Goal: Task Accomplishment & Management: Manage account settings

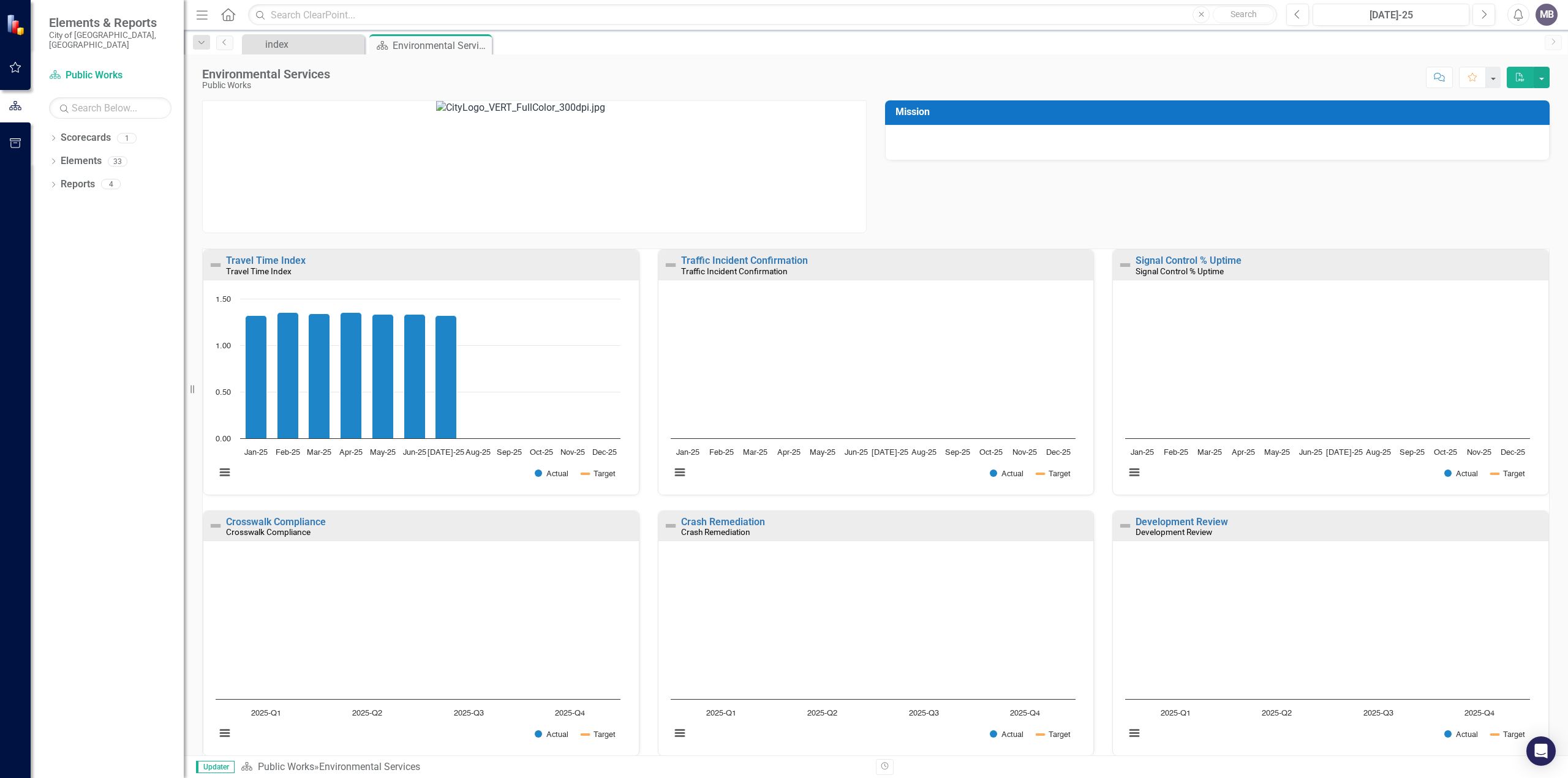
scroll to position [1, 0]
click at [79, 154] on link "Elements" at bounding box center [80, 162] width 41 height 14
click at [228, 732] on button "View chart menu, Chart" at bounding box center [224, 733] width 17 height 17
click at [224, 731] on button "View chart menu, Chart" at bounding box center [224, 733] width 17 height 17
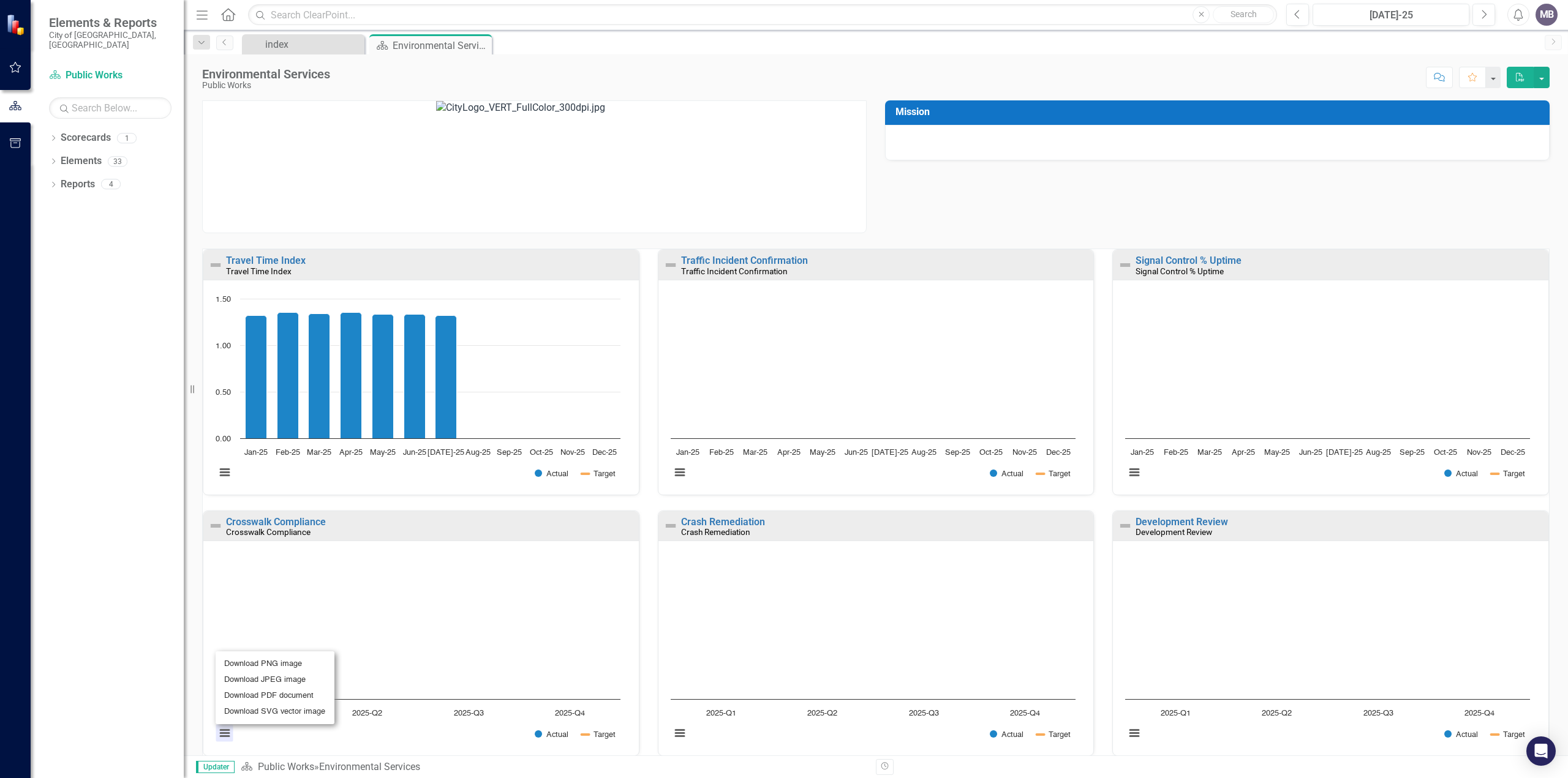
click at [269, 731] on div "Download PNG image Download JPEG image Download PDF document Download SVG vecto…" at bounding box center [275, 687] width 153 height 107
click at [224, 731] on button "View chart menu, Chart" at bounding box center [224, 733] width 17 height 17
click at [261, 676] on li "Download JPEG image" at bounding box center [275, 680] width 109 height 16
click at [271, 518] on link "Crosswalk Compliance" at bounding box center [276, 521] width 100 height 11
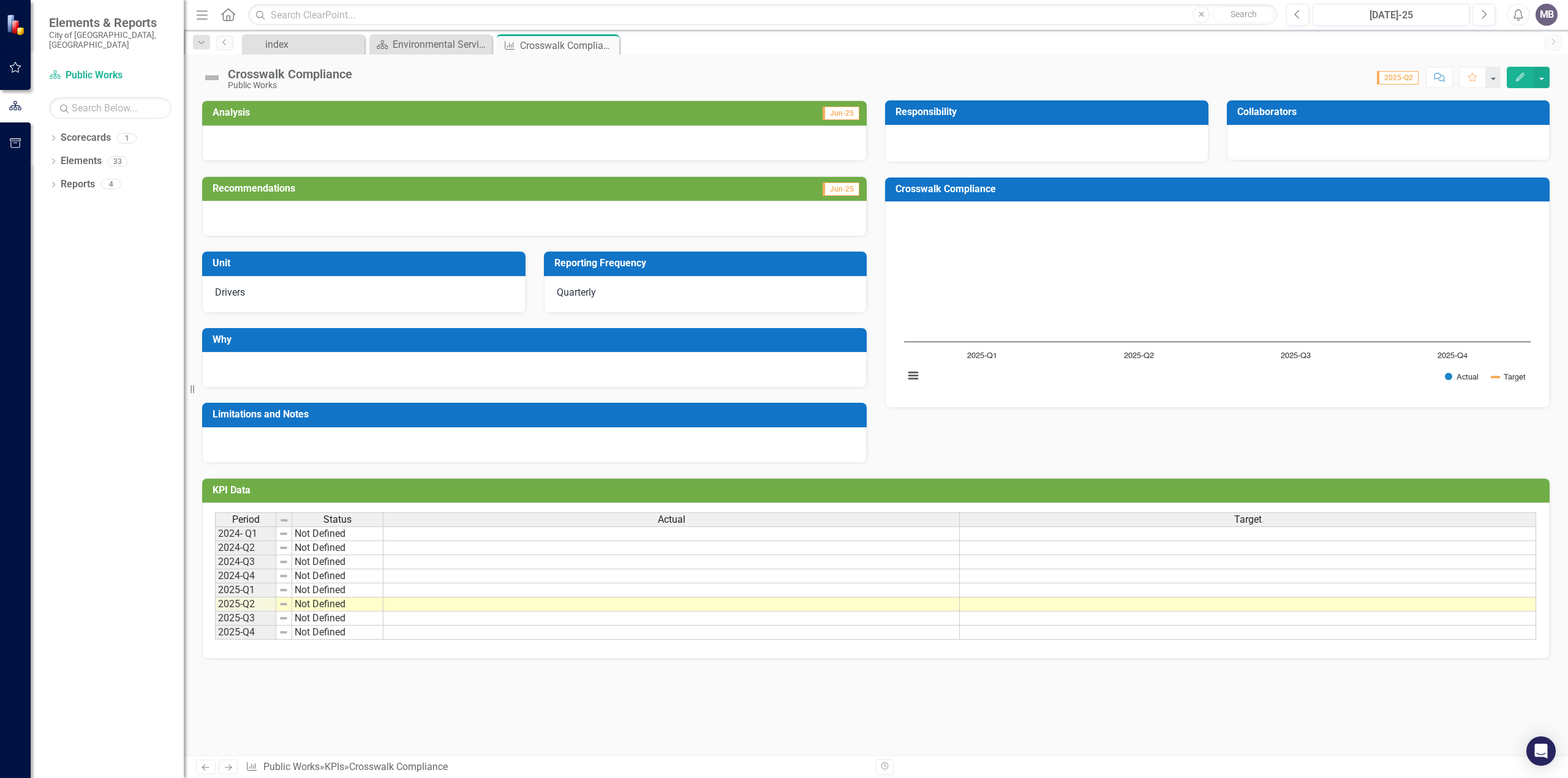
click at [366, 694] on div "Analysis Jun-25 Recommendations Jun-25 Unit Drivers Reporting Frequency Quarter…" at bounding box center [875, 428] width 1384 height 655
click at [351, 533] on td "Not Defined" at bounding box center [337, 534] width 91 height 14
click at [1545, 76] on button "button" at bounding box center [1541, 77] width 16 height 22
click at [1489, 97] on link "Edit Edit KPI" at bounding box center [1499, 100] width 99 height 23
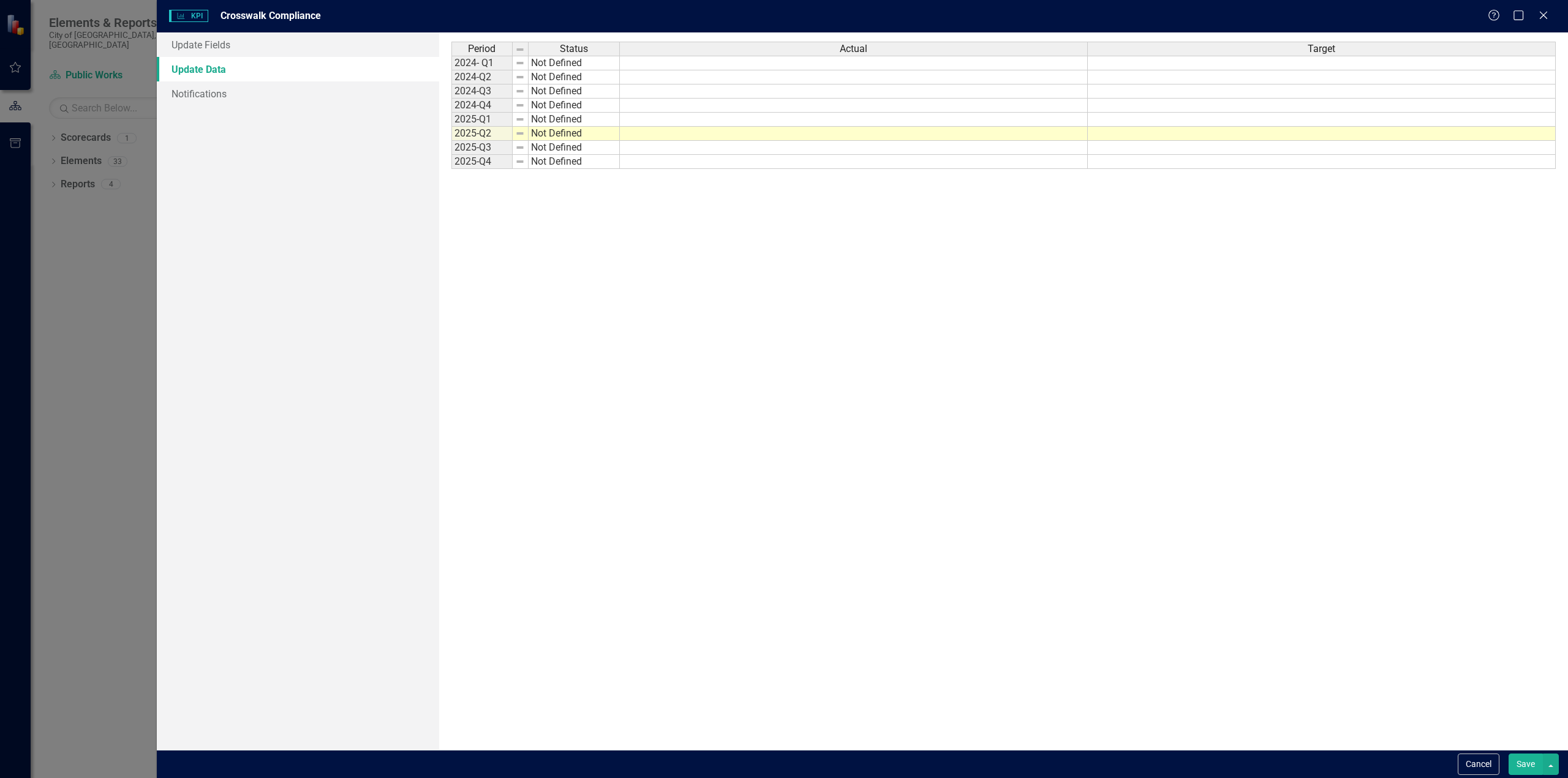
click at [572, 62] on td "Not Defined" at bounding box center [573, 63] width 91 height 14
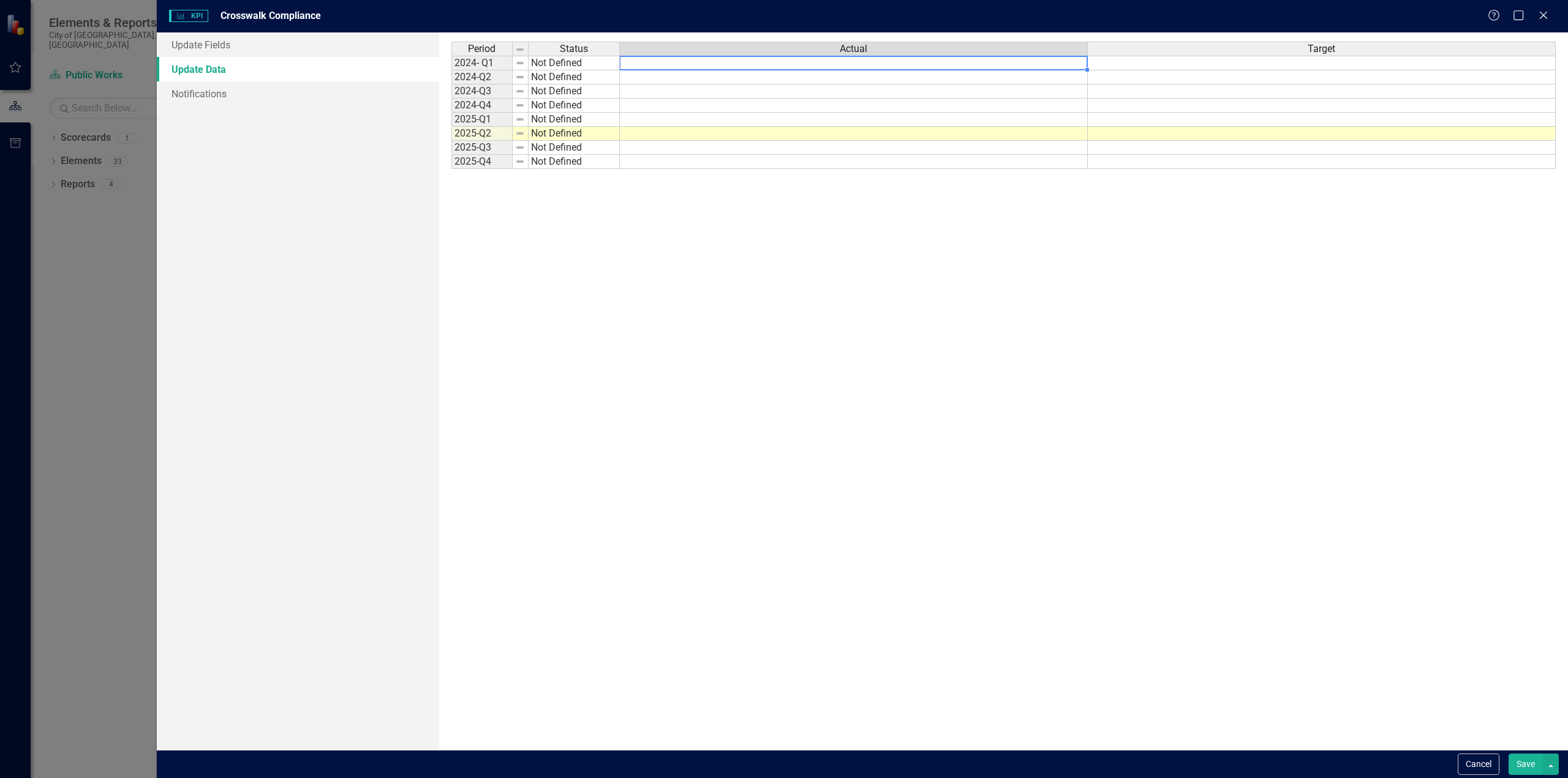
click at [639, 61] on td at bounding box center [854, 63] width 468 height 14
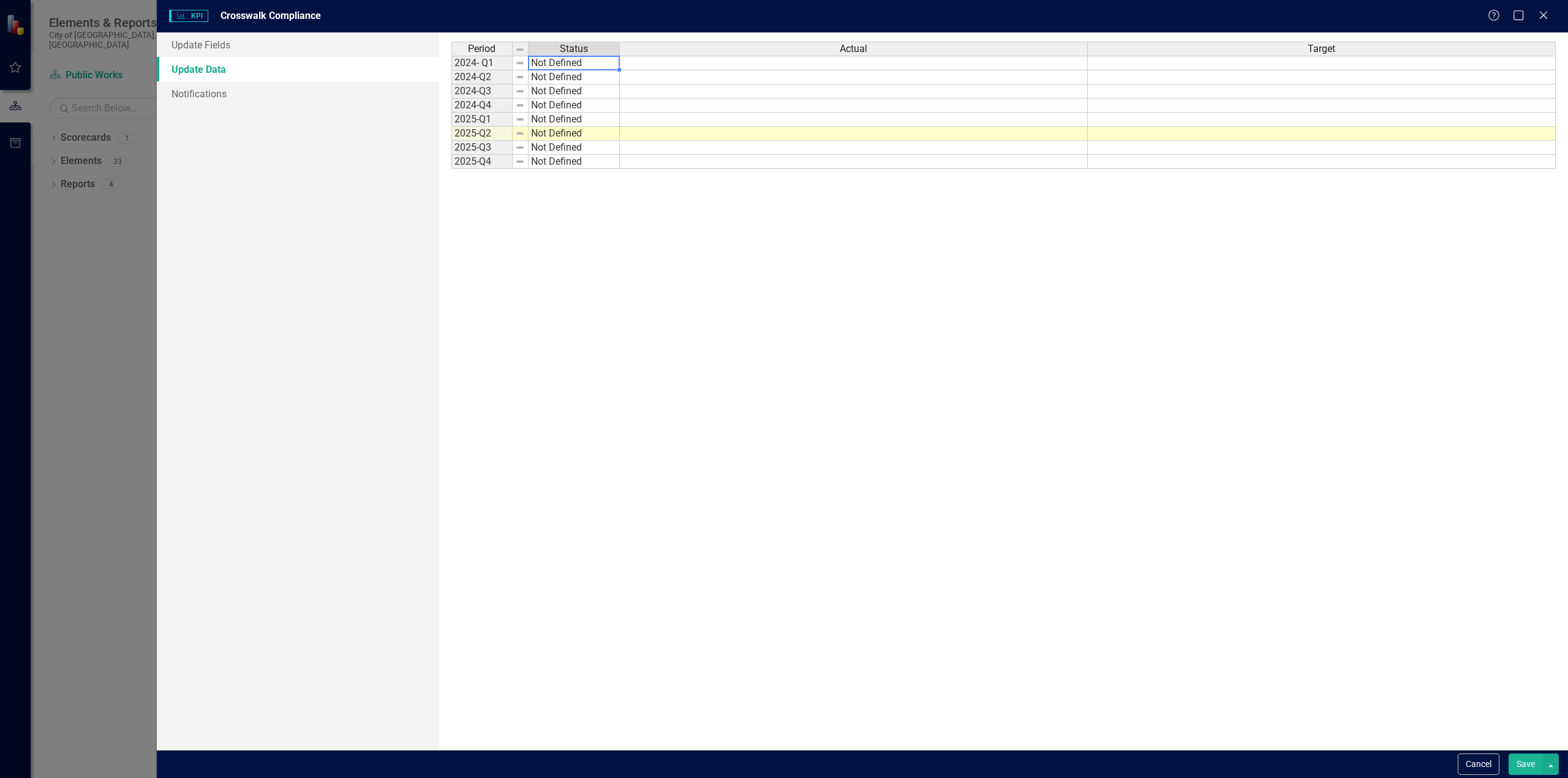
click at [579, 63] on td "Not Defined" at bounding box center [573, 63] width 91 height 14
click at [582, 63] on td "Not Defined" at bounding box center [573, 63] width 91 height 14
click at [597, 60] on td "Not Defined" at bounding box center [573, 63] width 91 height 14
click at [636, 60] on td at bounding box center [854, 63] width 468 height 14
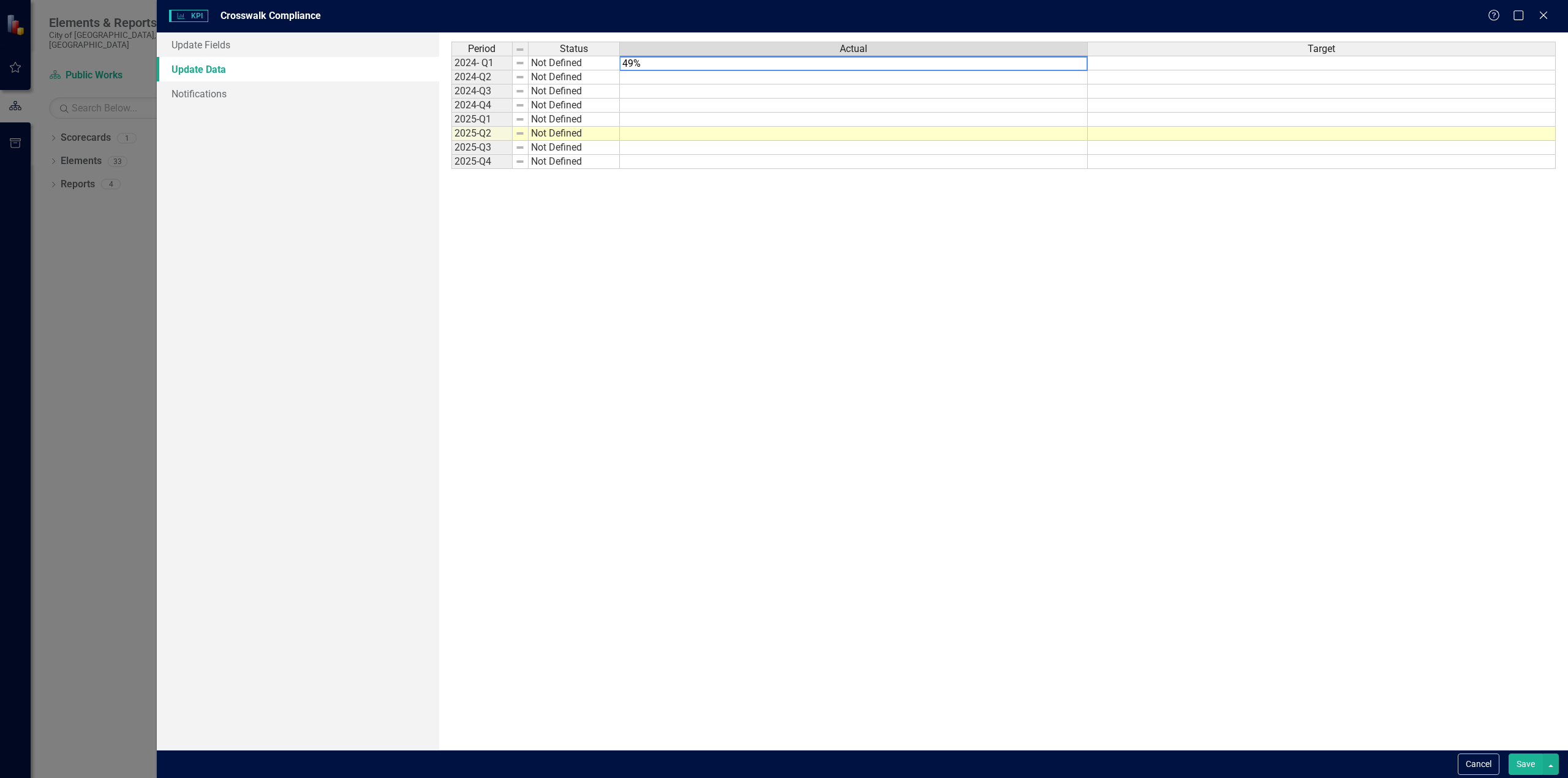
click at [650, 78] on td at bounding box center [854, 78] width 468 height 14
click at [654, 60] on textarea "49%" at bounding box center [853, 63] width 469 height 14
drag, startPoint x: 642, startPoint y: 62, endPoint x: 633, endPoint y: 60, distance: 9.2
click at [633, 60] on textarea "49%" at bounding box center [853, 63] width 469 height 14
type textarea "49"
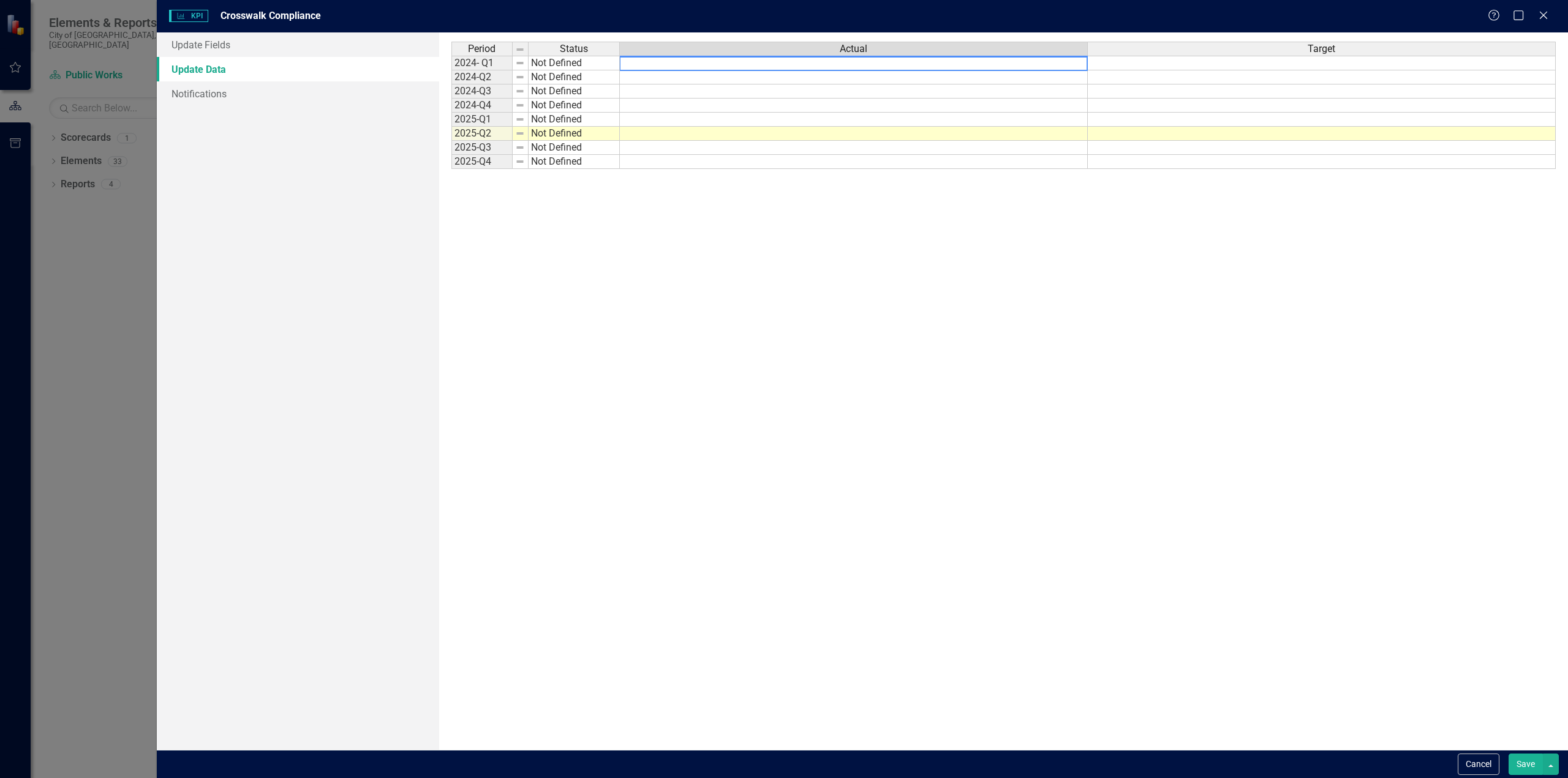
click at [711, 80] on td at bounding box center [854, 78] width 468 height 14
click at [711, 81] on td at bounding box center [854, 78] width 468 height 14
click at [773, 76] on td at bounding box center [854, 78] width 468 height 14
type textarea "60"
type textarea "66"
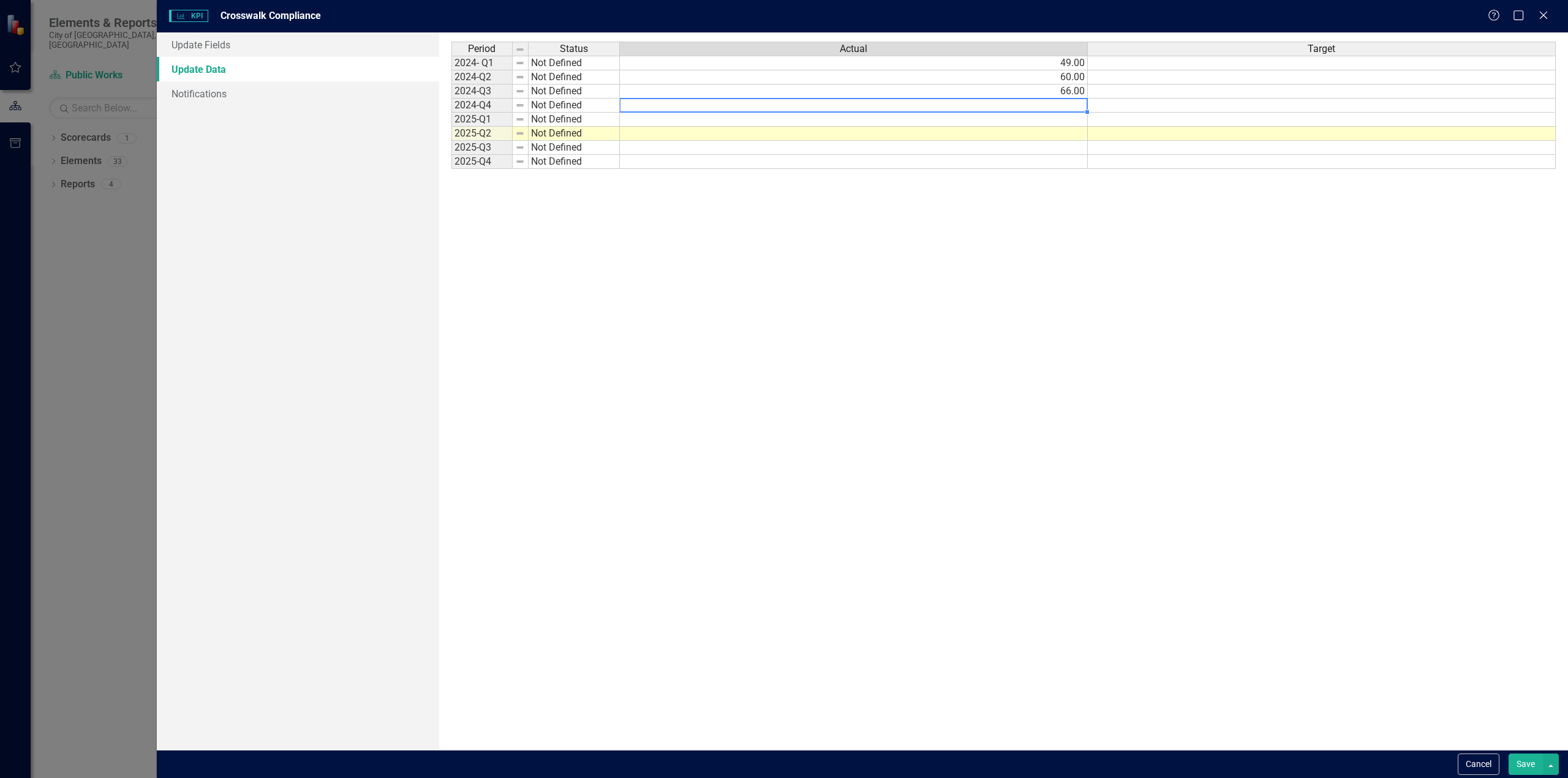
click at [1032, 100] on td at bounding box center [854, 106] width 468 height 14
type textarea "50"
click at [451, 125] on div "Period Status Actual Target 2024- Q1 Not Defined 49.00 2024-Q2 Not Defined 60.0…" at bounding box center [451, 105] width 0 height 127
click at [1034, 117] on td at bounding box center [854, 120] width 468 height 14
type textarea "58"
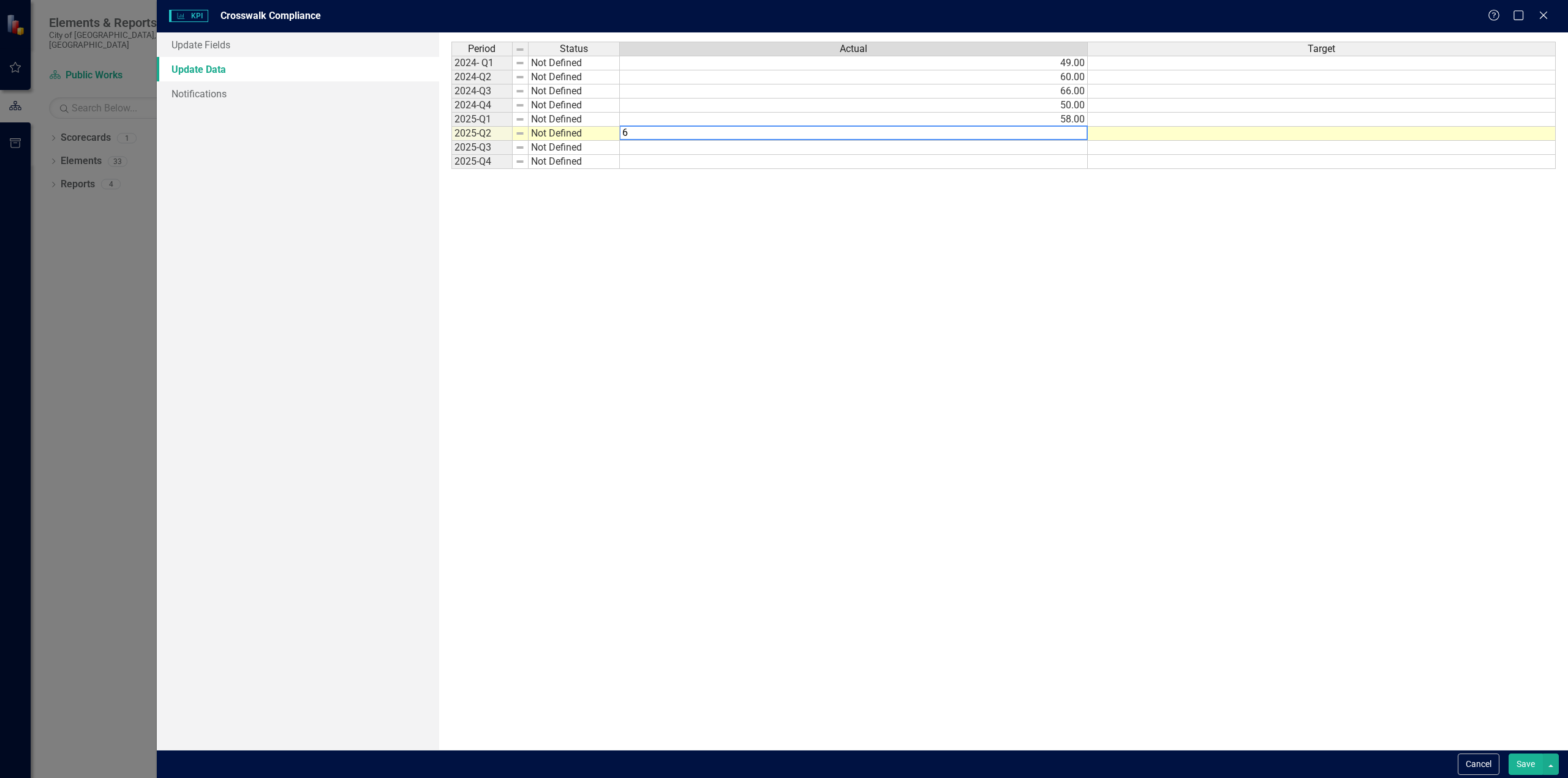
type textarea "62"
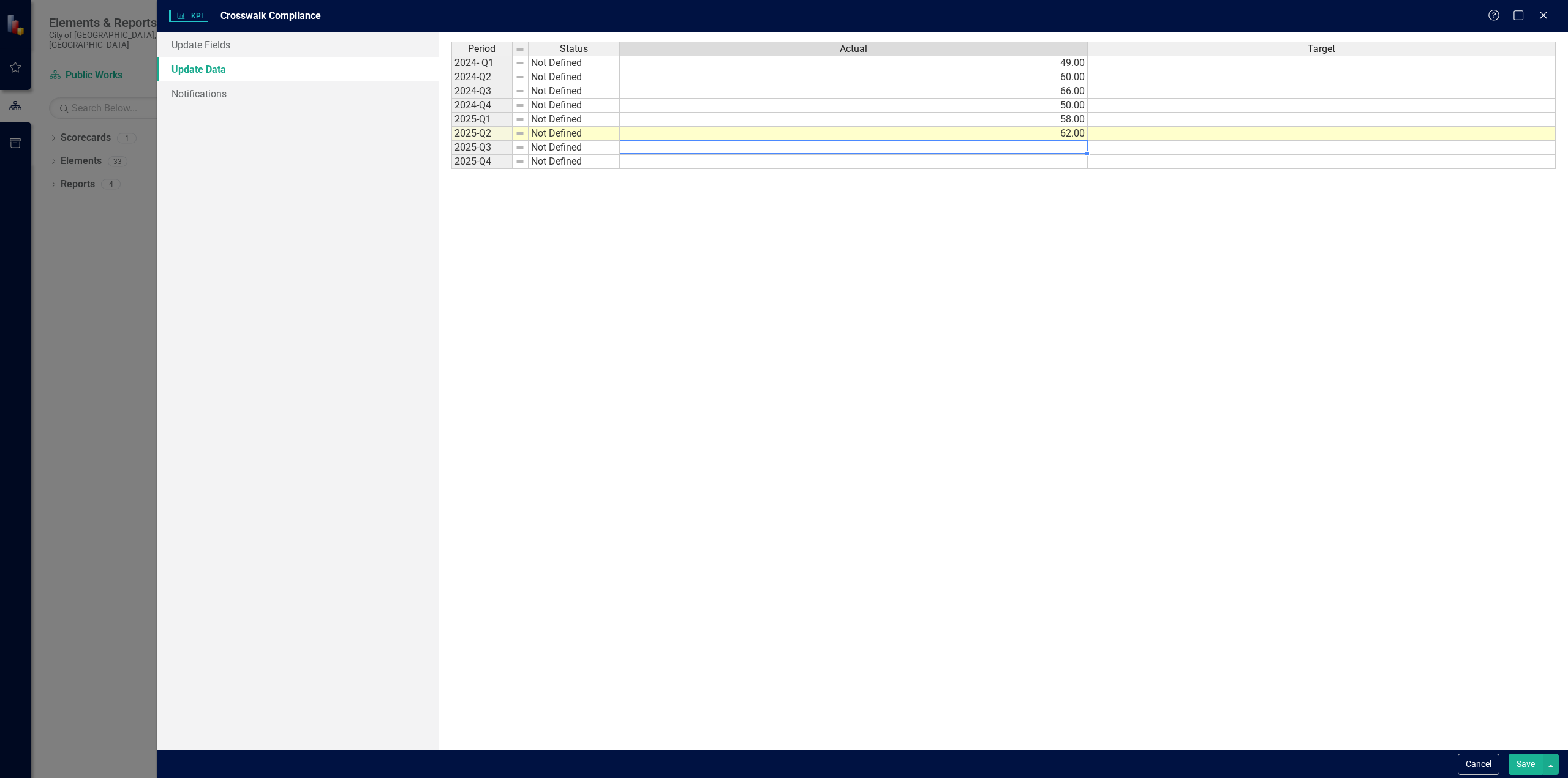
click at [1073, 144] on td at bounding box center [854, 148] width 468 height 14
click at [1070, 209] on div "Period Status Actual Target 2024- Q1 Not Defined 49.00 2024-Q2 Not Defined 60.0…" at bounding box center [1003, 391] width 1104 height 699
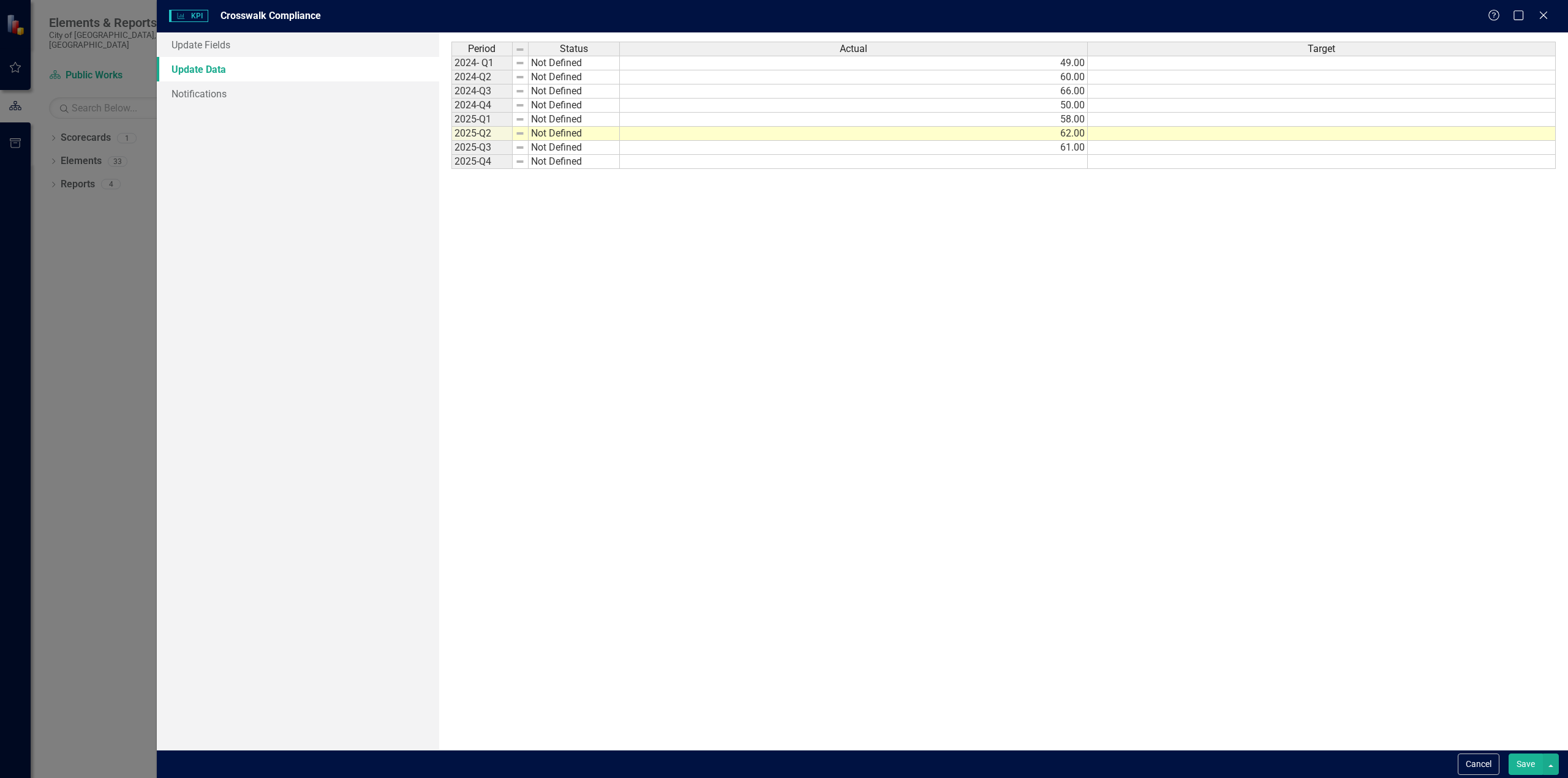
click at [864, 47] on span "Actual" at bounding box center [853, 49] width 27 height 11
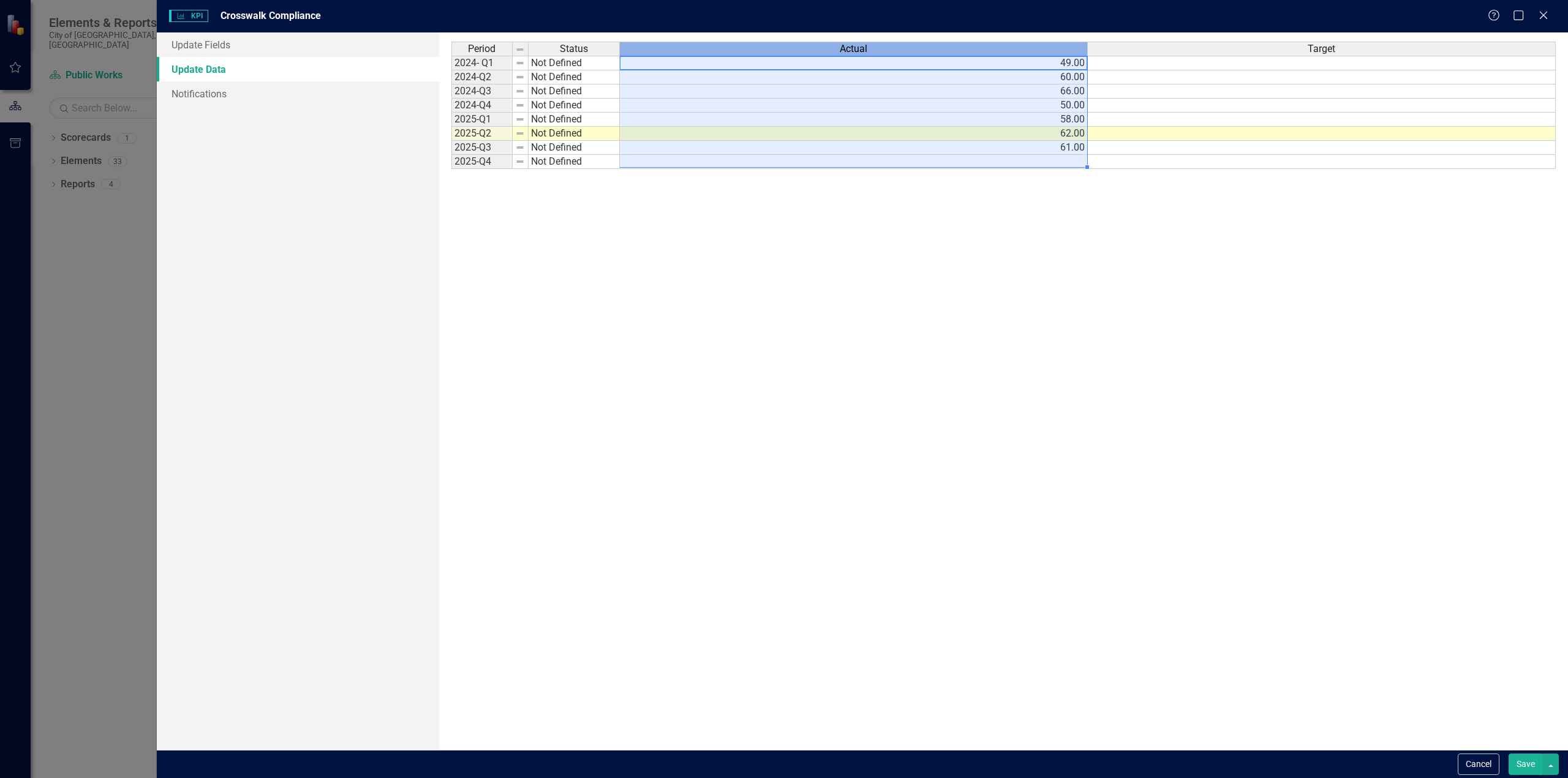
click at [861, 47] on span "Actual" at bounding box center [853, 49] width 27 height 11
click at [901, 279] on div "Period Status Actual Target 2024- Q1 Not Defined 49.00 2024-Q2 Not Defined 60.0…" at bounding box center [1003, 391] width 1104 height 699
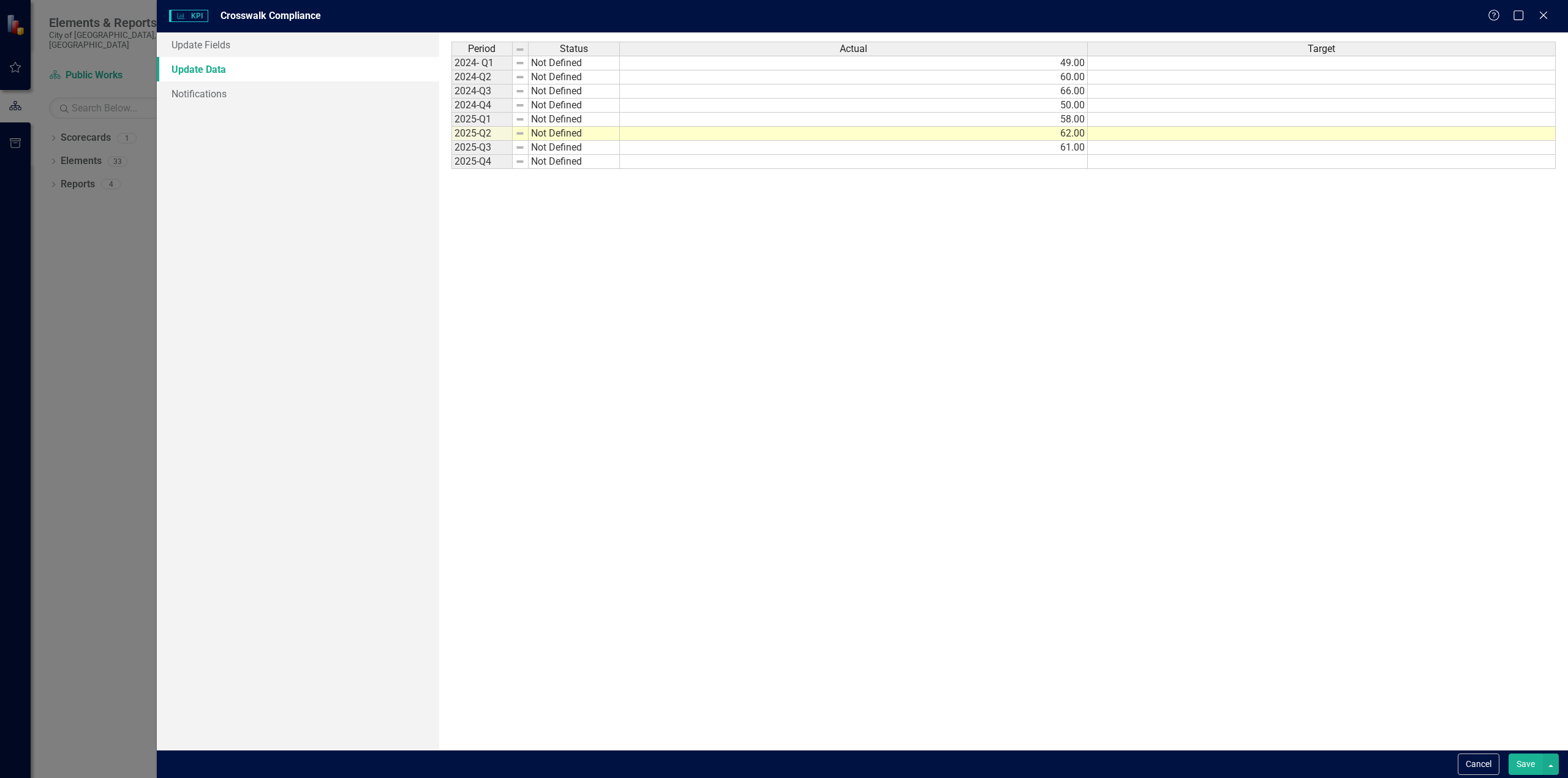
click at [1287, 63] on td at bounding box center [1322, 63] width 468 height 14
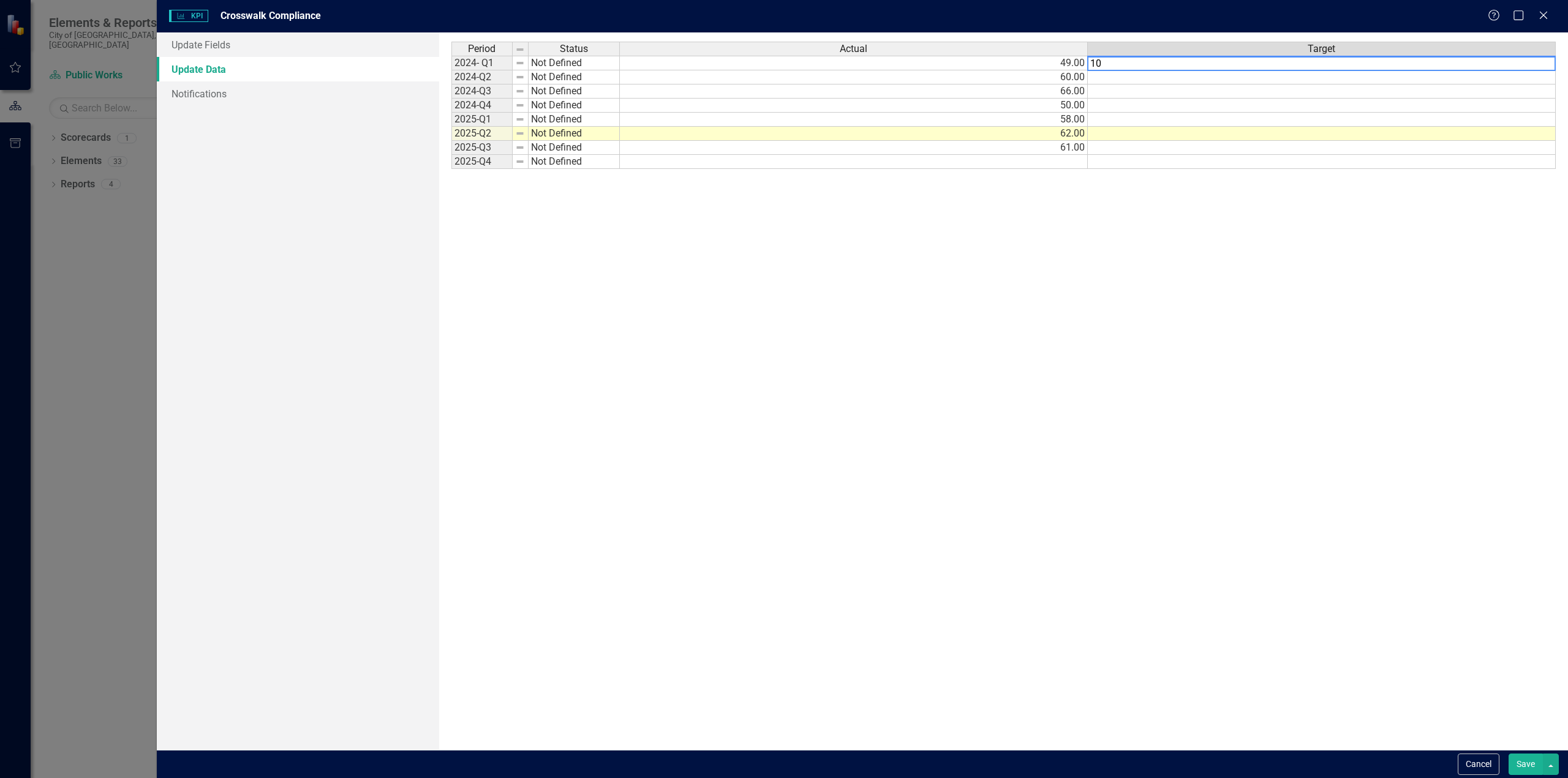
type textarea "100"
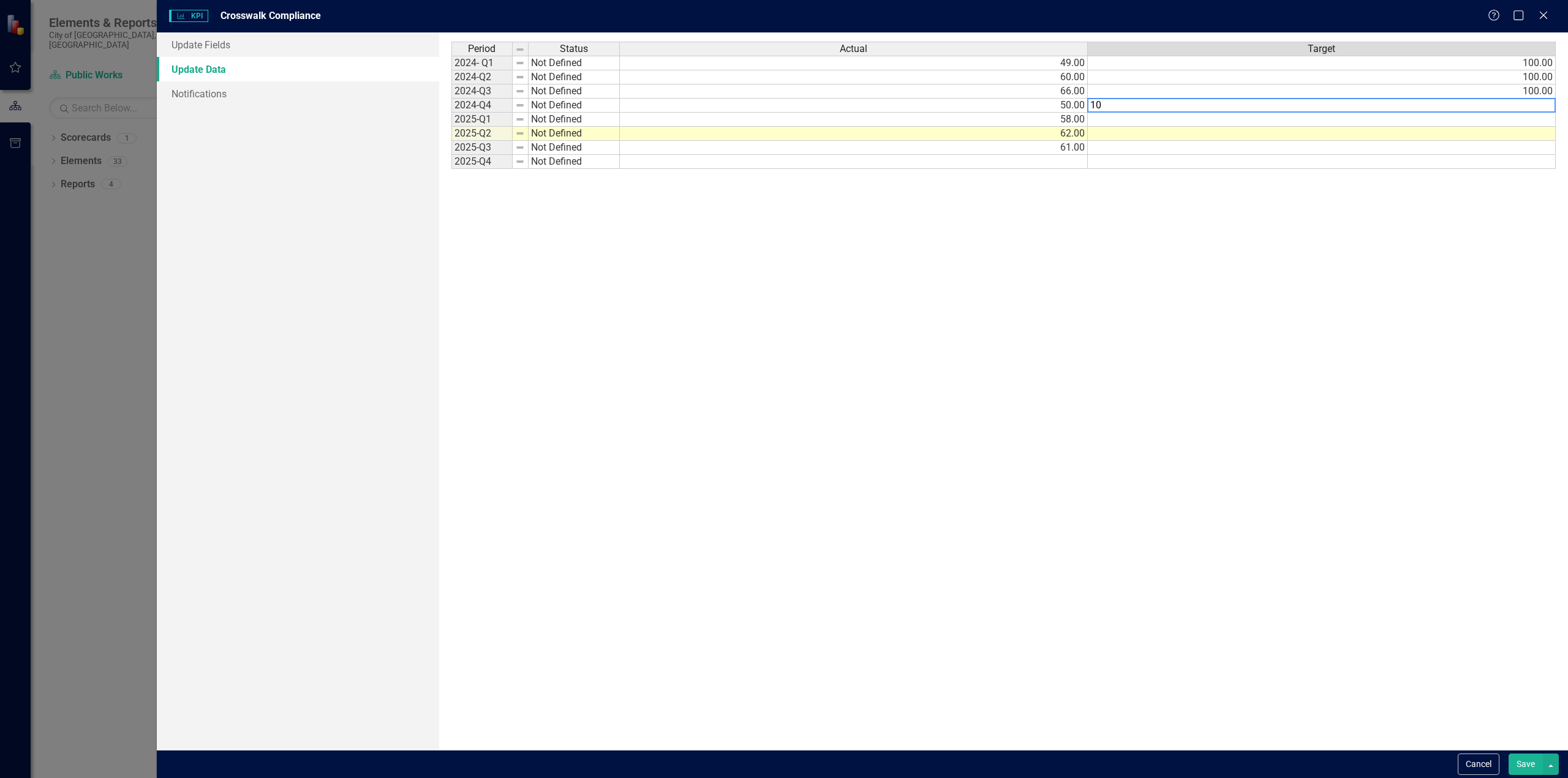
type textarea "100"
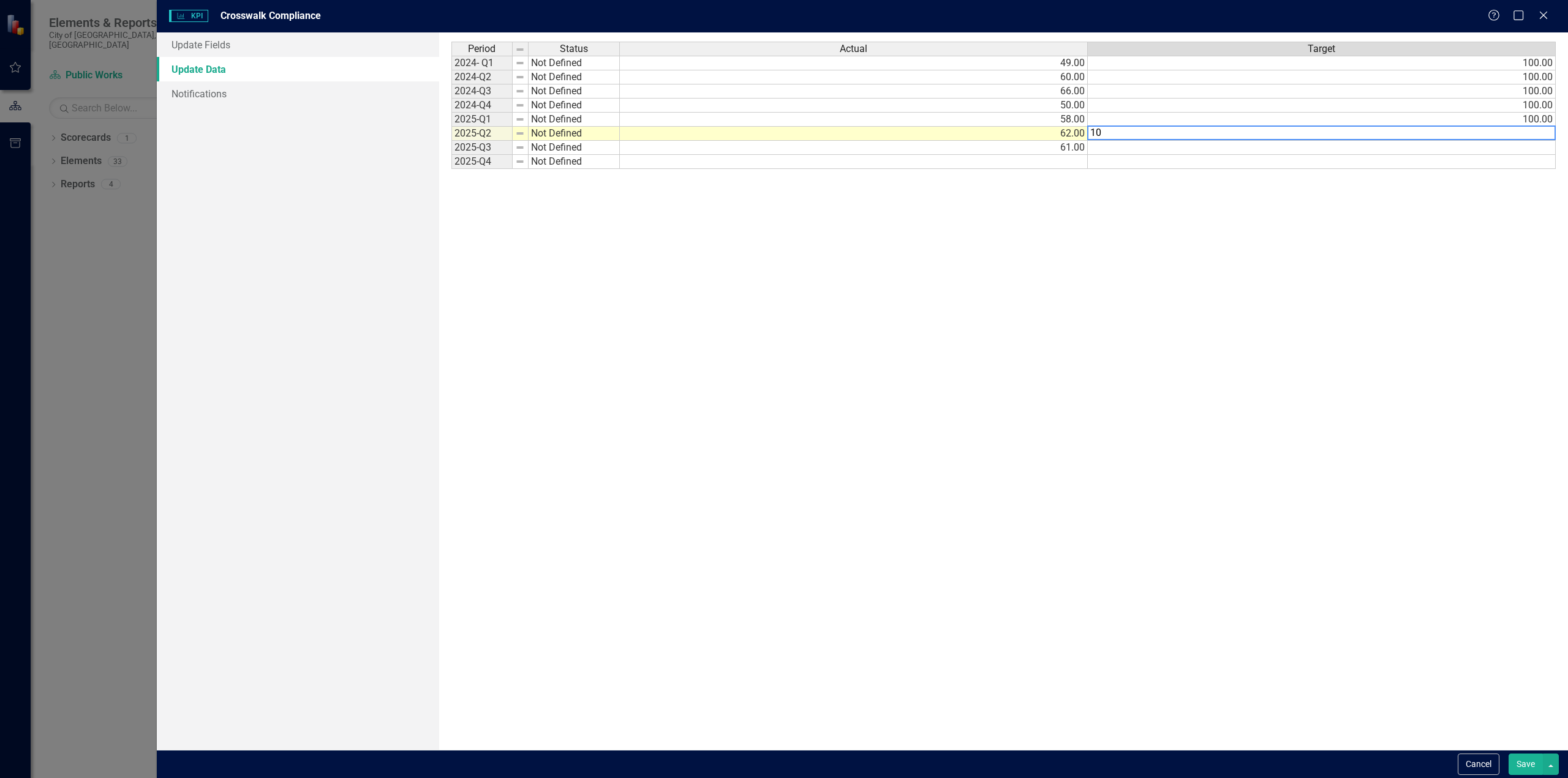
type textarea "100"
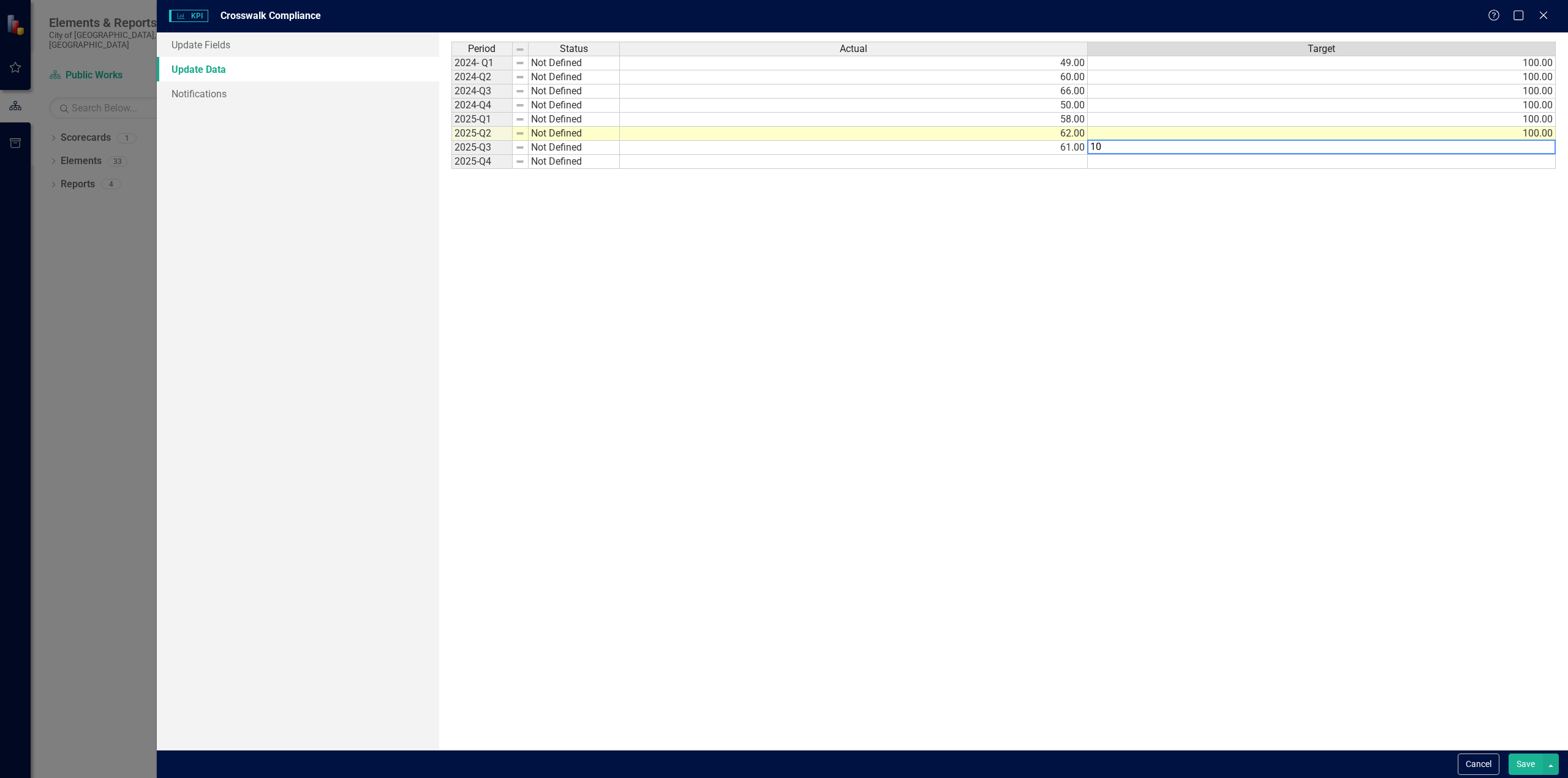
type textarea "100"
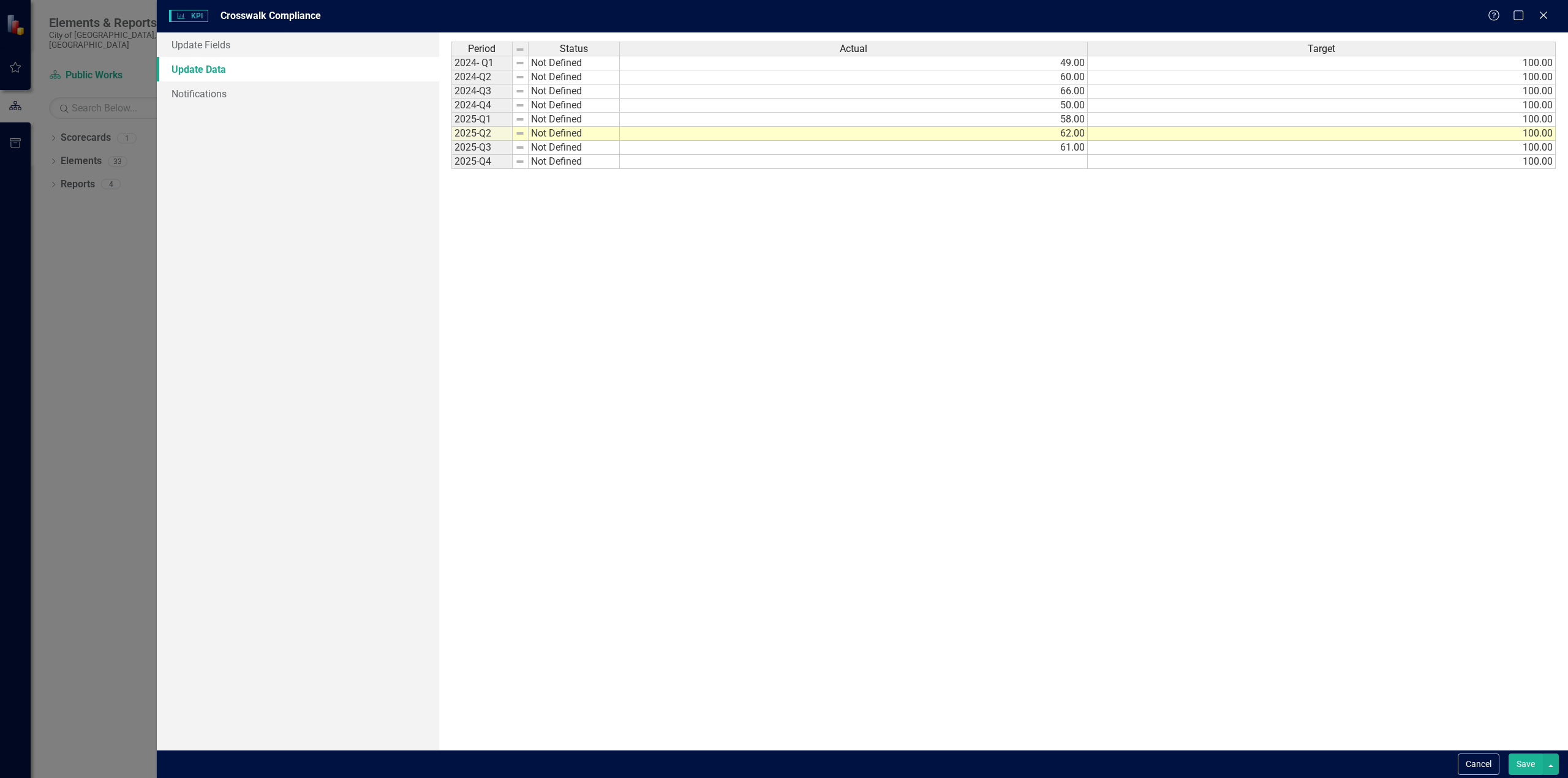
click at [1529, 757] on button "Save" at bounding box center [1525, 764] width 35 height 22
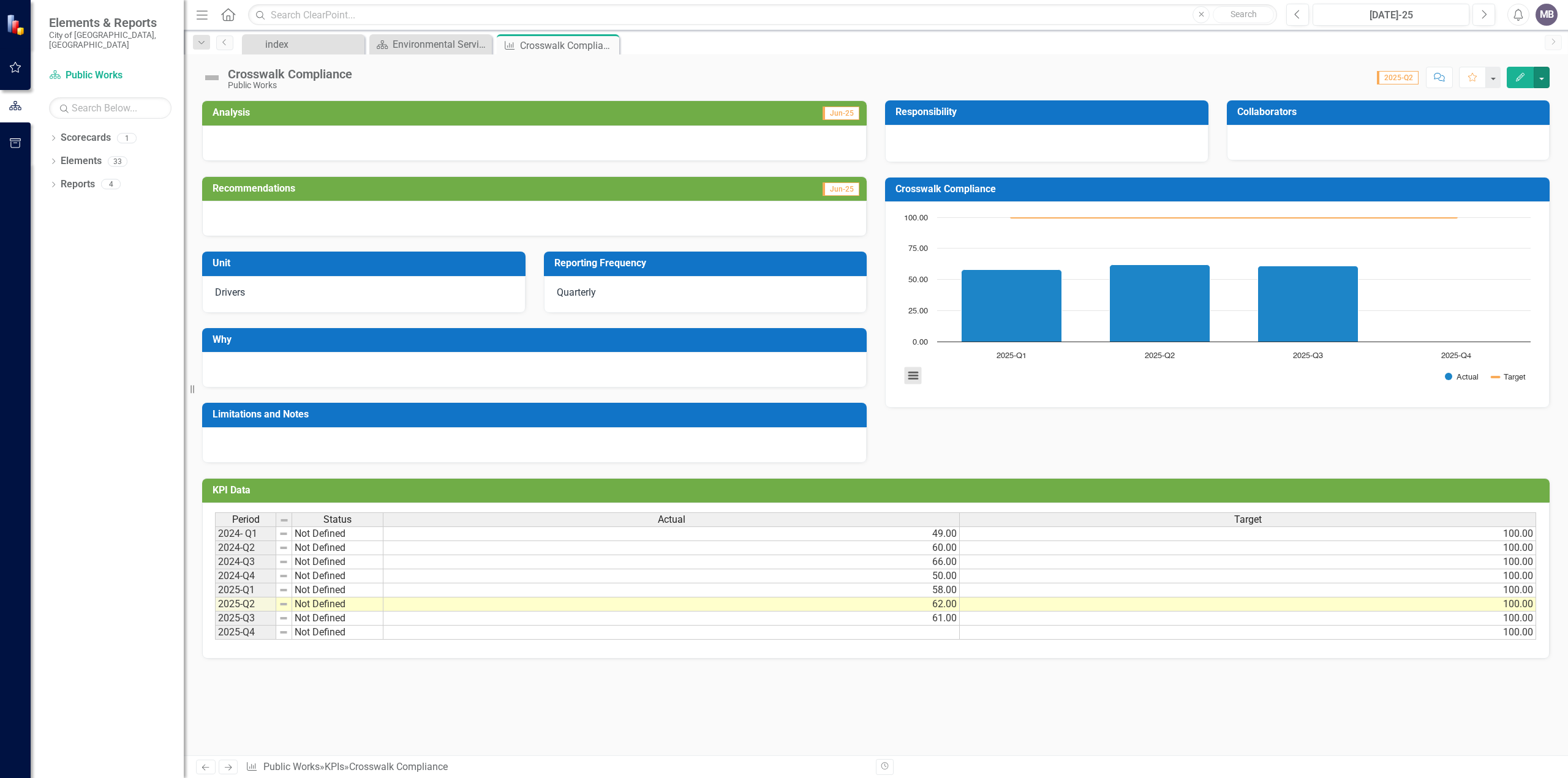
click at [917, 374] on button "View chart menu, Chart" at bounding box center [913, 375] width 17 height 17
click at [1008, 380] on div "Download PNG image Download JPEG image Download PDF document Download SVG vecto…" at bounding box center [963, 330] width 153 height 107
click at [1018, 394] on div "Chart Combination chart with 2 data series. Crosswalk Compliance (Chart Type: C…" at bounding box center [1217, 305] width 664 height 207
click at [1440, 76] on icon "Comment" at bounding box center [1439, 77] width 11 height 9
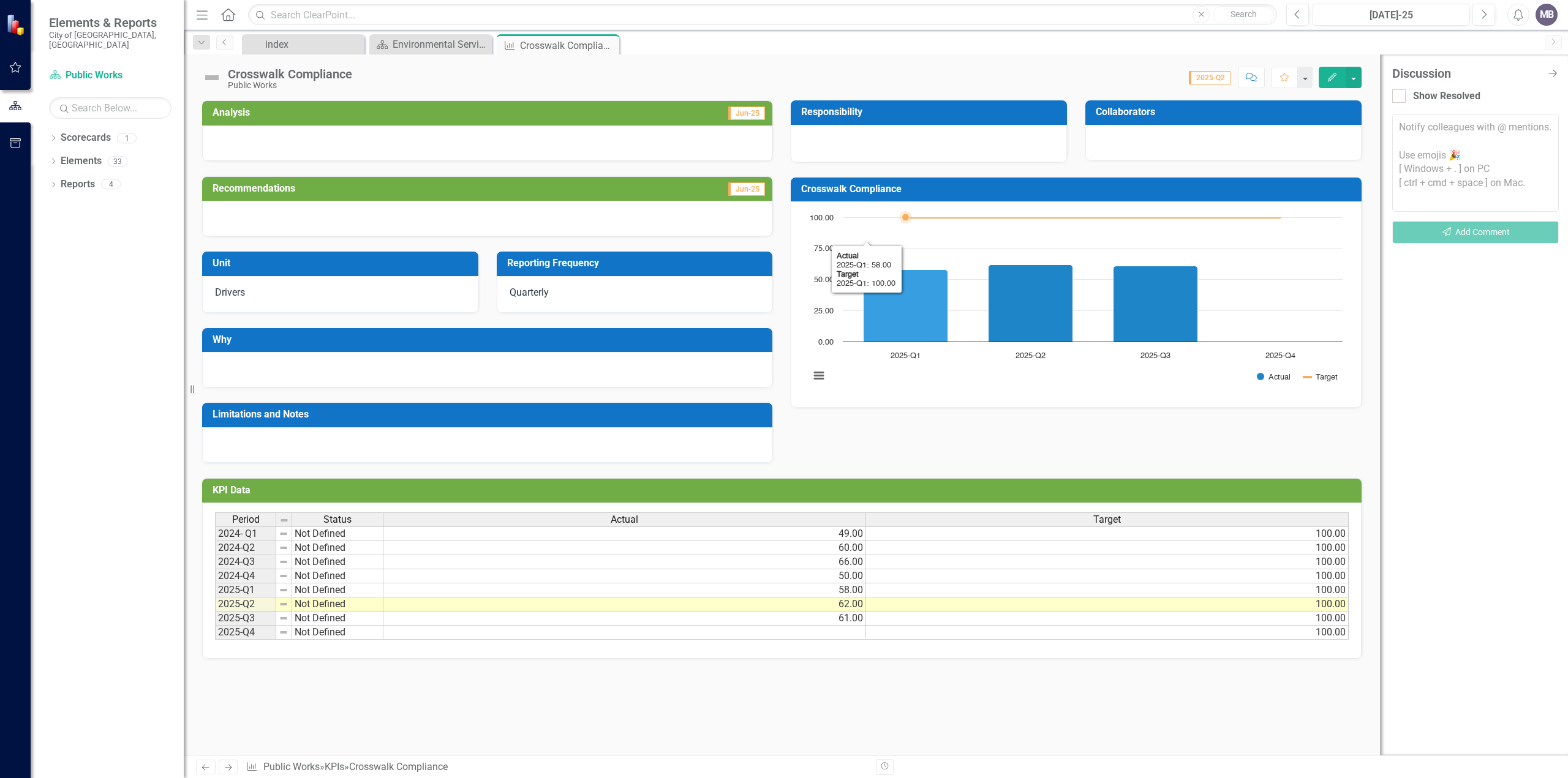
click at [907, 293] on icon "2025-Q1, 58. Actual." at bounding box center [905, 306] width 84 height 72
click at [339, 531] on td "Not Defined" at bounding box center [337, 534] width 91 height 14
click at [353, 533] on td "Not Defined" at bounding box center [337, 534] width 91 height 14
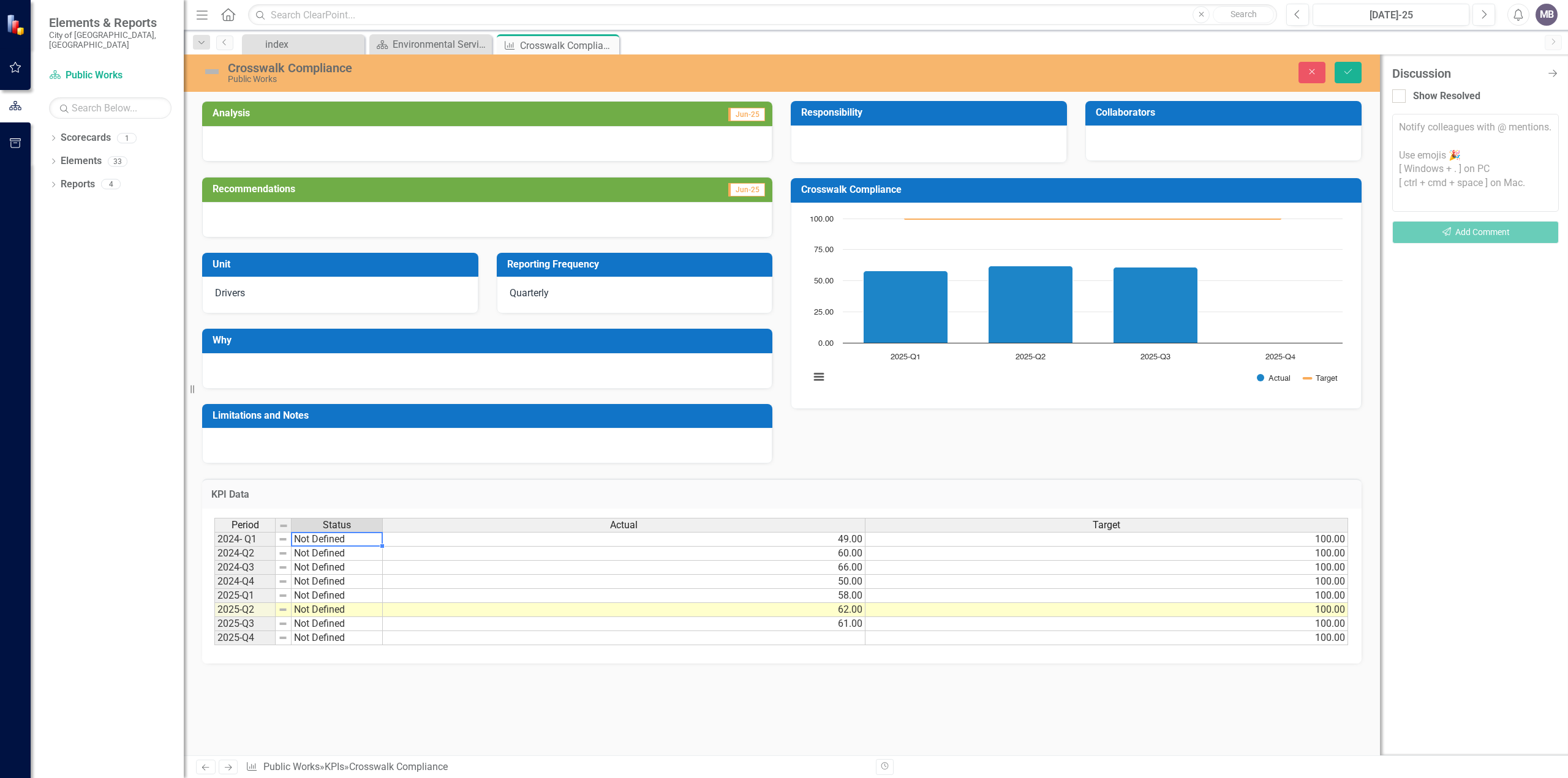
click at [347, 538] on div "Period Status Actual Target 2024- Q1 Not Defined 49.00 100.00 2024-Q2 Not Defin…" at bounding box center [782, 581] width 1134 height 128
type textarea "Not Defined"
click at [380, 502] on td "KPI Data" at bounding box center [782, 496] width 1141 height 16
click at [338, 568] on td "Not Defined" at bounding box center [337, 568] width 91 height 14
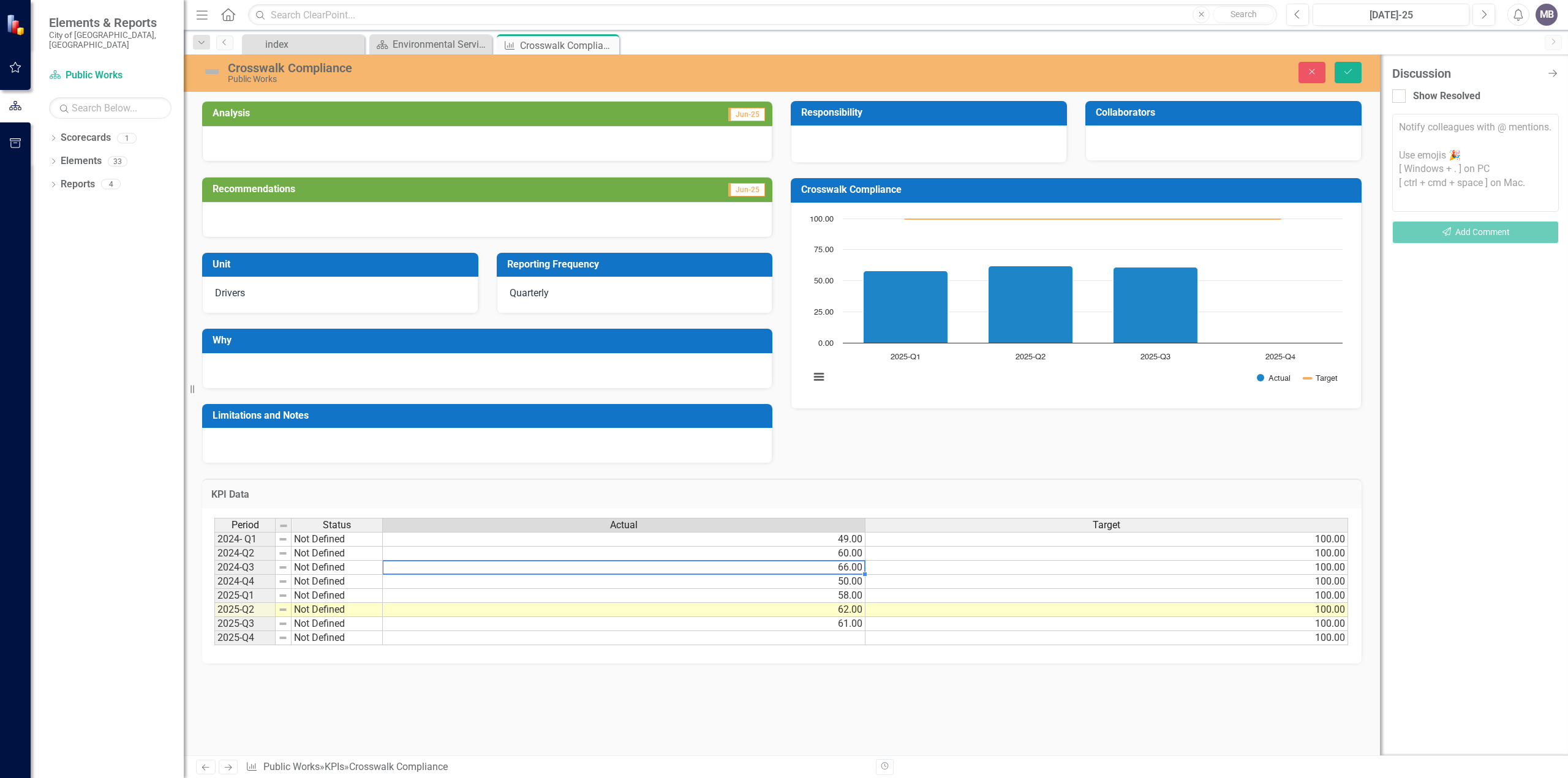
click at [486, 565] on td "66.00" at bounding box center [624, 568] width 482 height 14
click at [728, 491] on h3 "KPI Data" at bounding box center [782, 495] width 1141 height 11
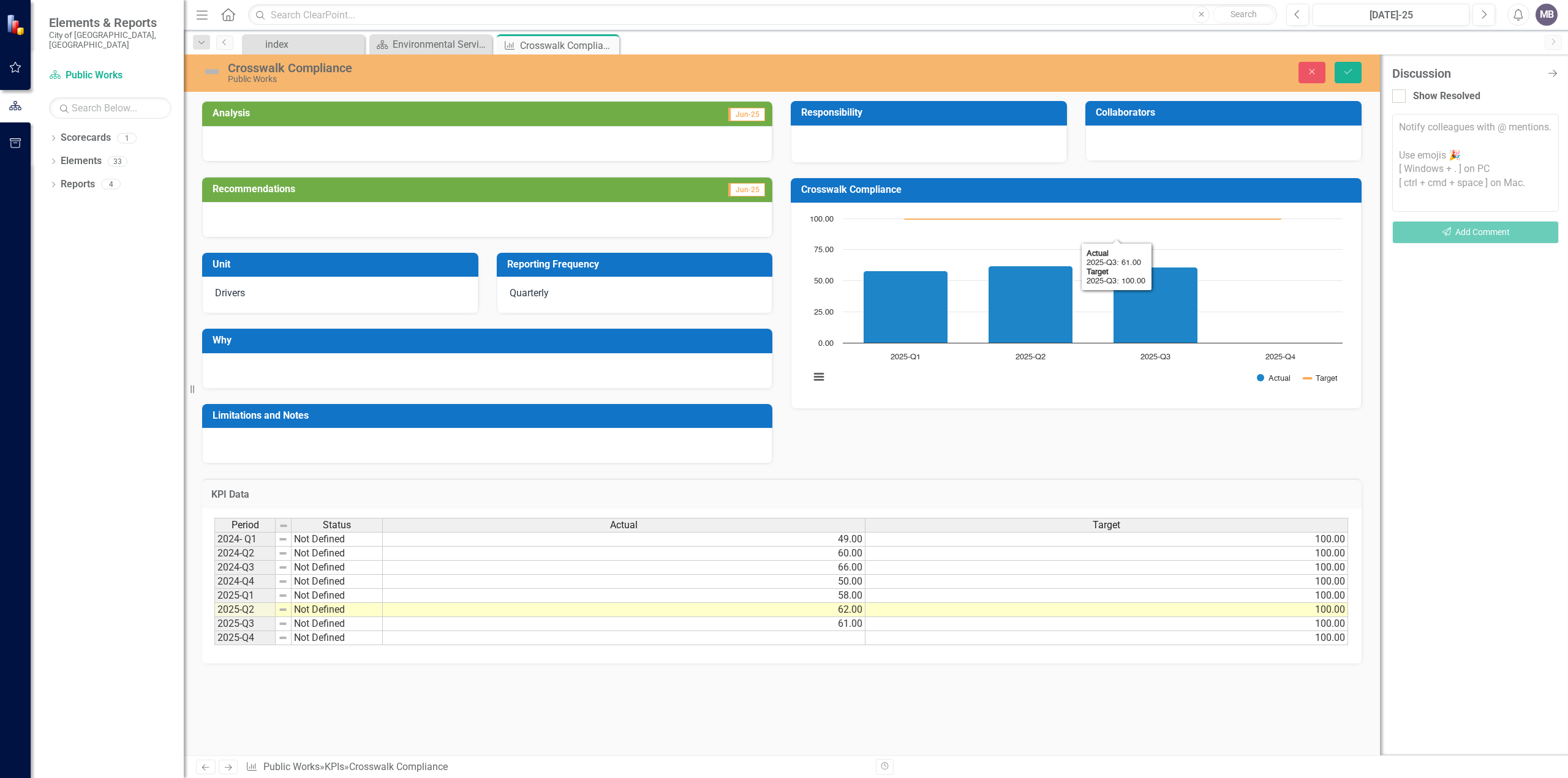
drag, startPoint x: 1222, startPoint y: 420, endPoint x: 1237, endPoint y: 420, distance: 15.0
click at [1222, 420] on div "Analysis Jun-25 Recommendations Jun-25 Unit Drivers Reporting Frequency Quarter…" at bounding box center [782, 275] width 1178 height 378
click at [1316, 70] on icon "Close" at bounding box center [1311, 72] width 11 height 9
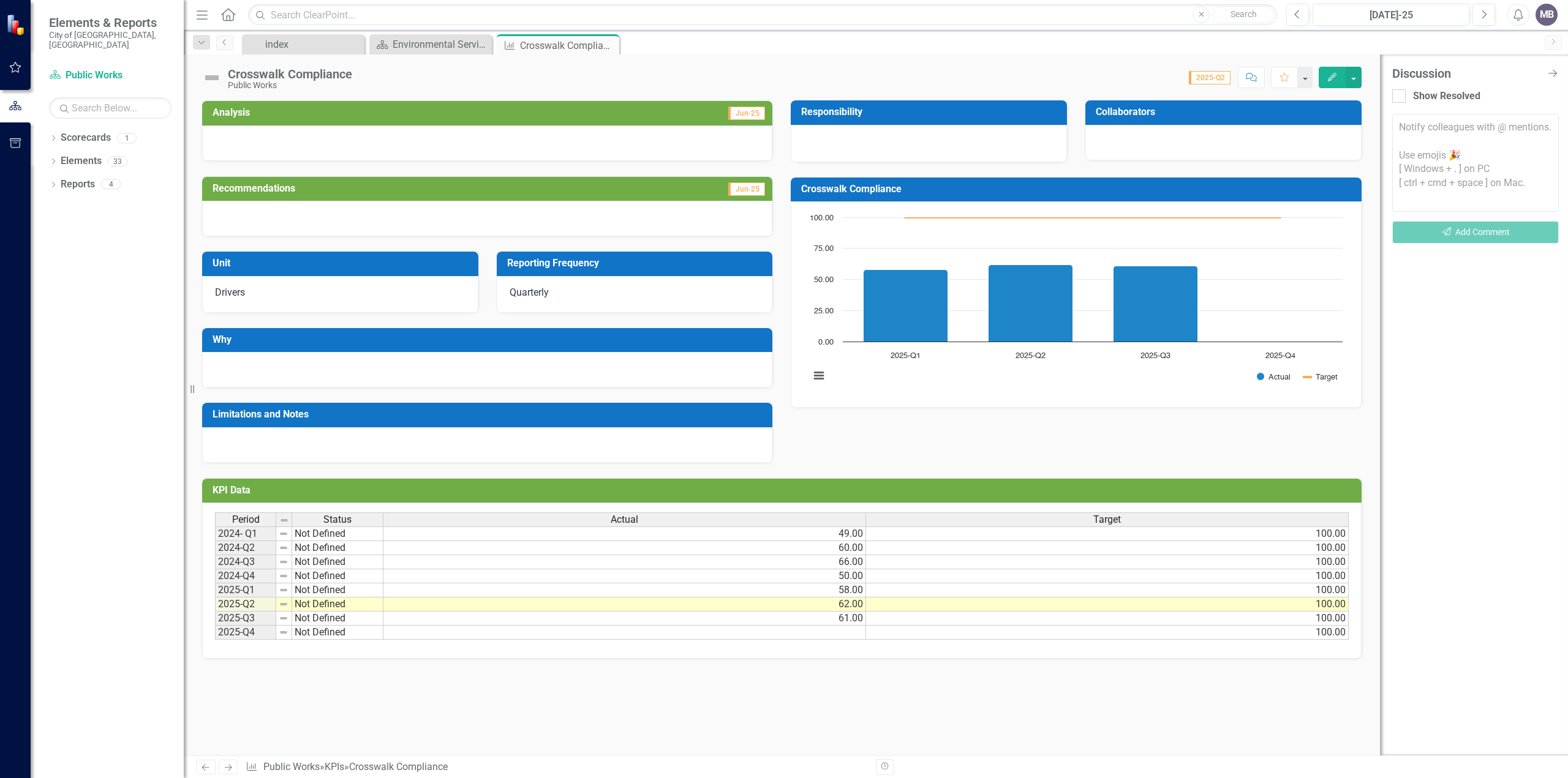
type textarea "66"
click at [944, 464] on div "KPI Data Last Calculated Period Status Actual Target 2024- Q1 Not Defined 49.00…" at bounding box center [782, 561] width 1178 height 196
click at [1355, 76] on button "button" at bounding box center [1353, 77] width 16 height 22
click at [1252, 78] on icon "button" at bounding box center [1251, 77] width 11 height 9
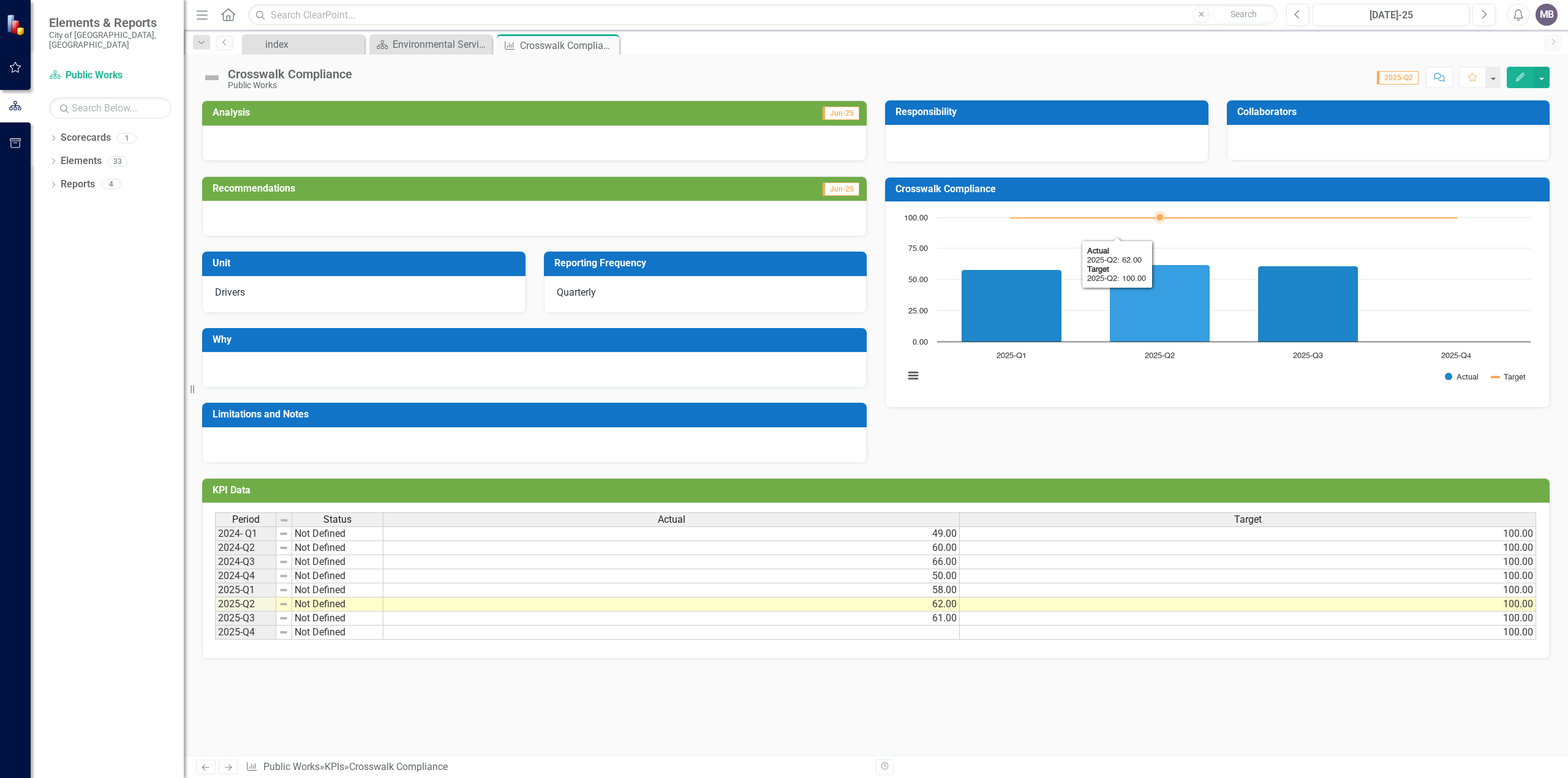
click at [1088, 337] on rect "Interactive chart" at bounding box center [1217, 303] width 638 height 183
click at [1160, 292] on icon "2025-Q2, 62. Actual." at bounding box center [1160, 304] width 101 height 77
click at [1541, 73] on button "button" at bounding box center [1541, 77] width 16 height 22
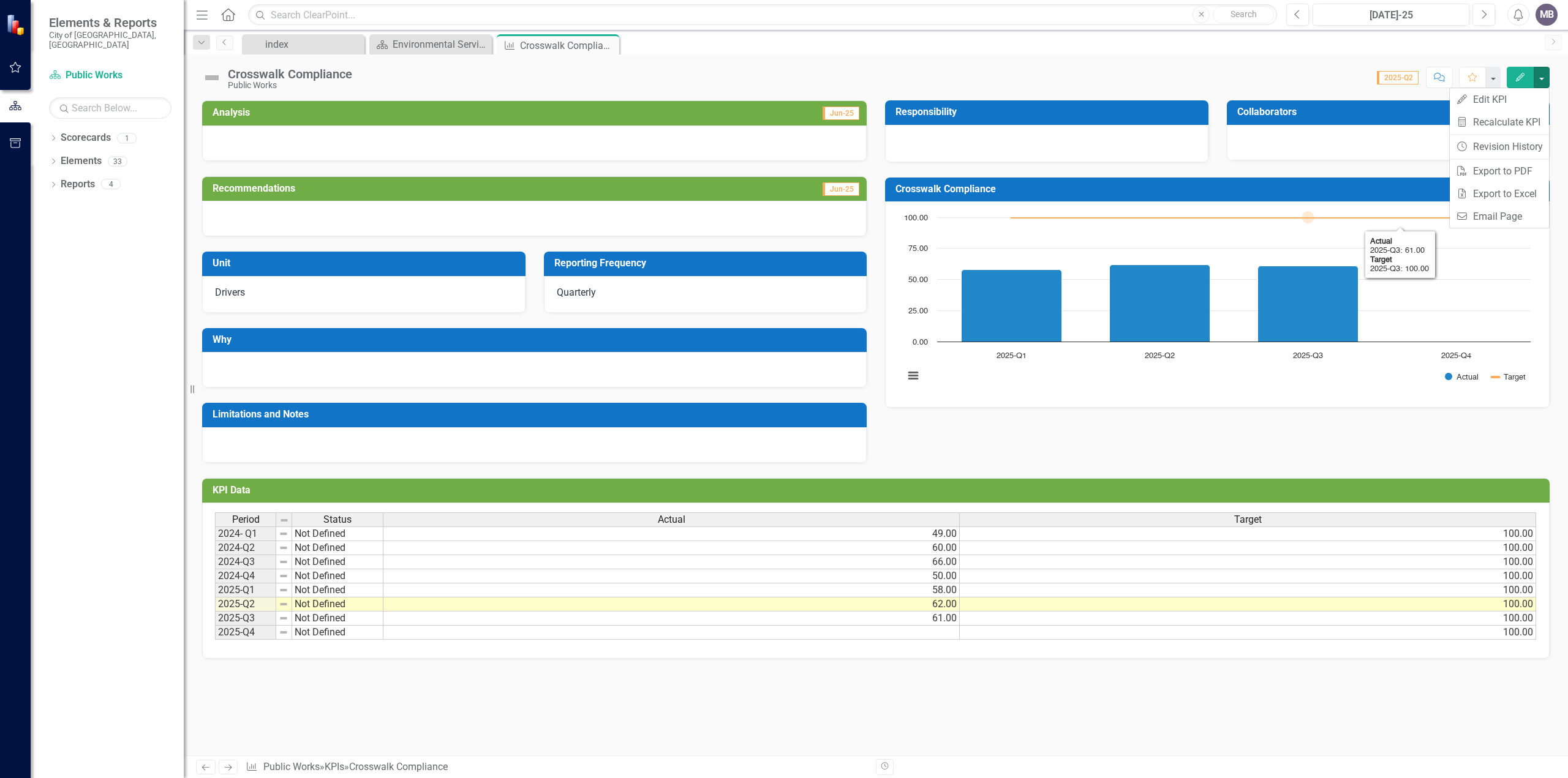
click at [1319, 346] on rect "Interactive chart" at bounding box center [1217, 303] width 638 height 183
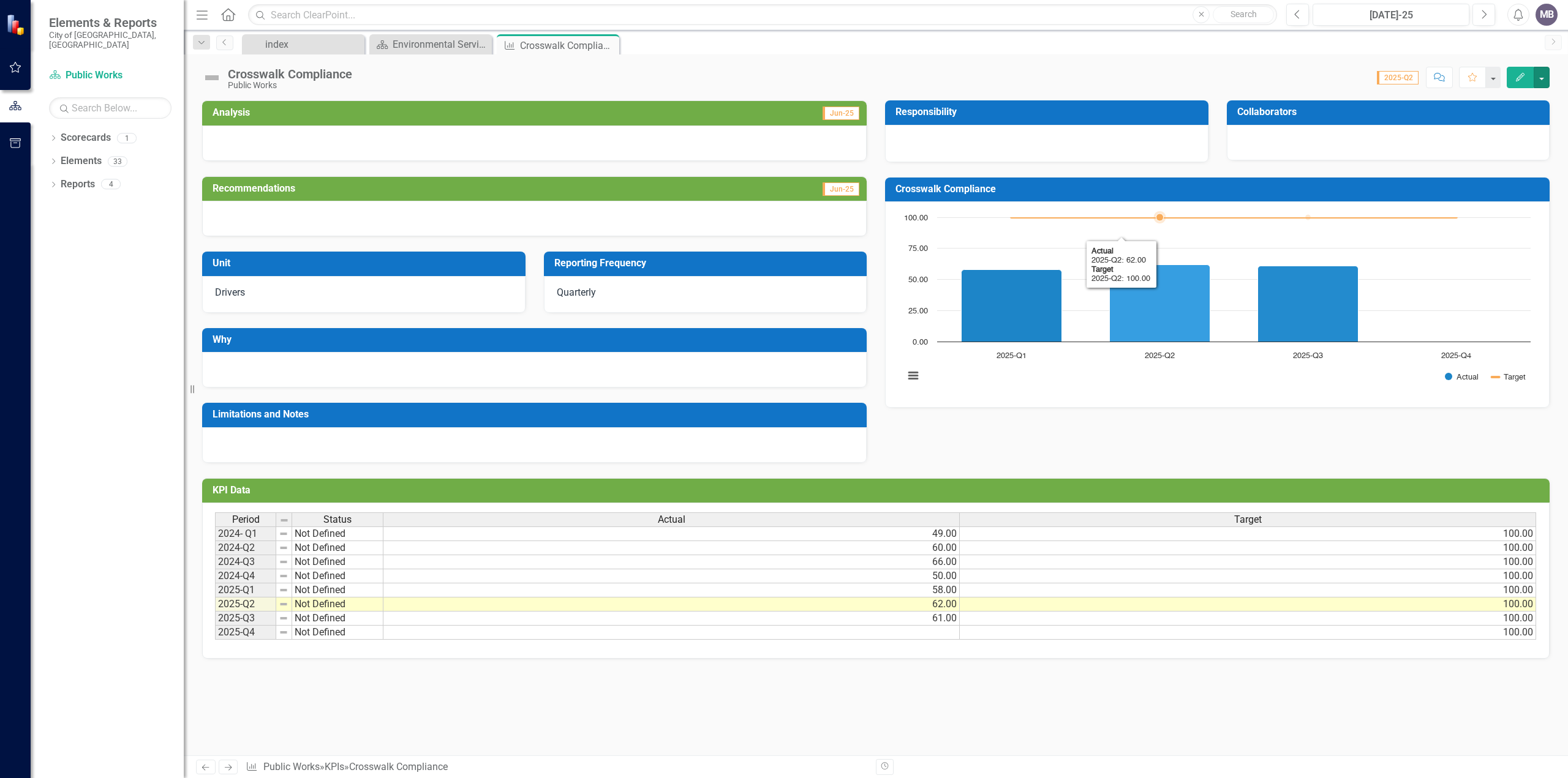
click at [1147, 326] on icon "2025-Q2, 62. Actual." at bounding box center [1160, 304] width 101 height 77
click at [1099, 436] on div "Analysis Jun-25 Recommendations Jun-25 Unit Drivers Reporting Frequency Quarter…" at bounding box center [876, 274] width 1365 height 378
click at [1443, 79] on icon "Comment" at bounding box center [1439, 77] width 11 height 9
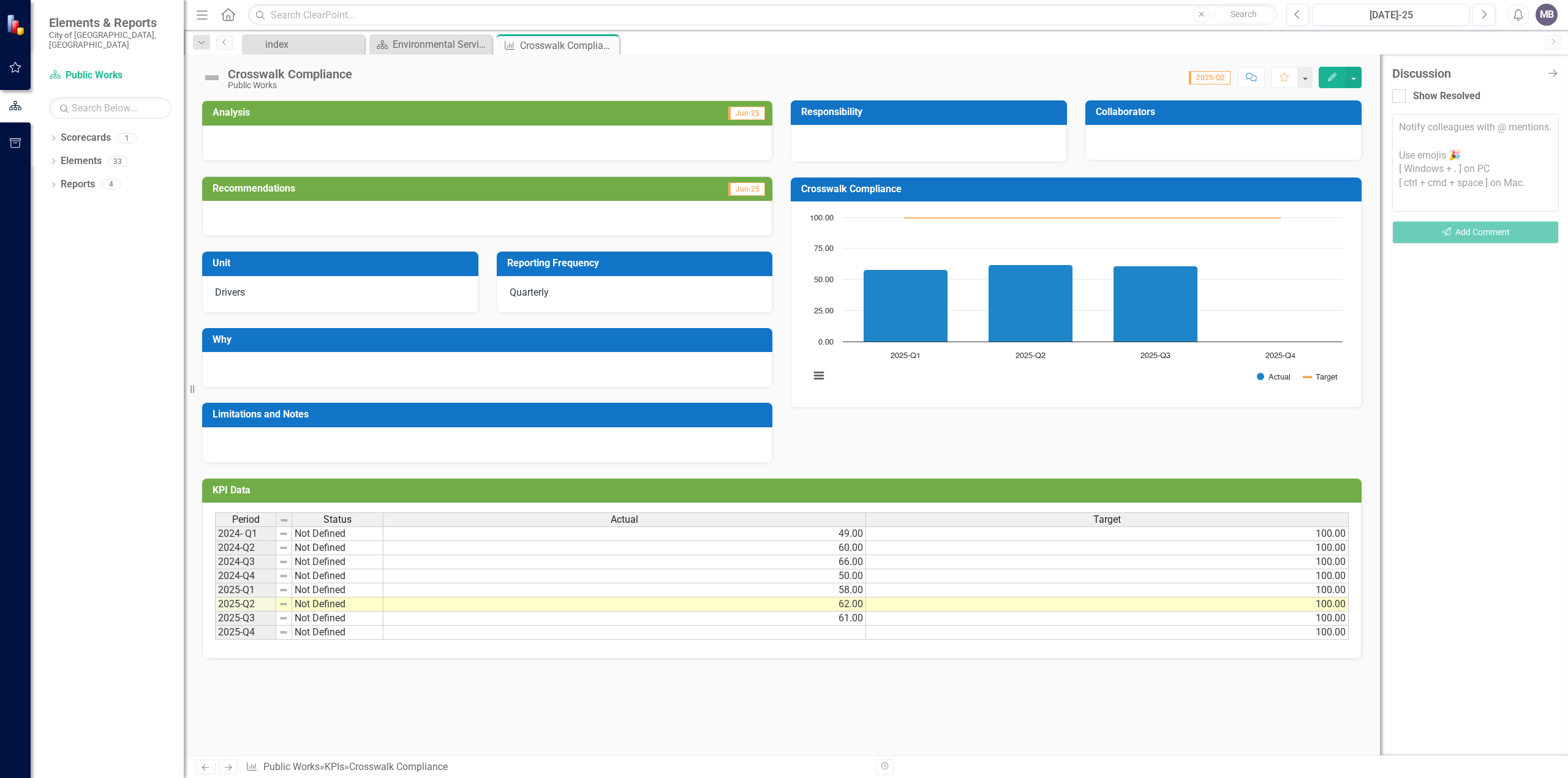
click at [1454, 184] on textarea at bounding box center [1475, 163] width 166 height 98
click at [1458, 140] on textarea "Driver compliance is the percentage fo drivers" at bounding box center [1475, 163] width 166 height 98
click at [1512, 140] on textarea "Driver compliance is the percentage of drivers" at bounding box center [1475, 163] width 166 height 98
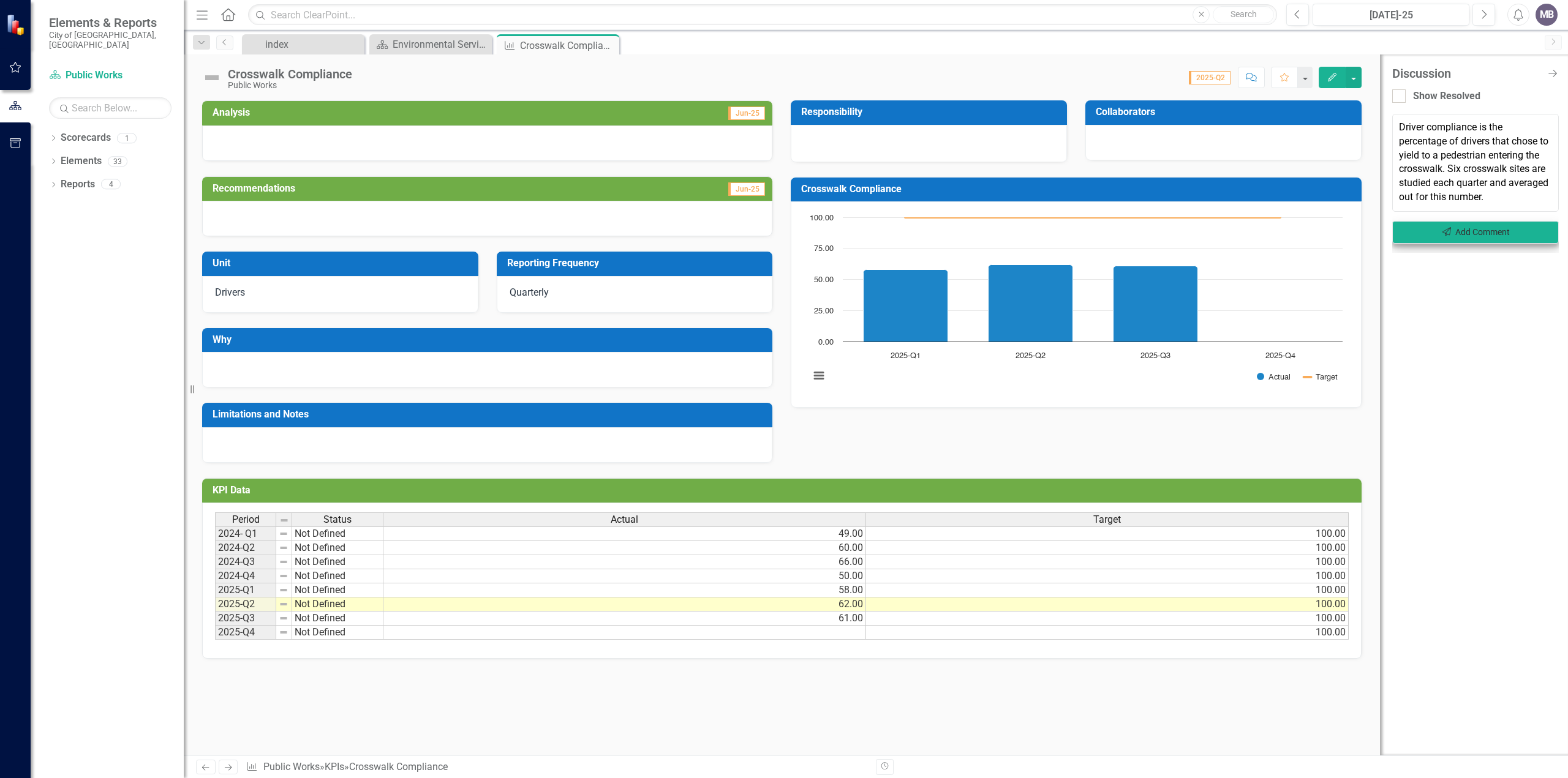
type textarea "Driver compliance is the percentage of drivers that chose to yield to a pedestr…"
click at [1470, 235] on button "Send Add Comment" at bounding box center [1475, 232] width 166 height 23
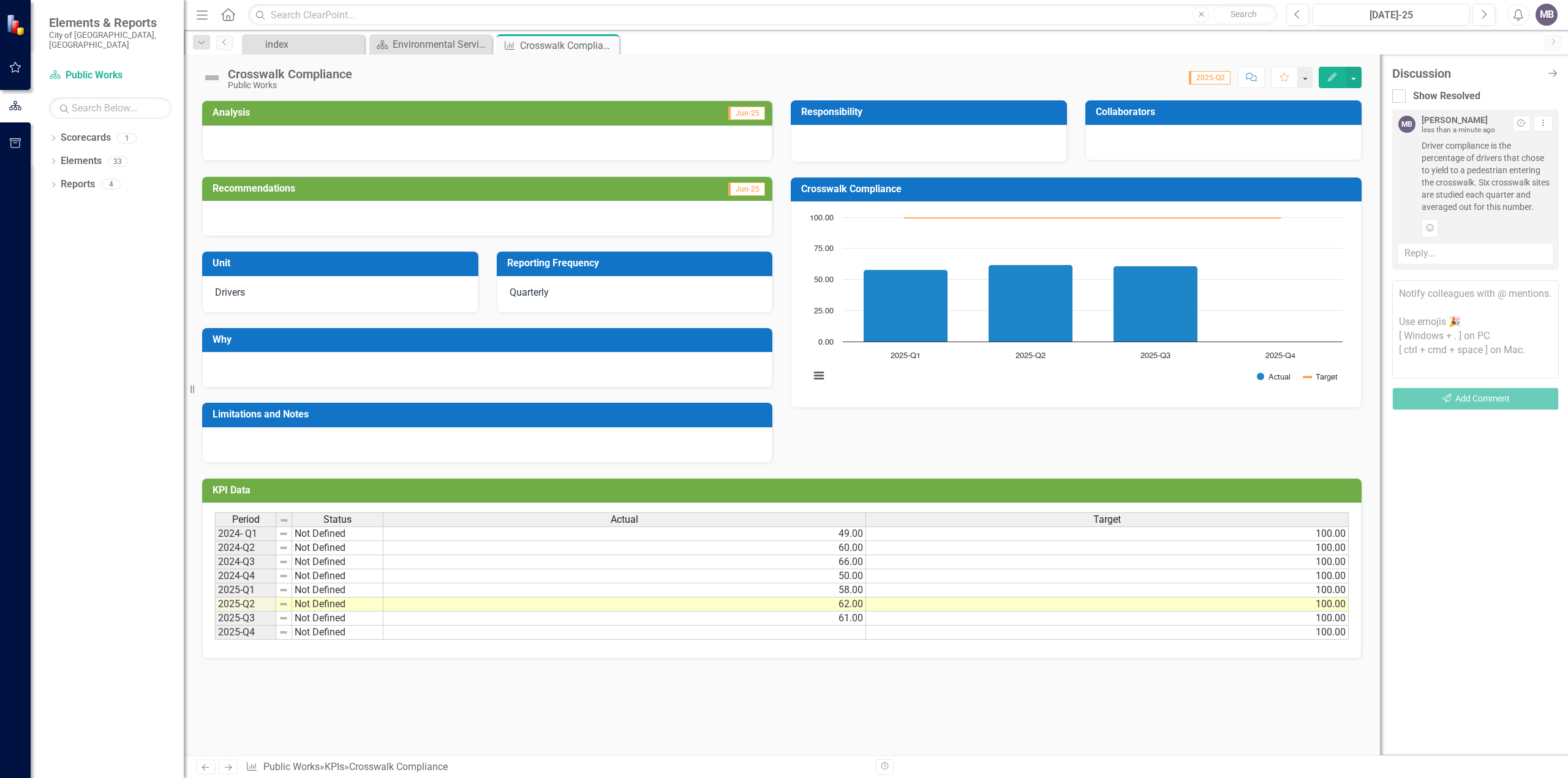
click at [309, 366] on div at bounding box center [486, 370] width 570 height 35
click at [1355, 79] on button "button" at bounding box center [1353, 77] width 16 height 22
click at [1383, 96] on link "Edit Edit KPI" at bounding box center [1395, 100] width 99 height 23
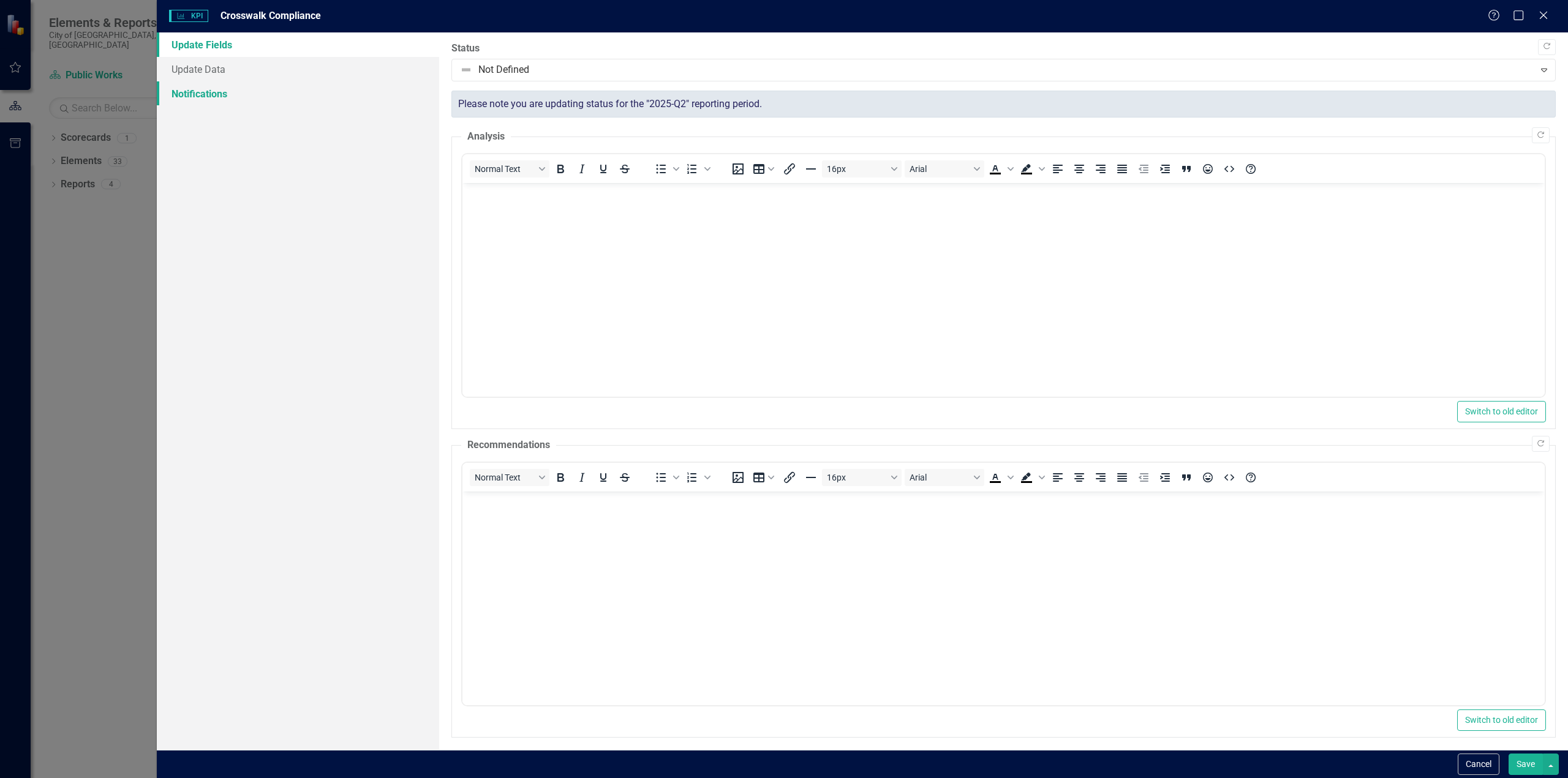
click at [249, 97] on link "Notifications" at bounding box center [298, 93] width 282 height 24
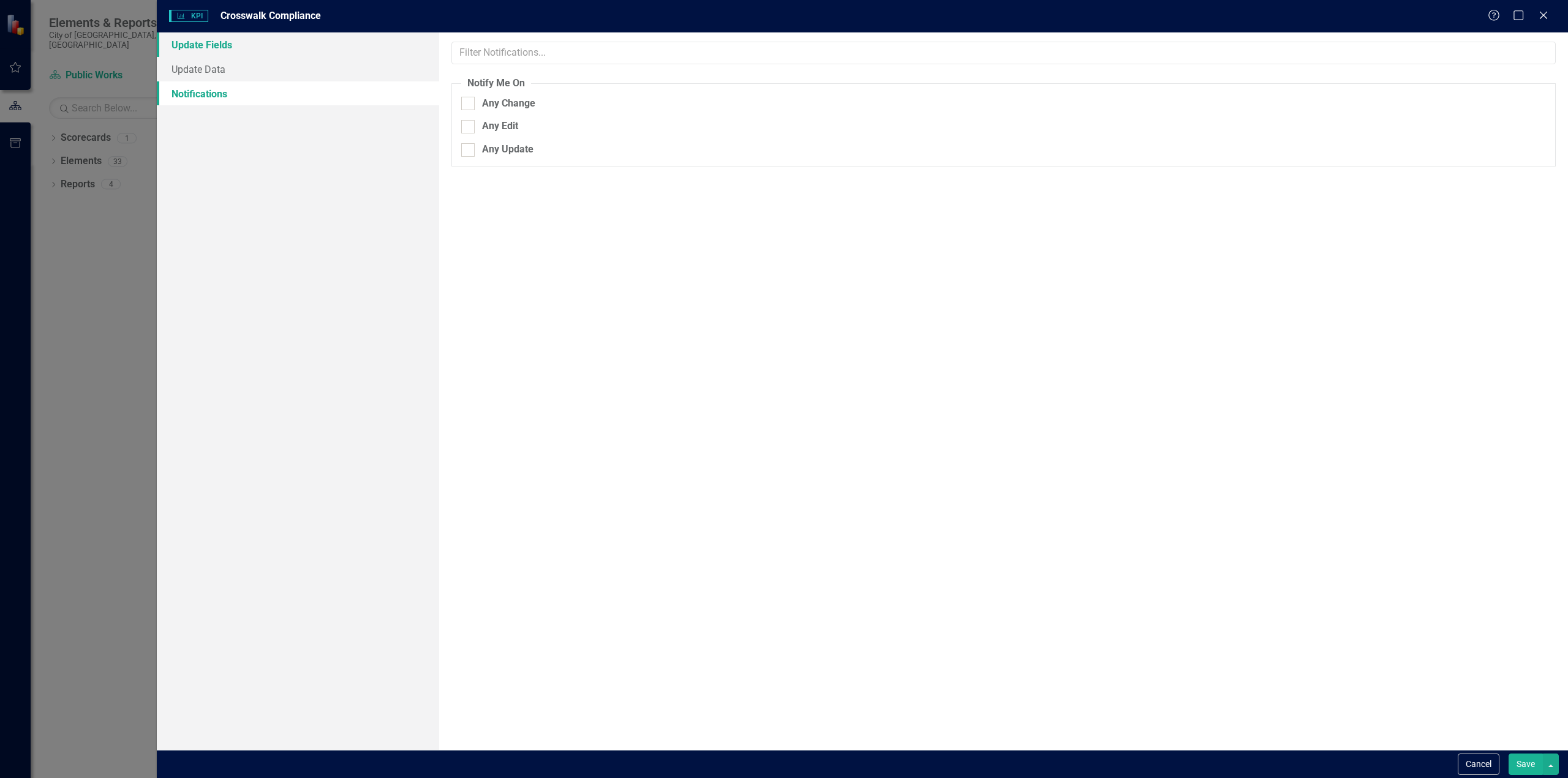
click at [245, 45] on link "Update Fields" at bounding box center [298, 44] width 282 height 24
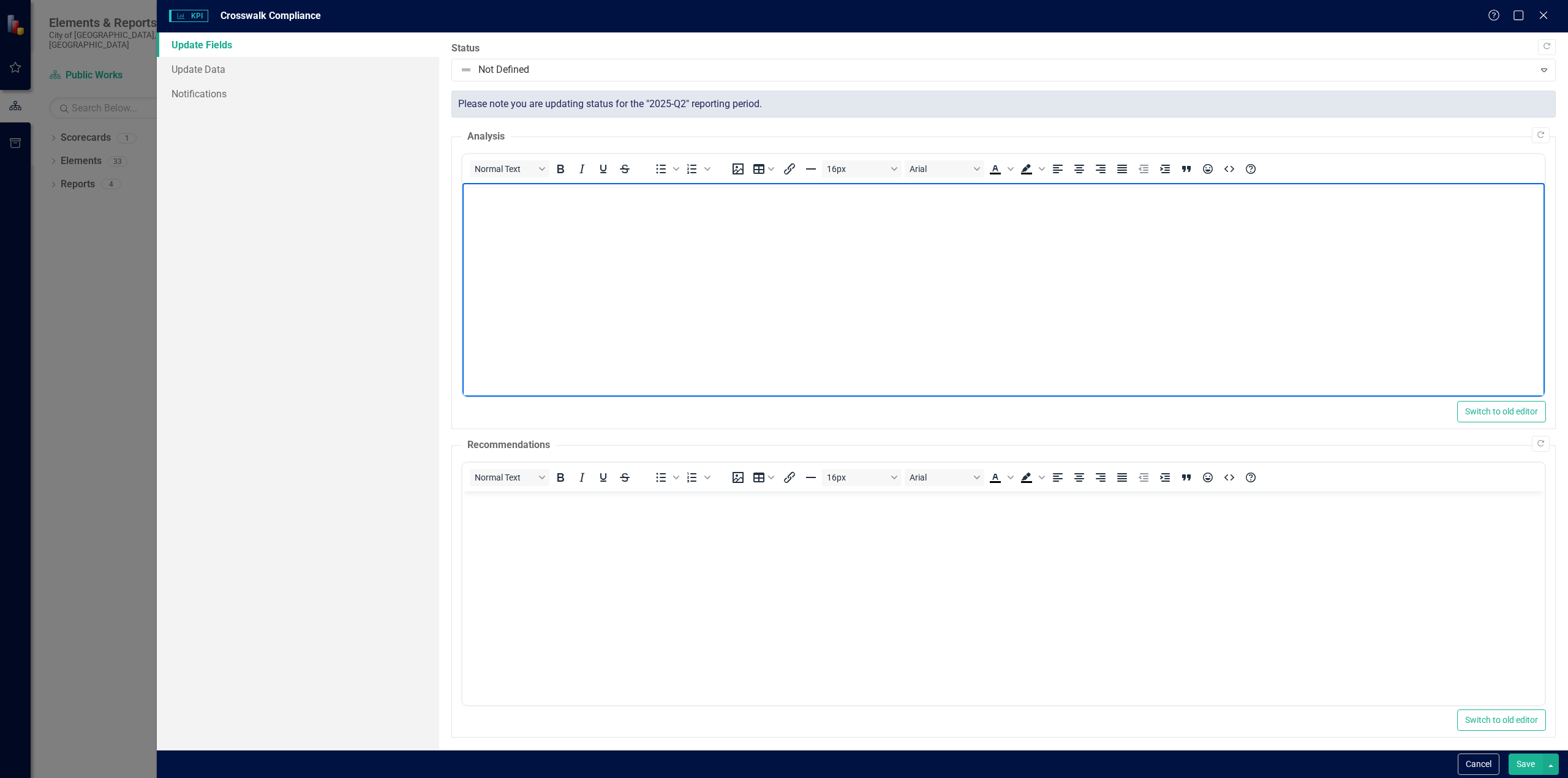
click at [527, 208] on body "Rich Text Area. Press ALT-0 for help." at bounding box center [1003, 275] width 1082 height 183
click at [544, 194] on p "High visibility" at bounding box center [1003, 194] width 1076 height 14
click at [746, 193] on p "High visibility crosswalk enforcement is publicly promoted" at bounding box center [1003, 194] width 1076 height 14
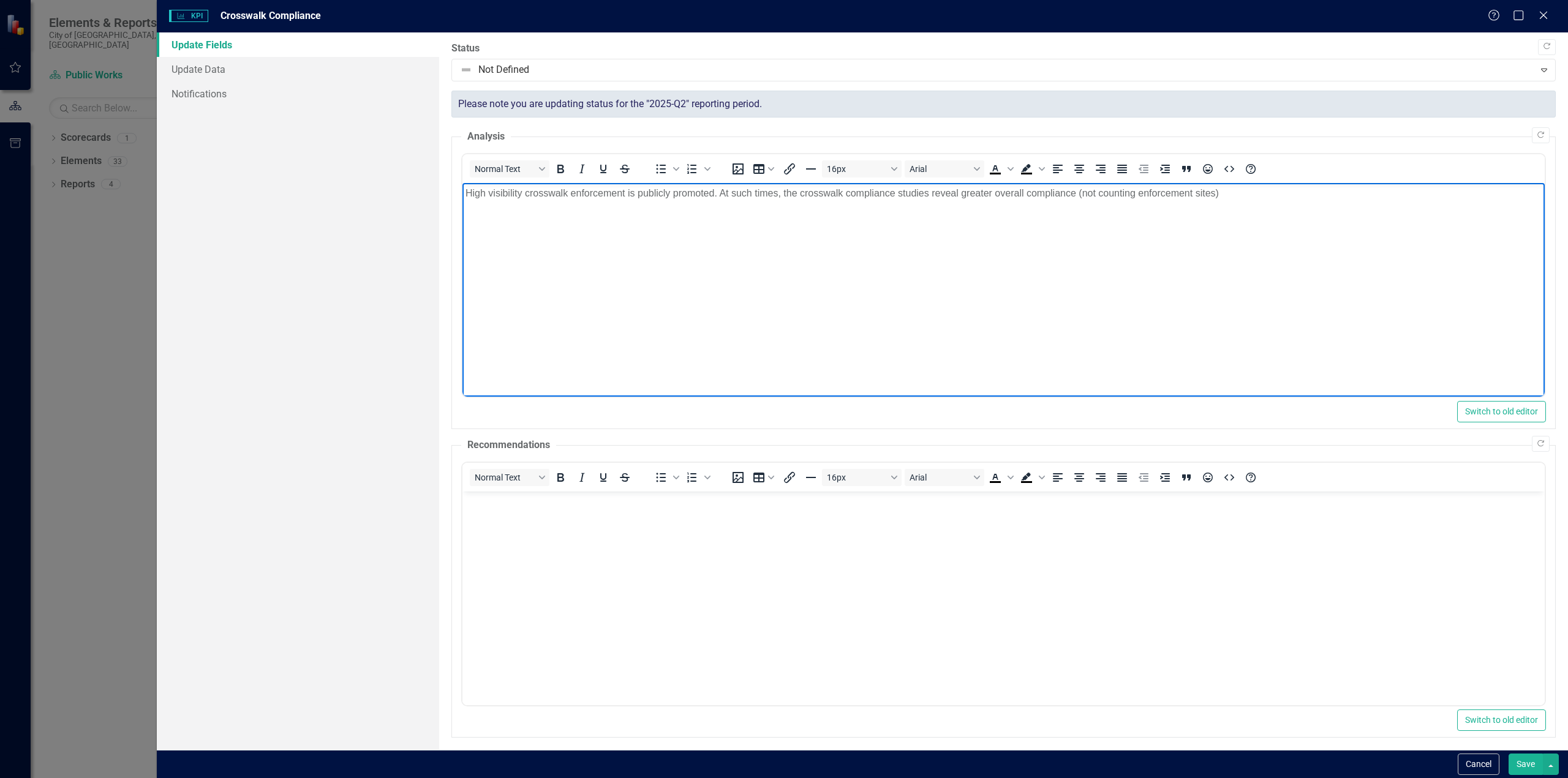
drag, startPoint x: 1077, startPoint y: 196, endPoint x: 1317, endPoint y: 318, distance: 269.2
click at [1077, 196] on p "High visibility crosswalk enforcement is publicly promoted. At such times, the …" at bounding box center [1003, 194] width 1076 height 14
drag, startPoint x: 1336, startPoint y: 320, endPoint x: 1287, endPoint y: 189, distance: 139.9
click at [1286, 187] on p "High visibility crosswalk enforcement is publicly promoted. At such times, the …" at bounding box center [1003, 194] width 1076 height 14
click at [1290, 195] on p "High visibility crosswalk enforcement is publicly promoted. At such times, the …" at bounding box center [1003, 194] width 1076 height 14
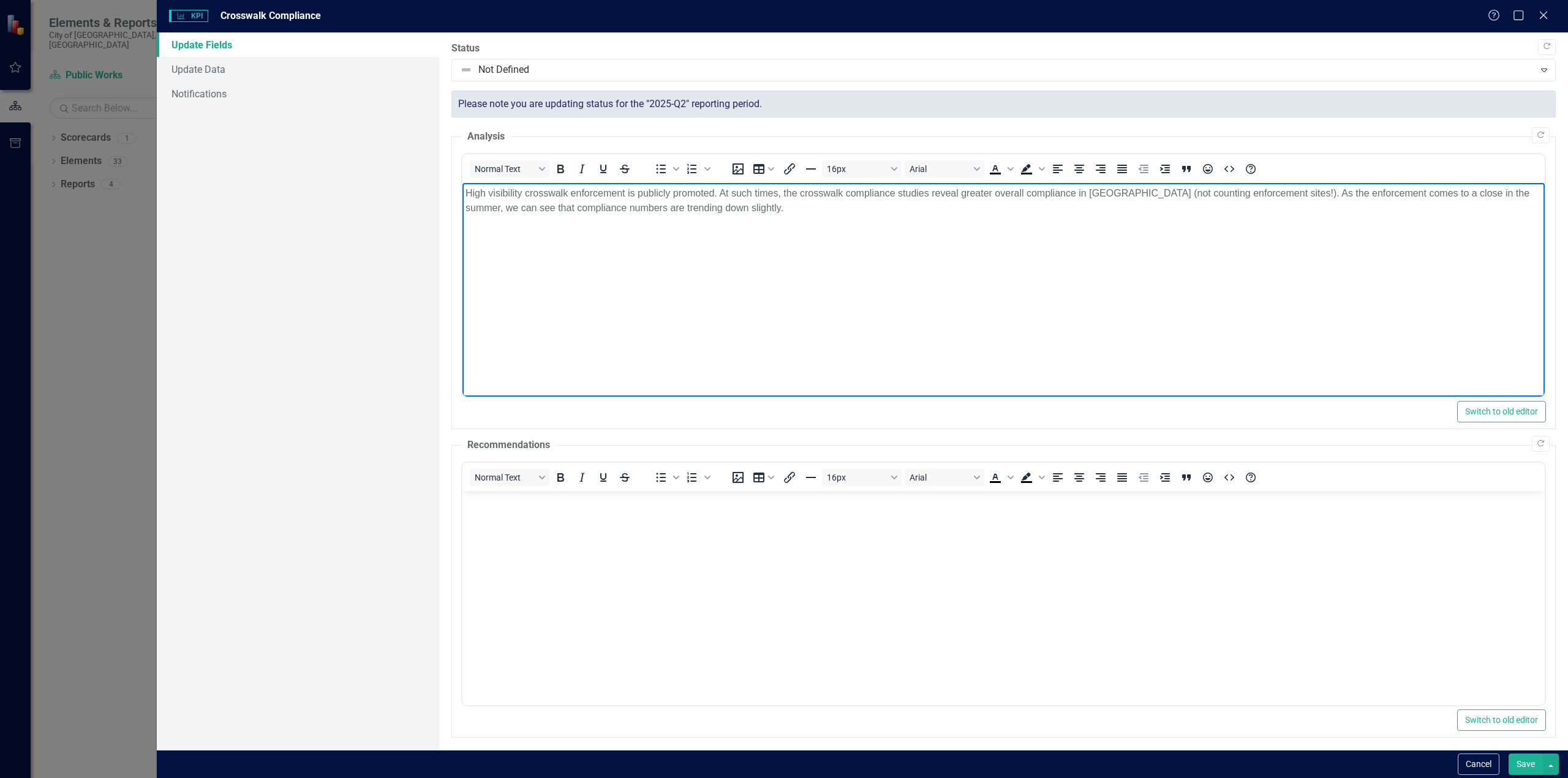
click at [573, 208] on p "High visibility crosswalk enforcement is publicly promoted. At such times, the …" at bounding box center [1003, 201] width 1076 height 30
drag, startPoint x: 598, startPoint y: 207, endPoint x: 573, endPoint y: 208, distance: 25.0
click at [573, 208] on p "High visibility crosswalk enforcement is publicly promoted. At such times, the …" at bounding box center [1003, 201] width 1076 height 30
click at [520, 207] on p "High visibility crosswalk enforcement is publicly promoted. At such times, the …" at bounding box center [1003, 201] width 1076 height 30
click at [785, 204] on p "High visibility crosswalk enforcement is publicly promoted. At such times, the …" at bounding box center [1003, 201] width 1076 height 30
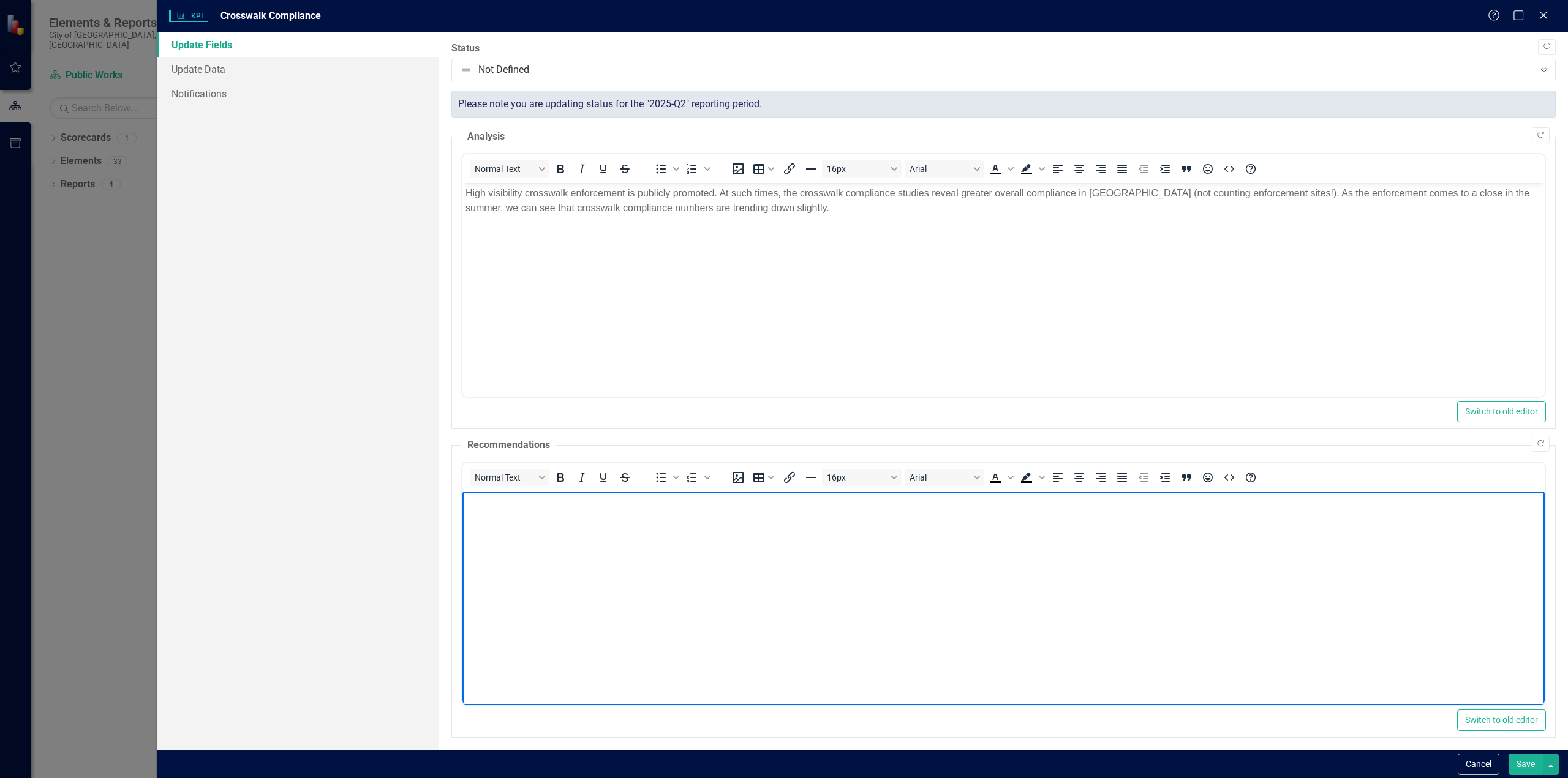
click at [494, 506] on p "Rich Text Area. Press ALT-0 for help." at bounding box center [1003, 502] width 1076 height 14
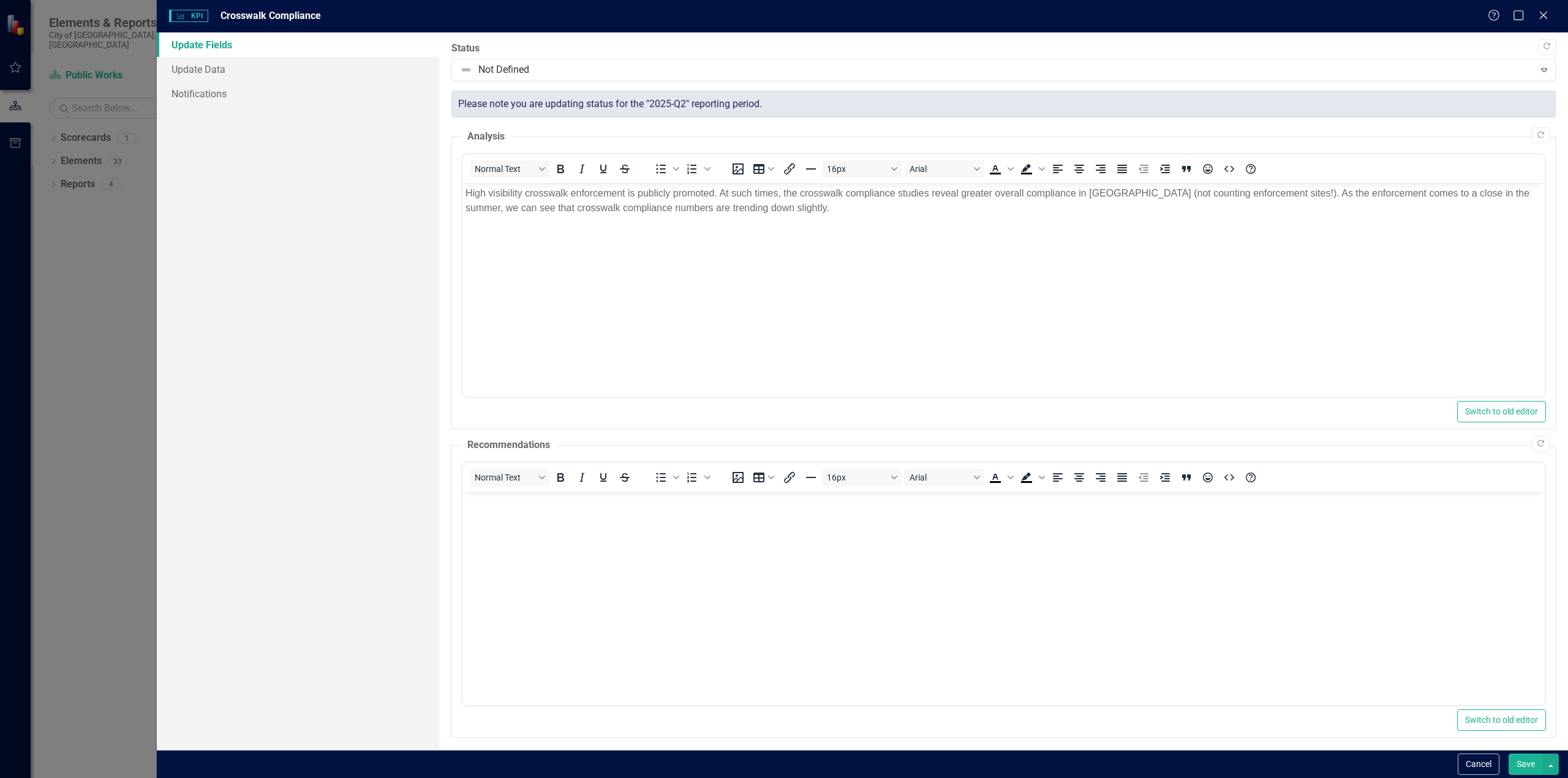
click at [348, 211] on div "Update Fields Update Data Notifications" at bounding box center [298, 391] width 282 height 718
click at [1529, 764] on button "Save" at bounding box center [1525, 764] width 35 height 22
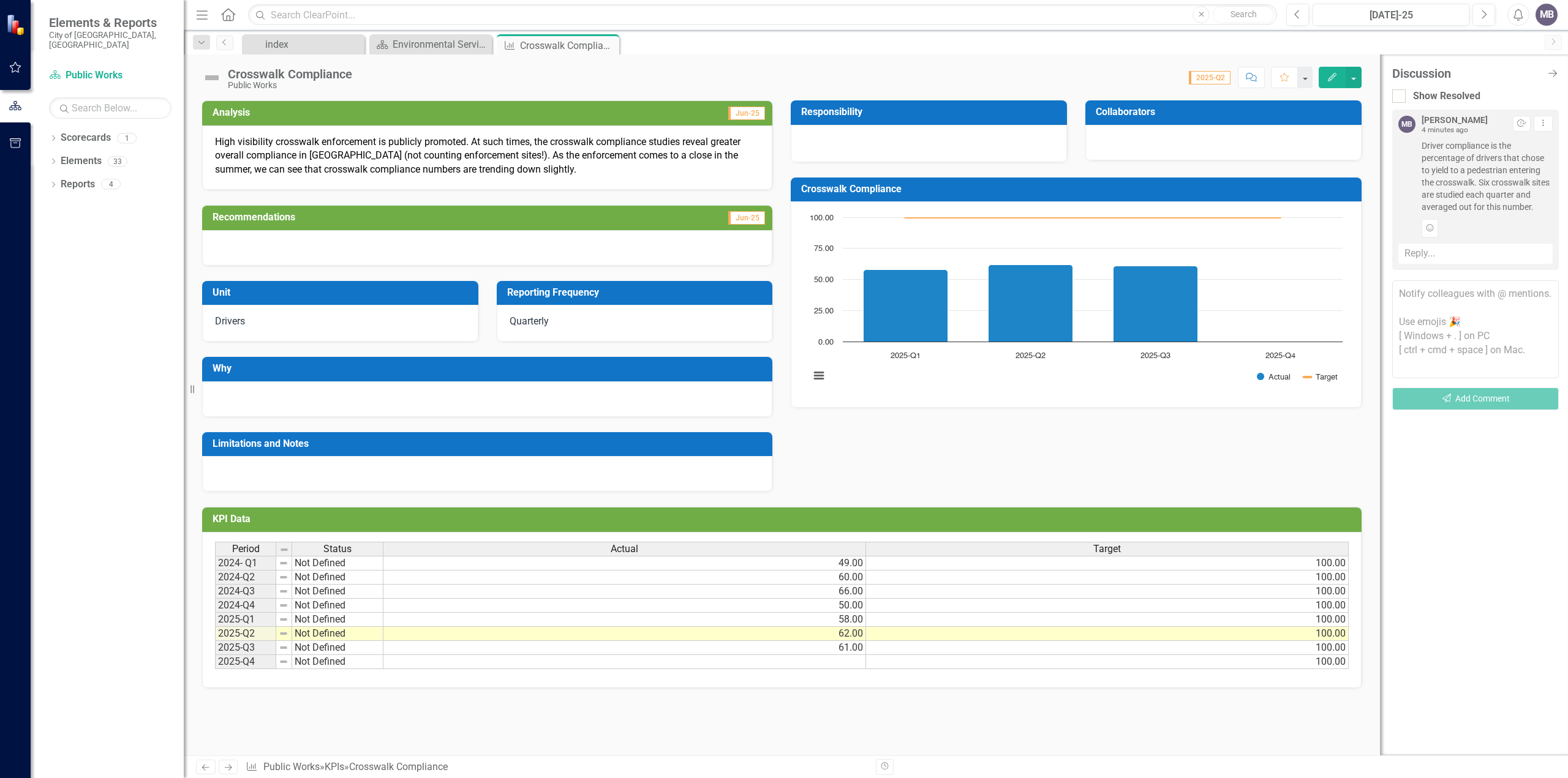
click at [463, 152] on p "High visibility crosswalk enforcement is publicly promoted. At such times, the …" at bounding box center [486, 156] width 544 height 43
click at [1351, 73] on button "button" at bounding box center [1353, 77] width 16 height 22
click at [1381, 108] on link "Edit Edit KPI" at bounding box center [1395, 100] width 99 height 23
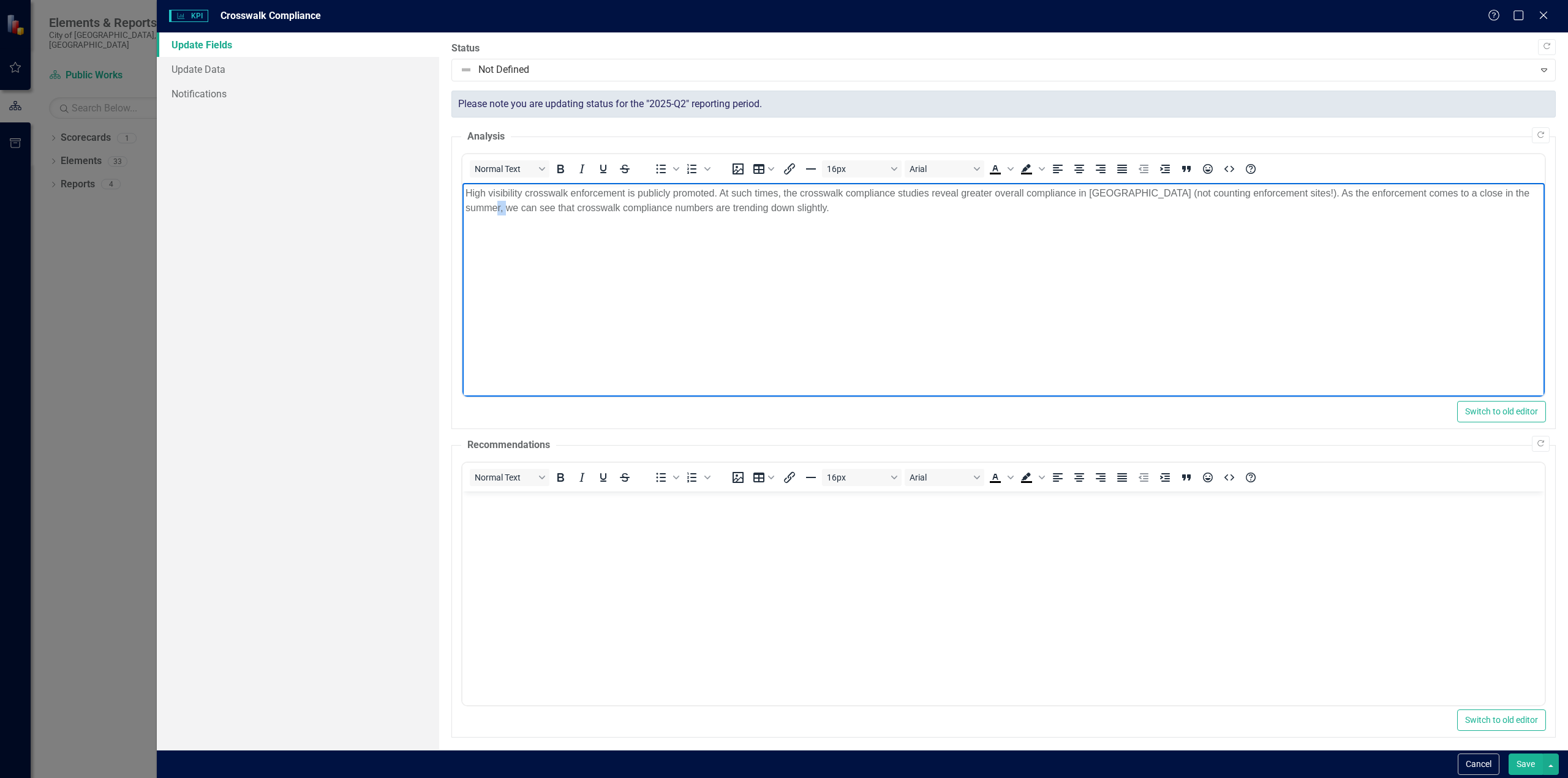
drag, startPoint x: 481, startPoint y: 209, endPoint x: 465, endPoint y: 209, distance: 16.0
click at [465, 209] on p "High visibility crosswalk enforcement is publicly promoted. At such times, the …" at bounding box center [1003, 201] width 1076 height 30
drag, startPoint x: 492, startPoint y: 211, endPoint x: 483, endPoint y: 220, distance: 12.7
click at [483, 220] on body "High visibility crosswalk enforcement is publicly promoted. At such times, the …" at bounding box center [1003, 275] width 1082 height 183
click at [499, 207] on p "High visibility crosswalk enforcement is publicly promoted. At such times, the …" at bounding box center [1003, 201] width 1076 height 30
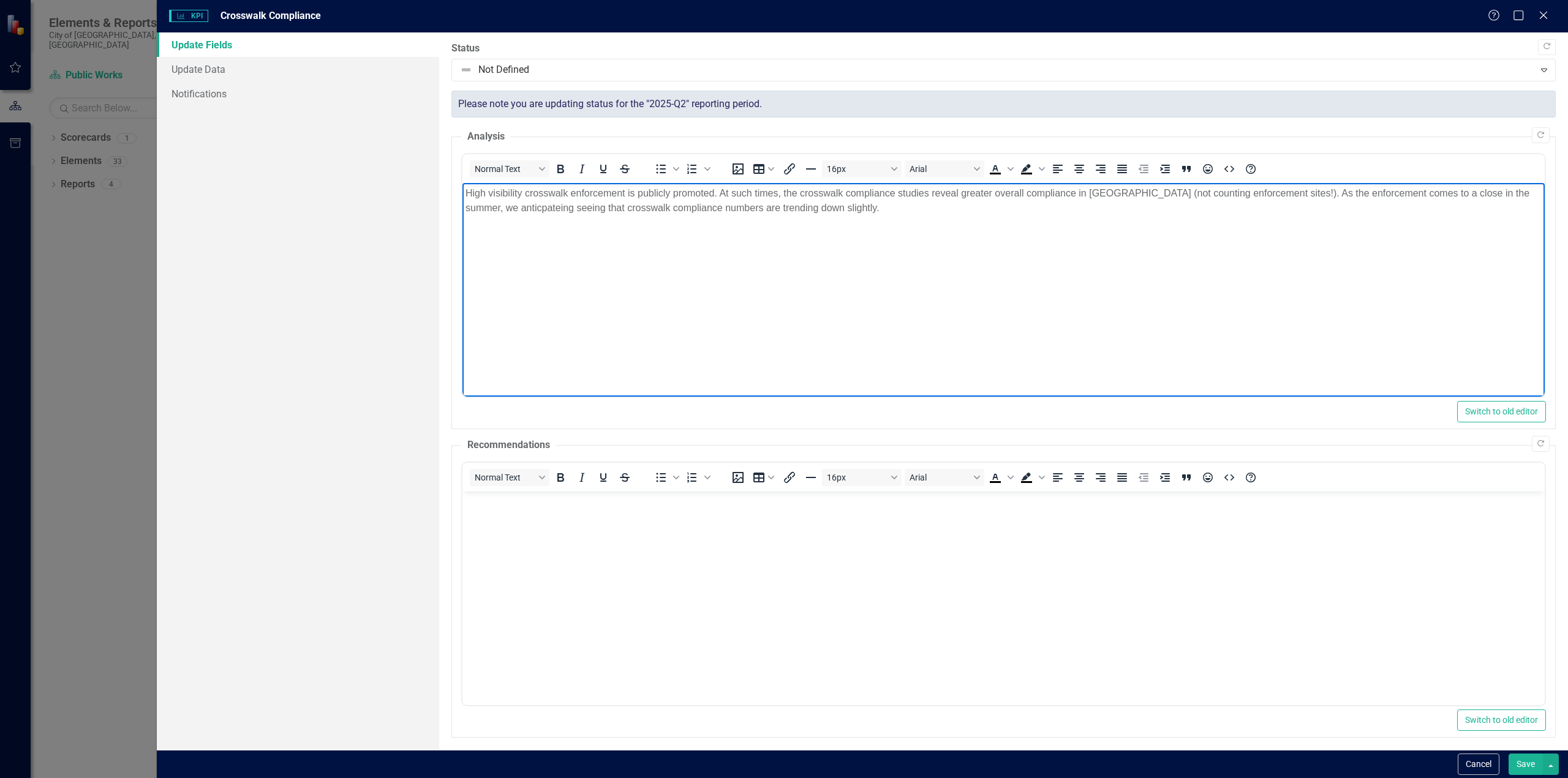
click at [515, 207] on p "High visibility crosswalk enforcement is publicly promoted. At such times, the …" at bounding box center [1003, 201] width 1076 height 30
click at [596, 257] on body "High visibility crosswalk enforcement is publicly promoted. At such times, the …" at bounding box center [1003, 275] width 1082 height 183
drag, startPoint x: 554, startPoint y: 208, endPoint x: 537, endPoint y: 208, distance: 17.0
click at [537, 208] on p "High visibility crosswalk enforcement is publicly promoted. At such times, the …" at bounding box center [1003, 201] width 1076 height 30
drag, startPoint x: 681, startPoint y: 207, endPoint x: 696, endPoint y: 207, distance: 15.0
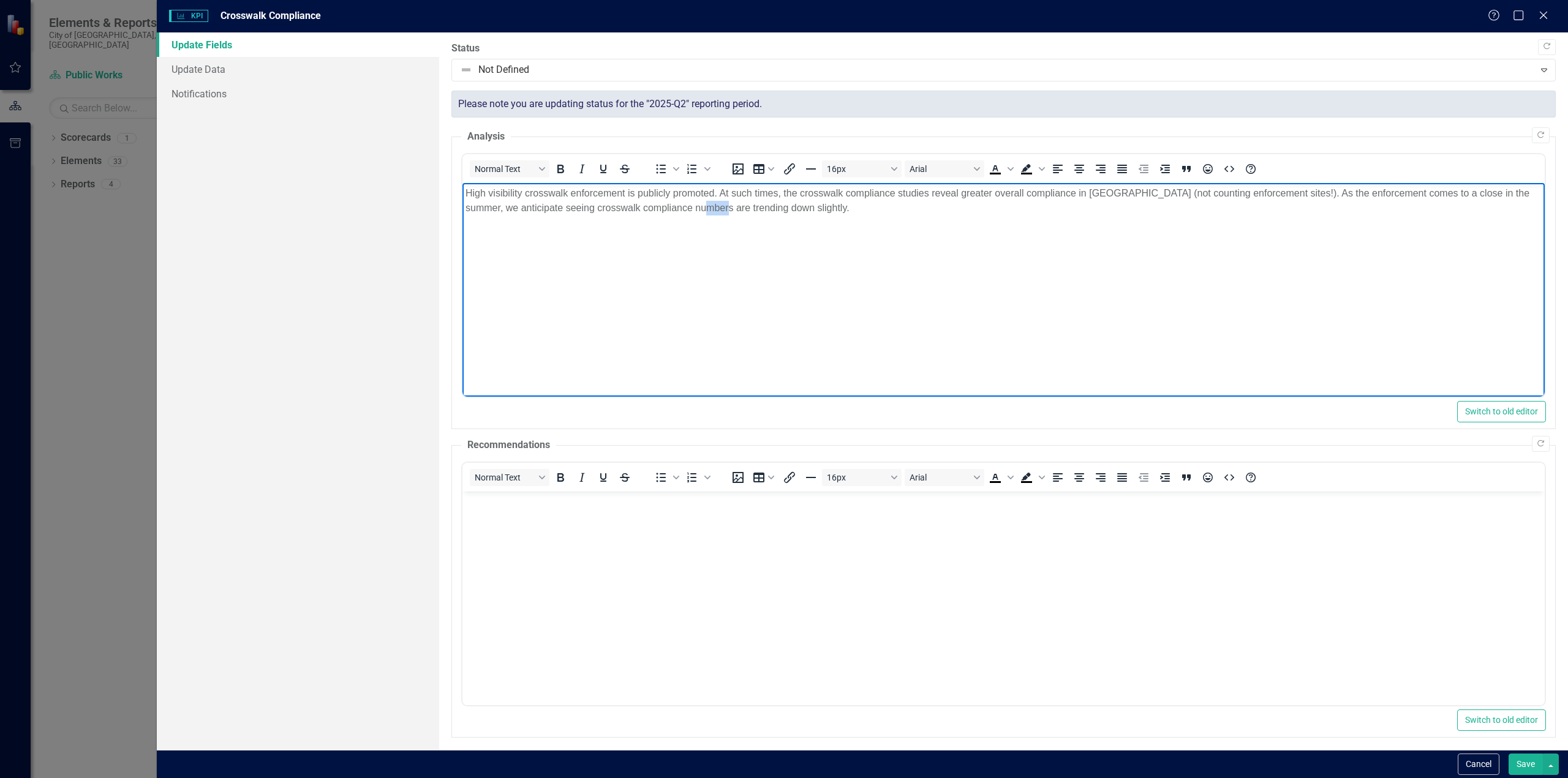
click at [696, 207] on p "High visibility crosswalk enforcement is publicly promoted. At such times, the …" at bounding box center [1003, 201] width 1076 height 30
click at [782, 212] on p "High visibility crosswalk enforcement is publicly promoted. At such times, the …" at bounding box center [1003, 201] width 1076 height 30
click at [782, 209] on p "High visibility crosswalk enforcement is publicly promoted. At such times, the …" at bounding box center [1003, 201] width 1076 height 30
click at [1525, 767] on button "Save" at bounding box center [1525, 764] width 35 height 22
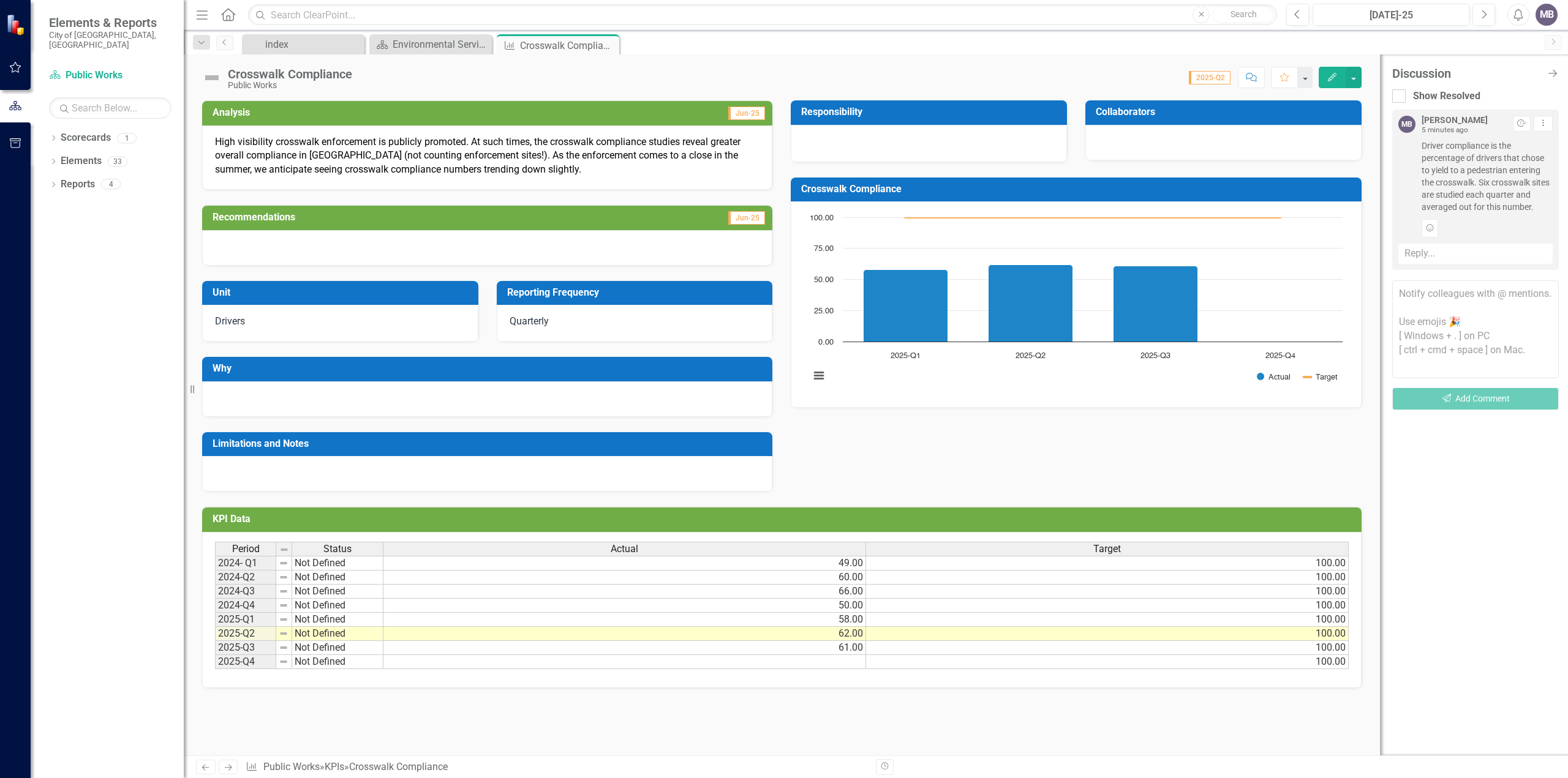
click at [1533, 208] on span "Driver compliance is the percentage of drivers that chose to yield to a pedestr…" at bounding box center [1487, 176] width 131 height 73
drag, startPoint x: 1533, startPoint y: 207, endPoint x: 1420, endPoint y: 147, distance: 127.9
click at [1420, 147] on div "MB [PERSON_NAME] 5 minutes ago Resolve Dropdown Menu Driver compliance is the p…" at bounding box center [1476, 177] width 154 height 122
copy span "Driver compliance is the percentage of drivers that chose to yield to a pedestr…"
click at [1468, 176] on span "Driver compliance is the percentage of drivers that chose to yield to a pedestr…" at bounding box center [1487, 176] width 131 height 73
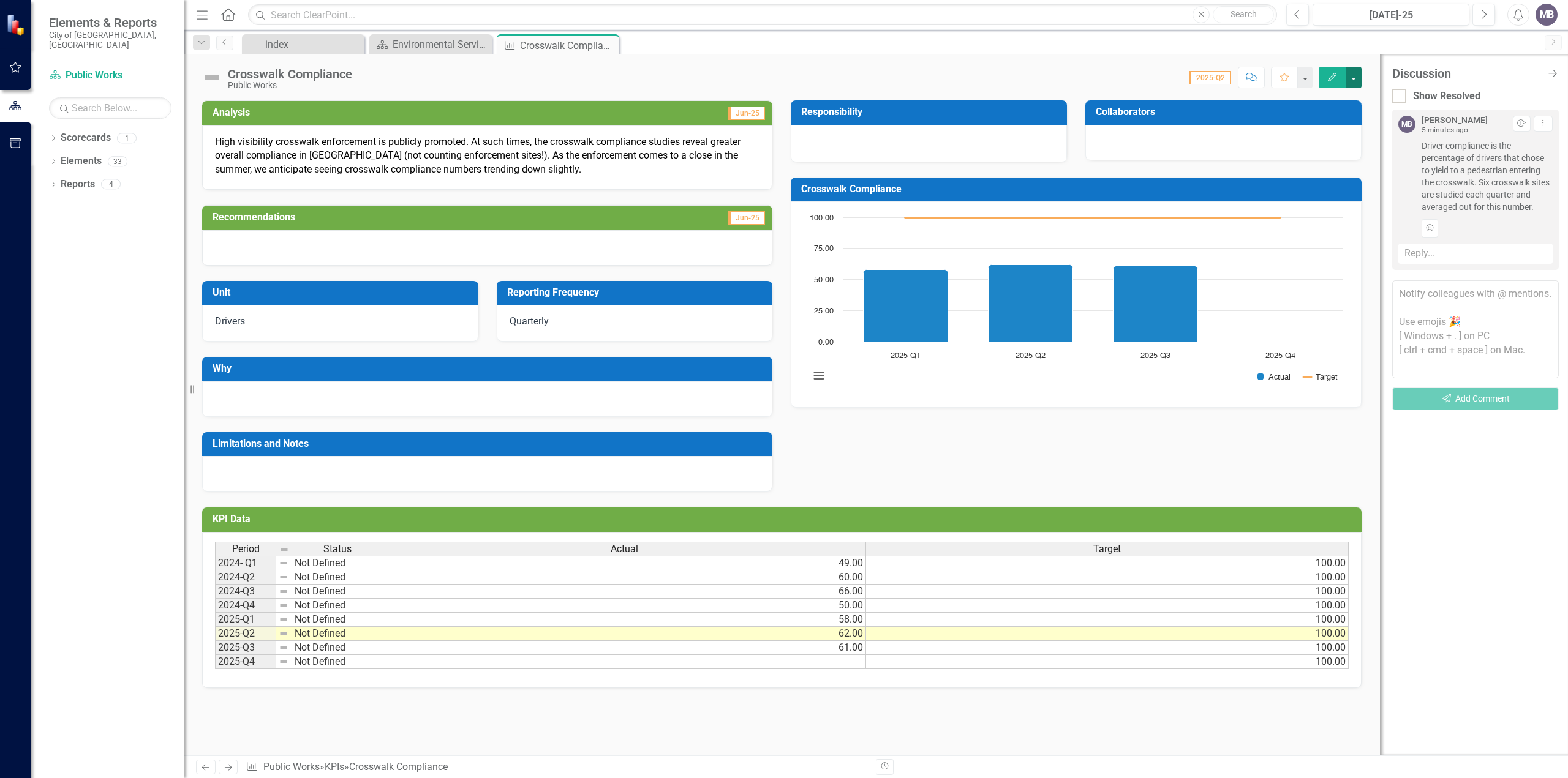
click at [1360, 76] on button "button" at bounding box center [1353, 77] width 16 height 22
click at [1370, 92] on link "Edit Edit KPI" at bounding box center [1395, 100] width 99 height 23
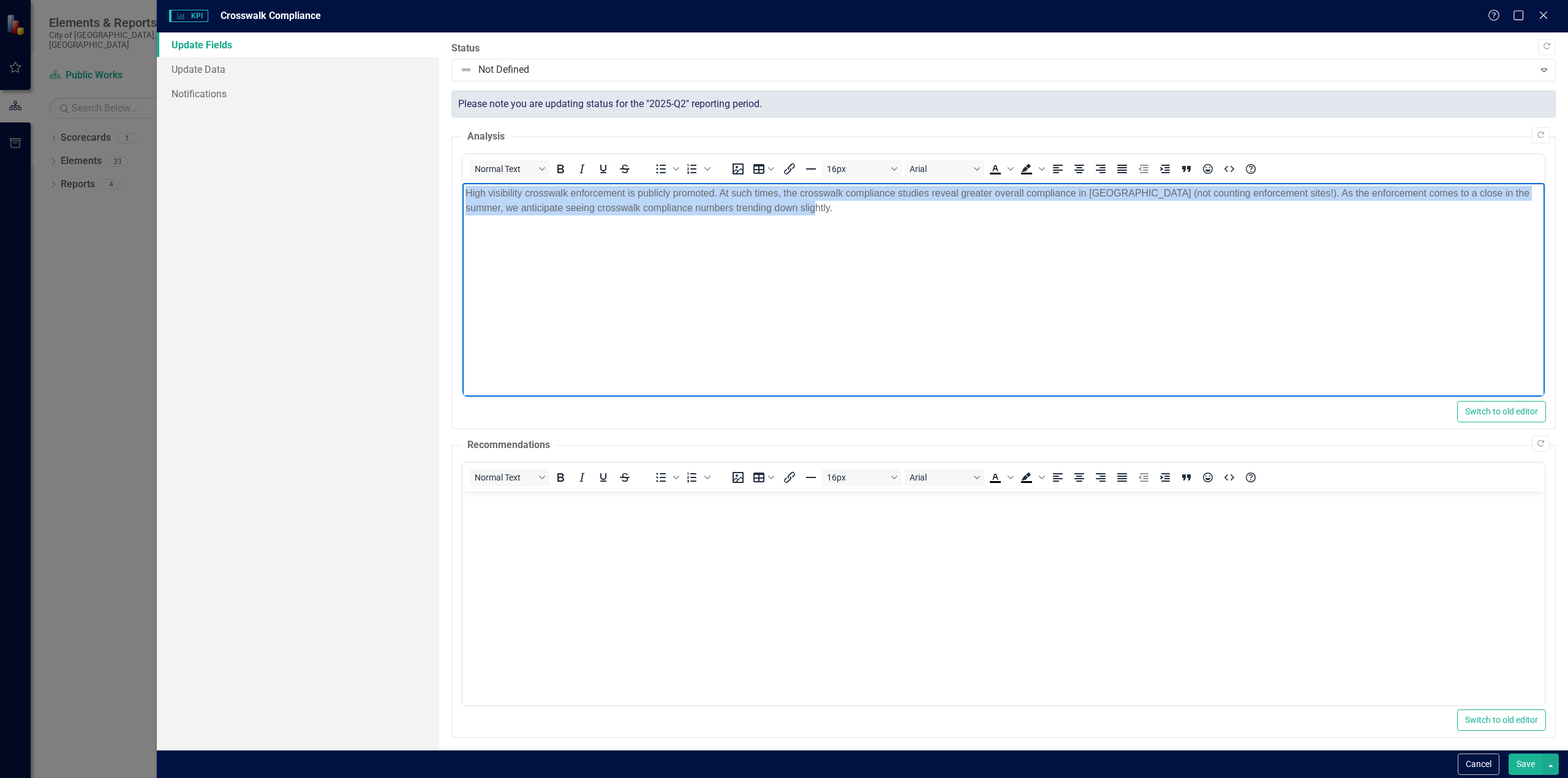
drag, startPoint x: 753, startPoint y: 207, endPoint x: 905, endPoint y: 371, distance: 223.6
click at [462, 188] on html "High visibility crosswalk enforcement is publicly promoted. At such times, the …" at bounding box center [1003, 275] width 1082 height 183
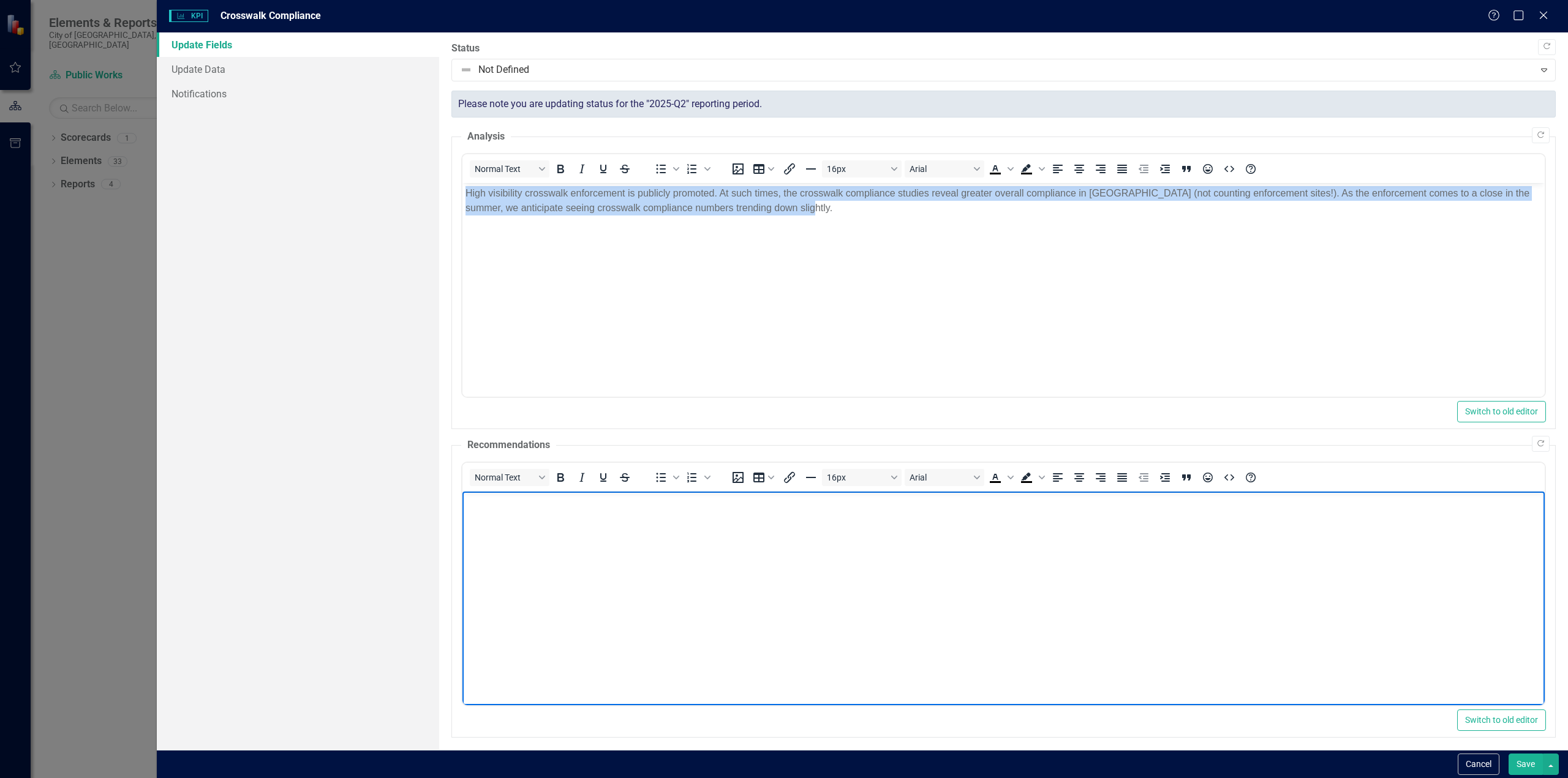
click at [800, 208] on p "High visibility crosswalk enforcement is publicly promoted. At such times, the …" at bounding box center [1003, 201] width 1076 height 30
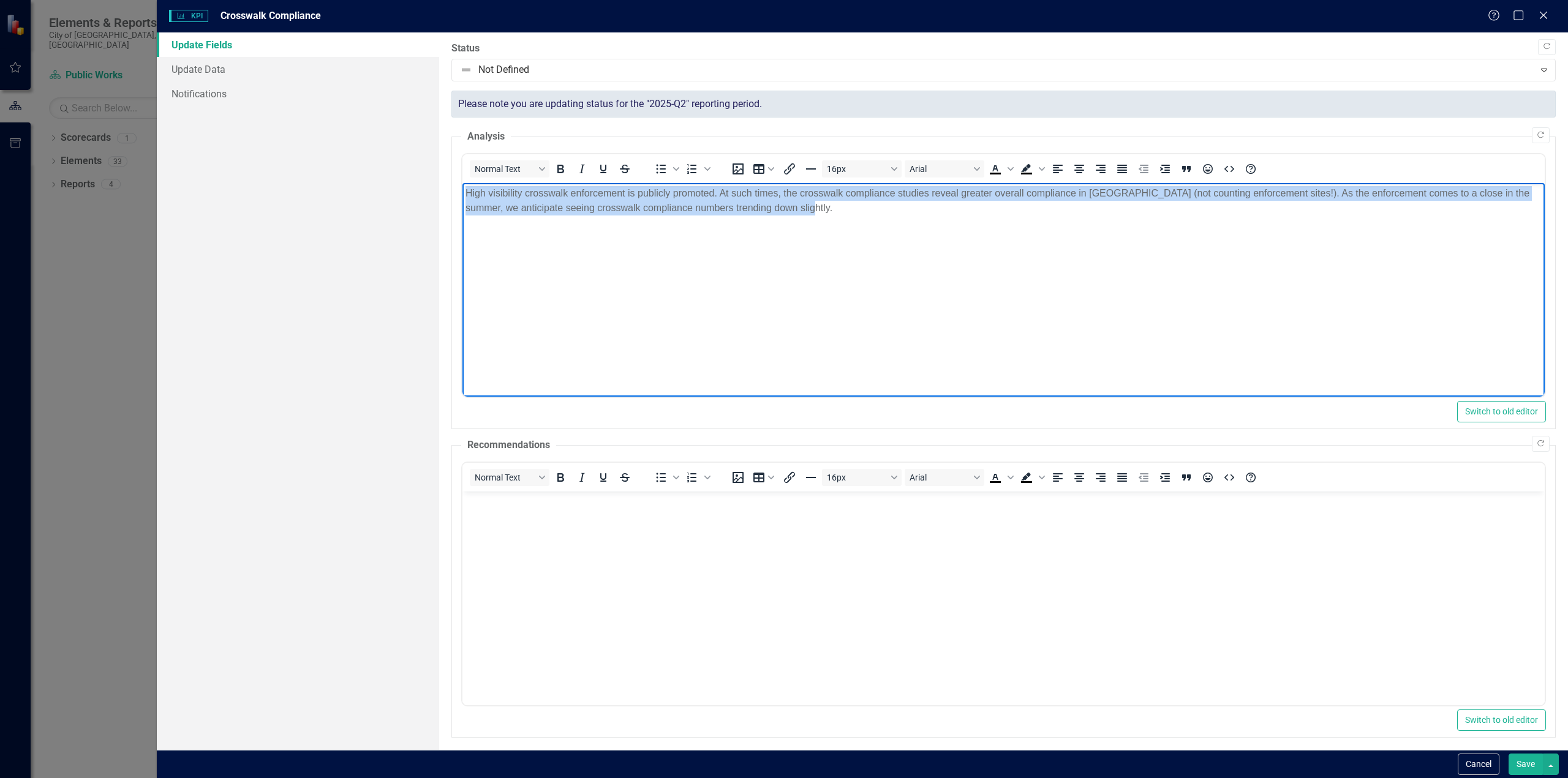
click at [796, 212] on p "High visibility crosswalk enforcement is publicly promoted. At such times, the …" at bounding box center [1003, 201] width 1076 height 30
drag, startPoint x: 791, startPoint y: 211, endPoint x: 431, endPoint y: 188, distance: 360.7
click at [462, 188] on html "High visibility crosswalk enforcement is publicly promoted. At such times, the …" at bounding box center [1003, 275] width 1082 height 183
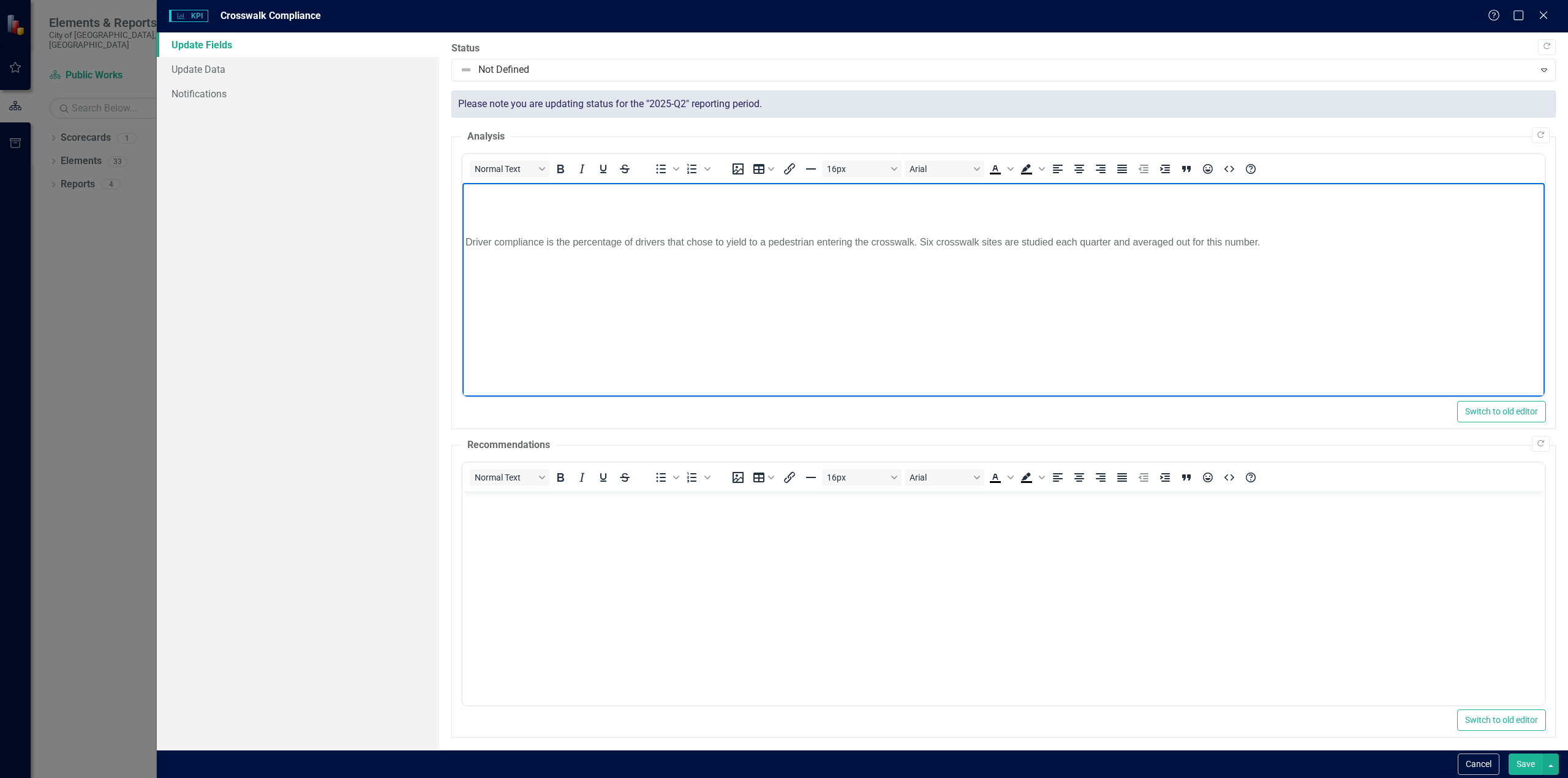
click at [529, 520] on body "Rich Text Area. Press ALT-0 for help." at bounding box center [1003, 584] width 1082 height 183
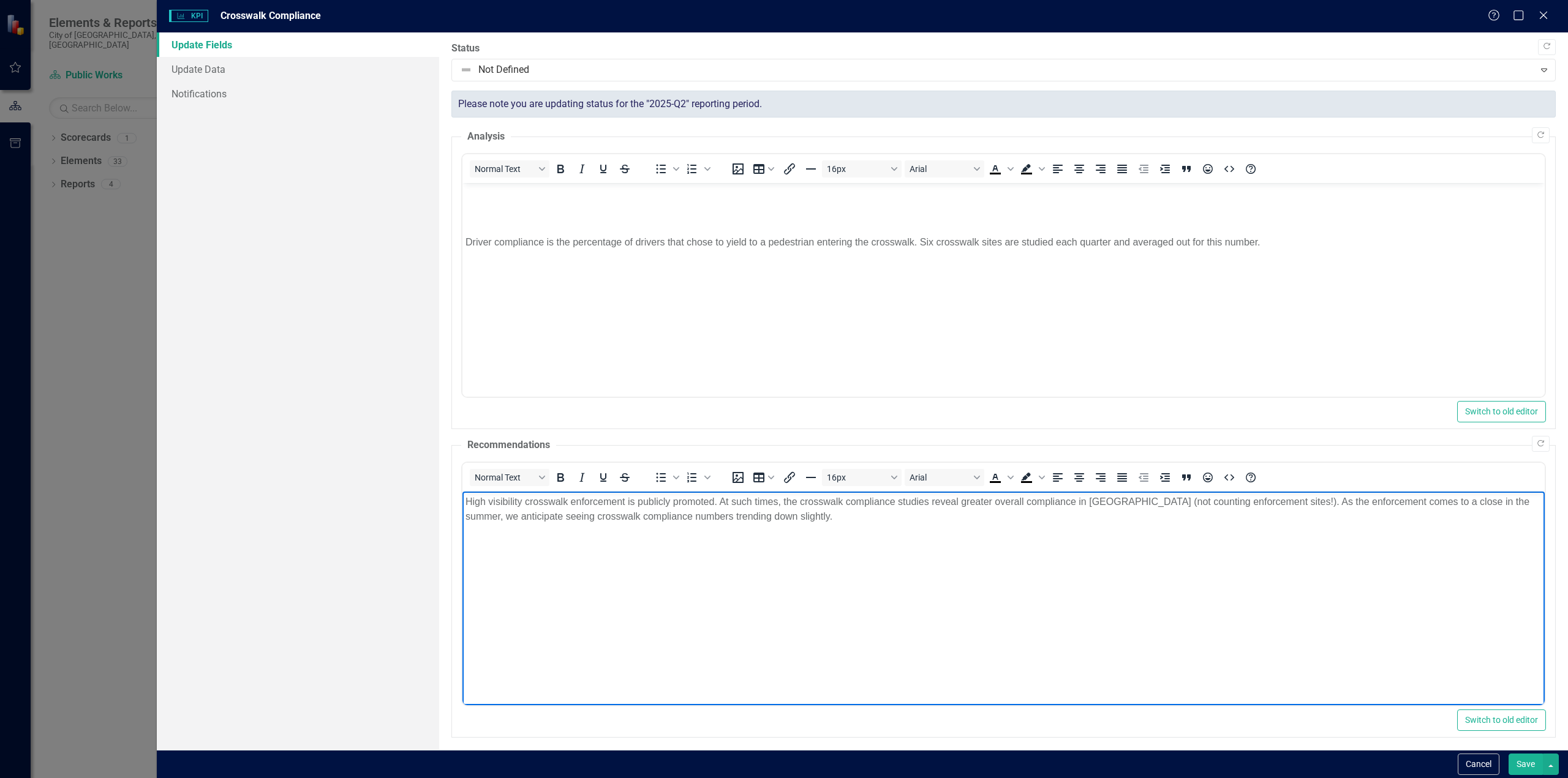
drag, startPoint x: 564, startPoint y: 576, endPoint x: 523, endPoint y: 662, distance: 95.3
click at [564, 576] on body "High visibility crosswalk enforcement is publicly promoted. At such times, the …" at bounding box center [1003, 584] width 1082 height 183
drag, startPoint x: 466, startPoint y: 244, endPoint x: 488, endPoint y: 253, distance: 23.8
click at [466, 243] on p "Driver compliance is the percentage of drivers that chose to yield to a pedestr…" at bounding box center [1003, 242] width 1076 height 14
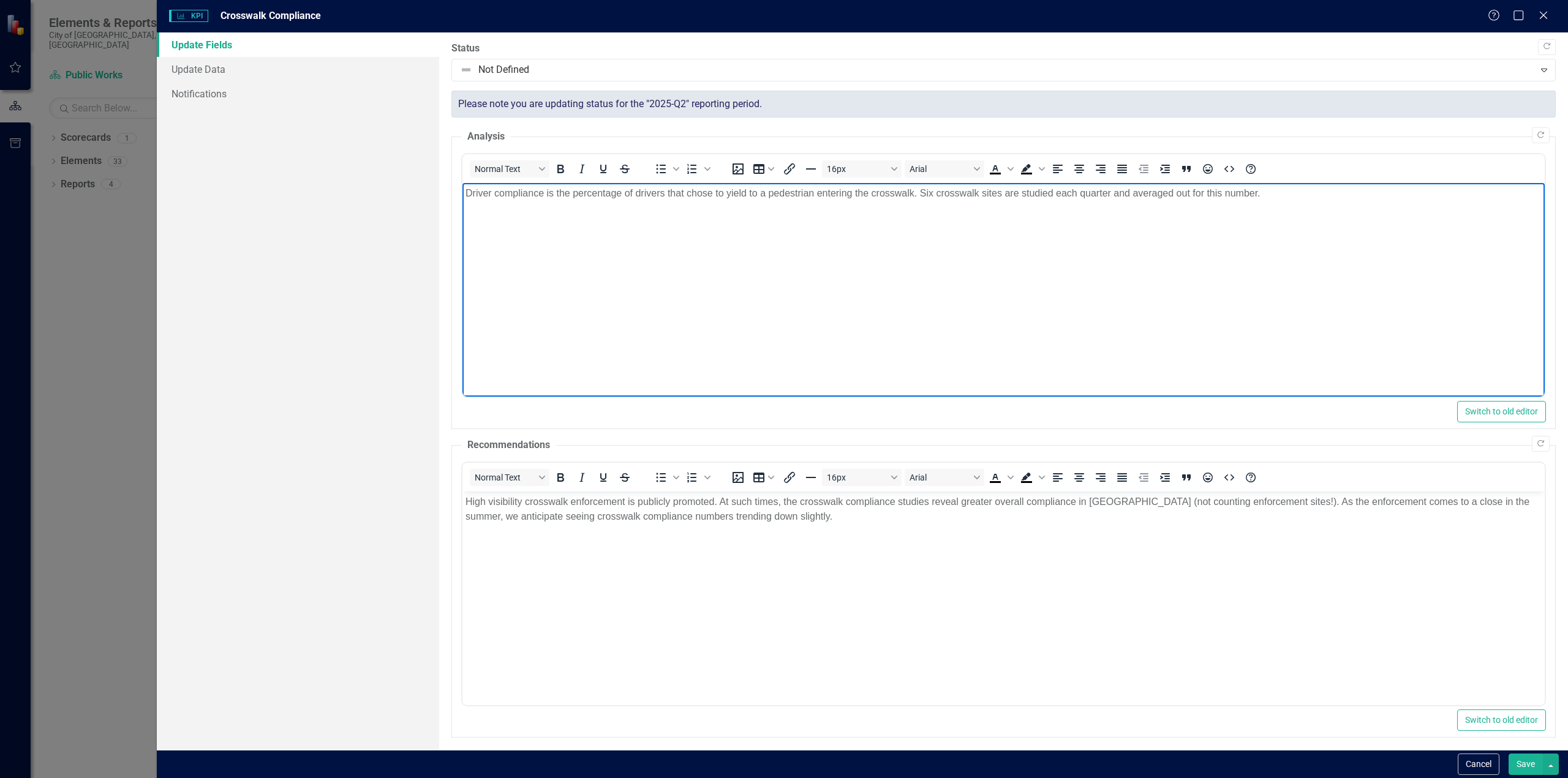
click at [1264, 194] on p "Driver compliance is the percentage of drivers that chose to yield to a pedestr…" at bounding box center [1003, 194] width 1076 height 14
click at [1224, 191] on p "Driver compliance is the percentage of drivers that chose to yield to a pedestr…" at bounding box center [1003, 194] width 1076 height 14
click at [1320, 190] on p "Driver compliance is the percentage of drivers that chose to yield to a pedestr…" at bounding box center [1003, 194] width 1076 height 14
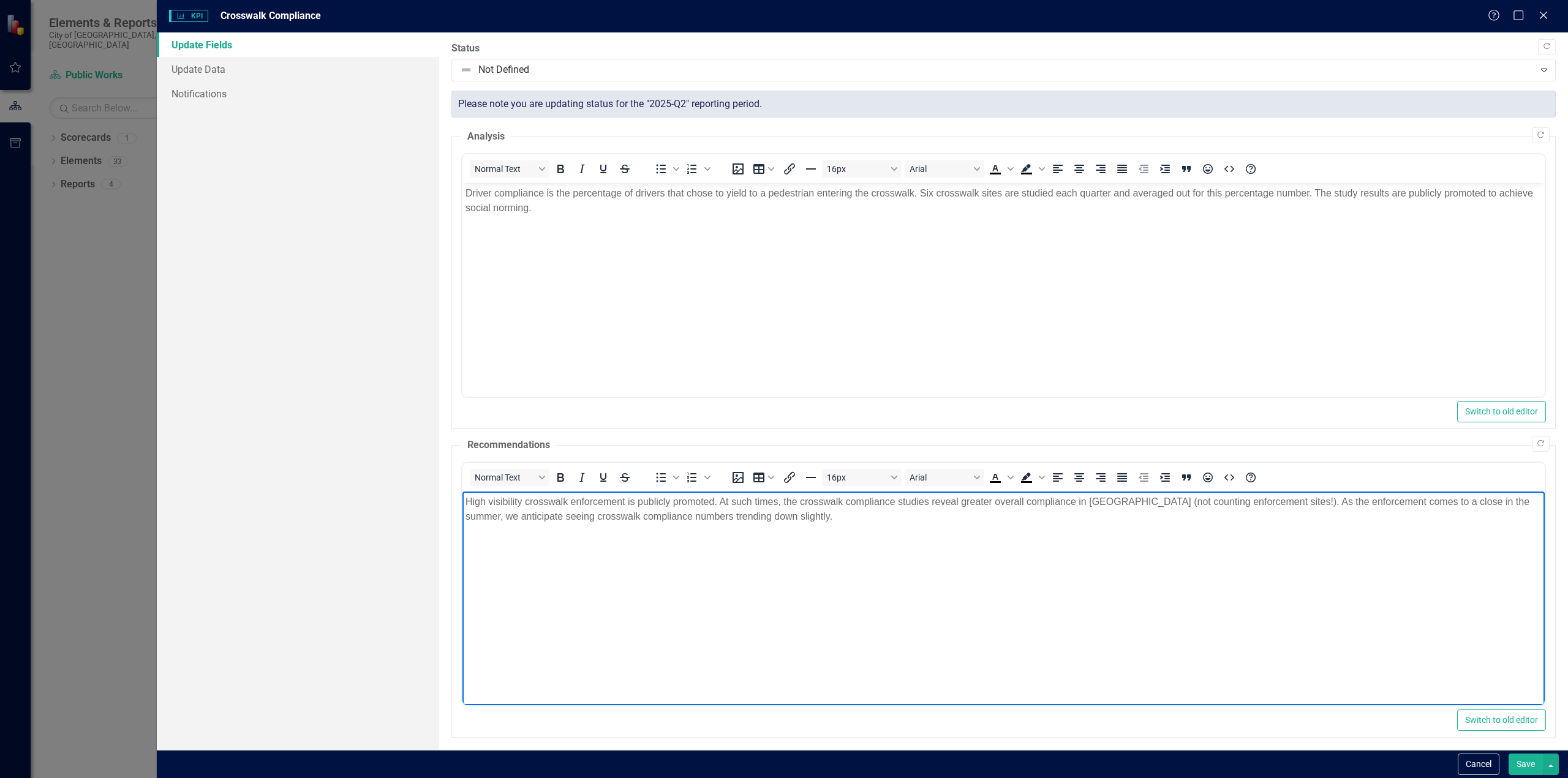
click at [798, 527] on body "High visibility crosswalk enforcement is publicly promoted. At such times, the …" at bounding box center [1003, 584] width 1082 height 183
click at [795, 521] on p "High visibility crosswalk enforcement is publicly promoted. At such times, the …" at bounding box center [1003, 509] width 1076 height 30
click at [746, 538] on p "SGF Yields will continue the educational outreach, primarily" at bounding box center [1003, 541] width 1076 height 14
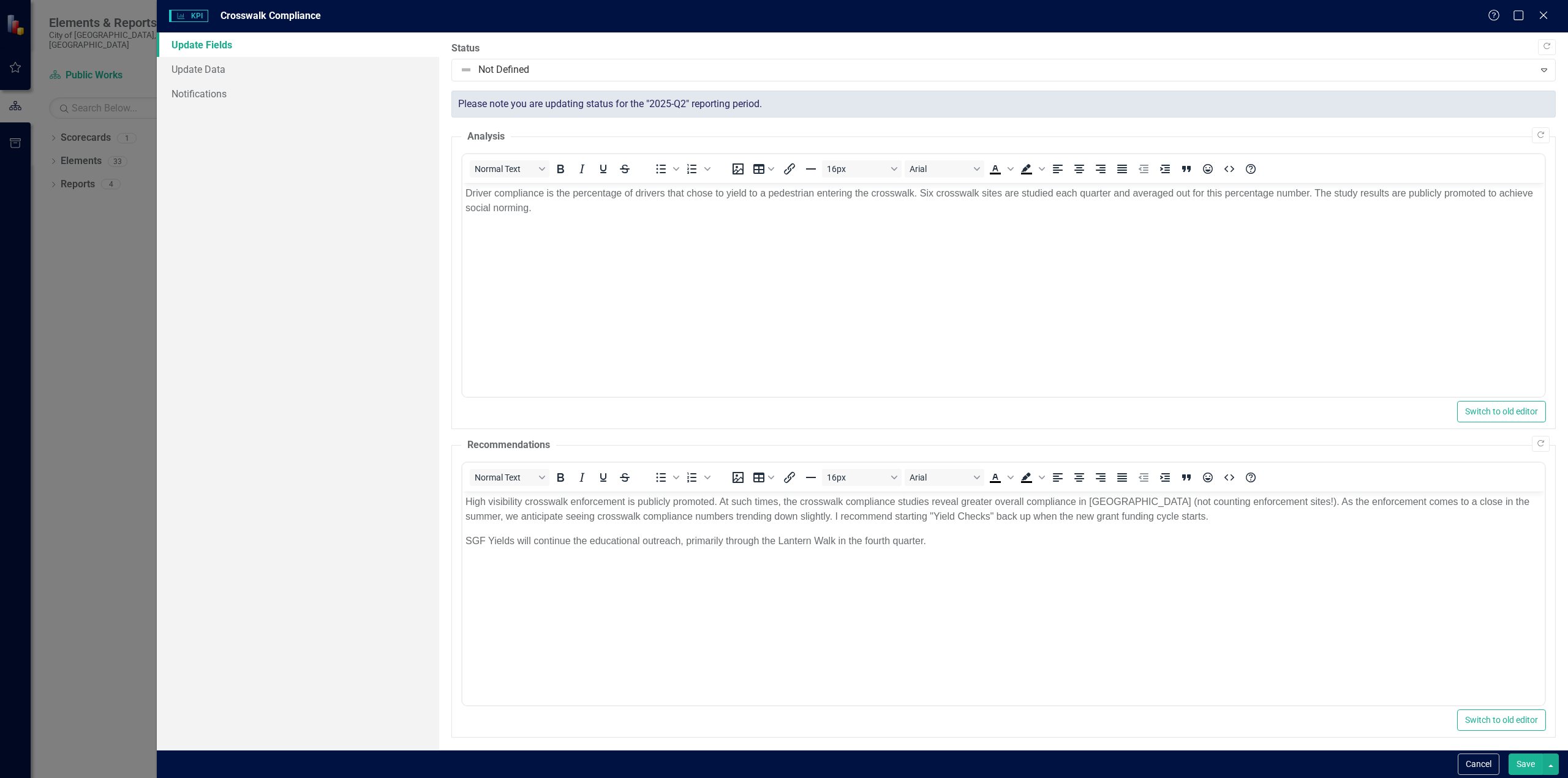
click at [1527, 764] on button "Save" at bounding box center [1525, 764] width 35 height 22
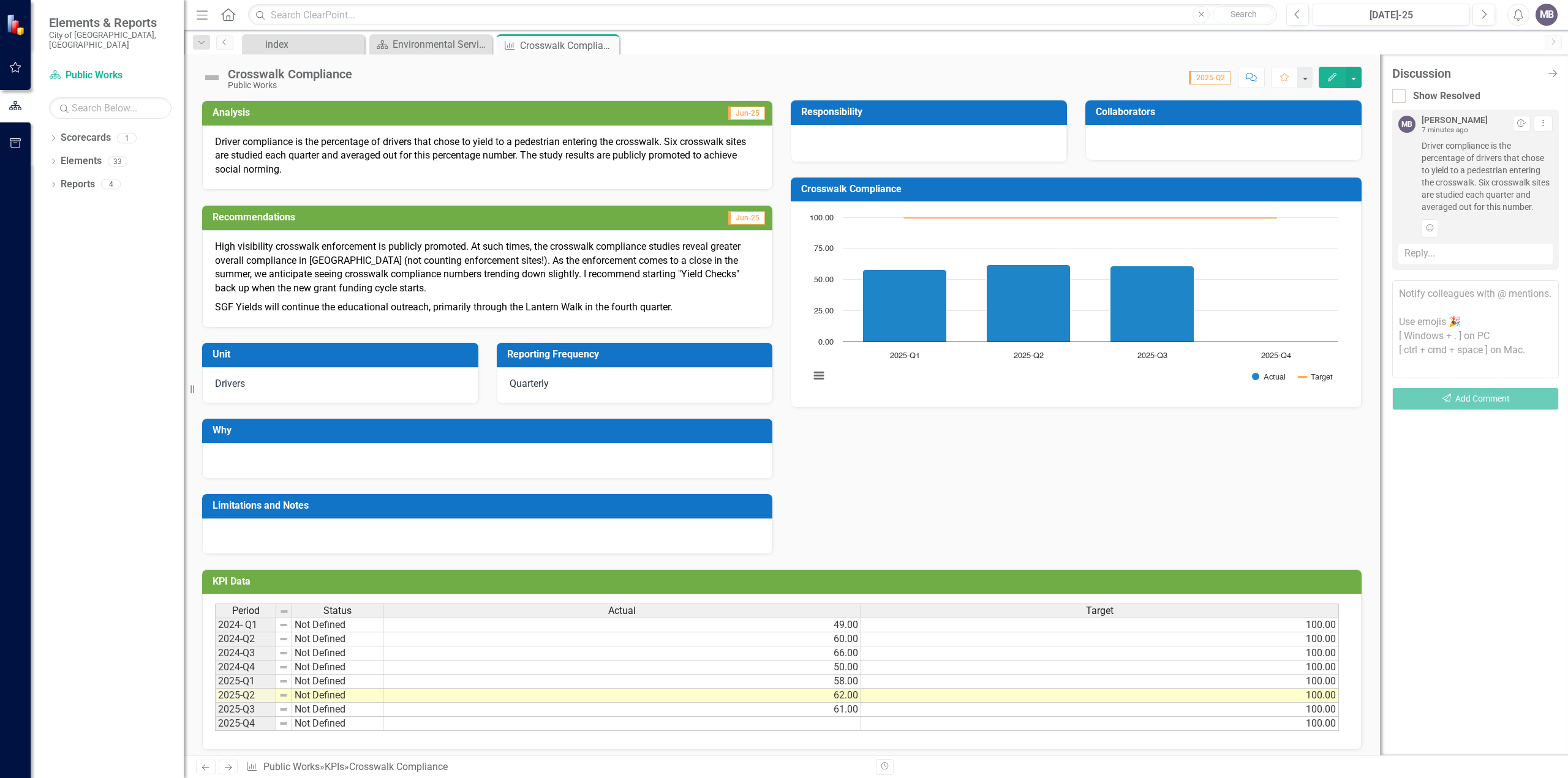
click at [424, 530] on div at bounding box center [486, 536] width 570 height 35
click at [1353, 78] on button "button" at bounding box center [1353, 77] width 16 height 22
click at [1369, 98] on link "Edit Edit KPI" at bounding box center [1395, 100] width 99 height 23
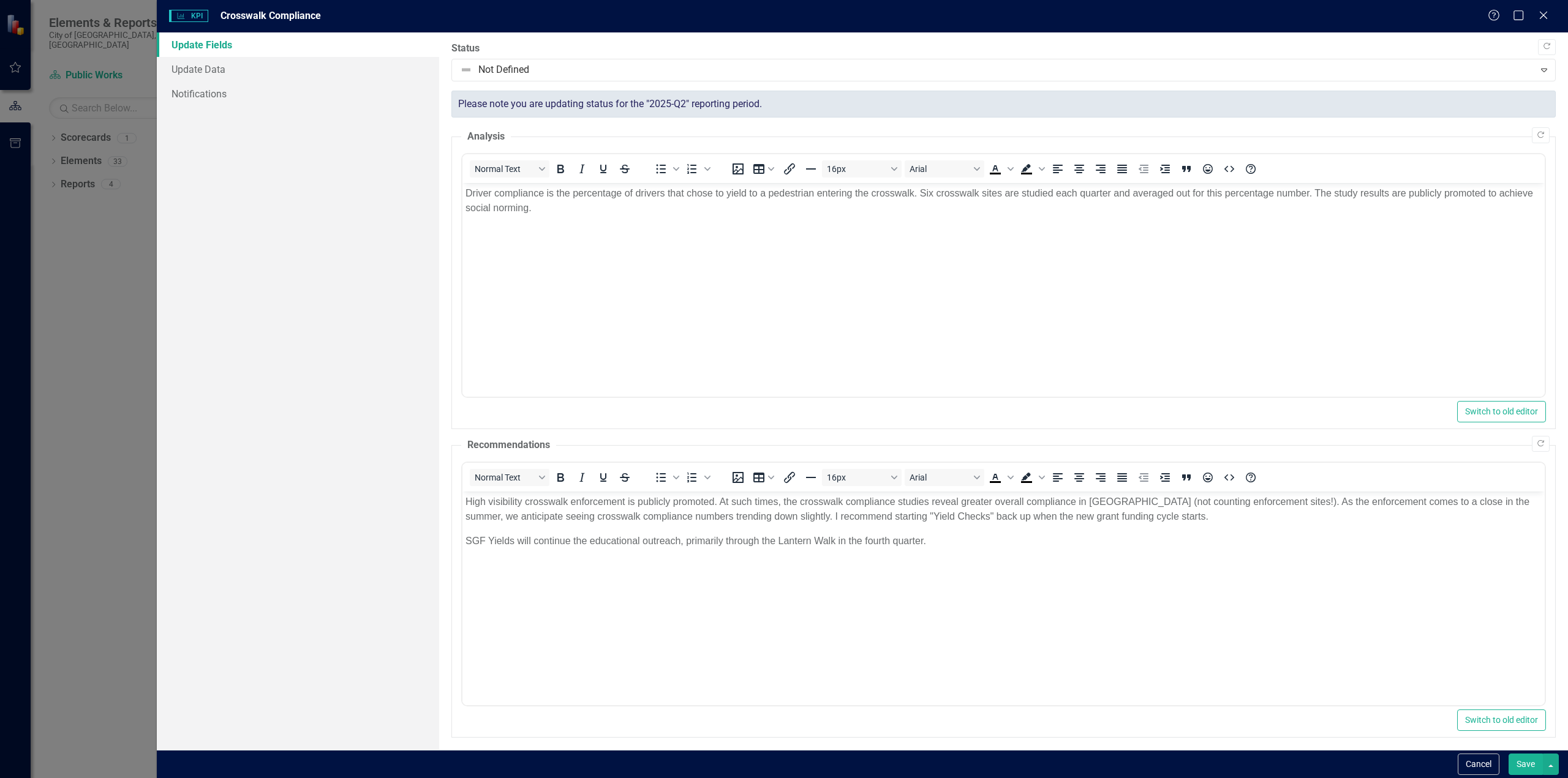
scroll to position [4, 0]
click at [209, 71] on link "Update Data" at bounding box center [298, 69] width 282 height 24
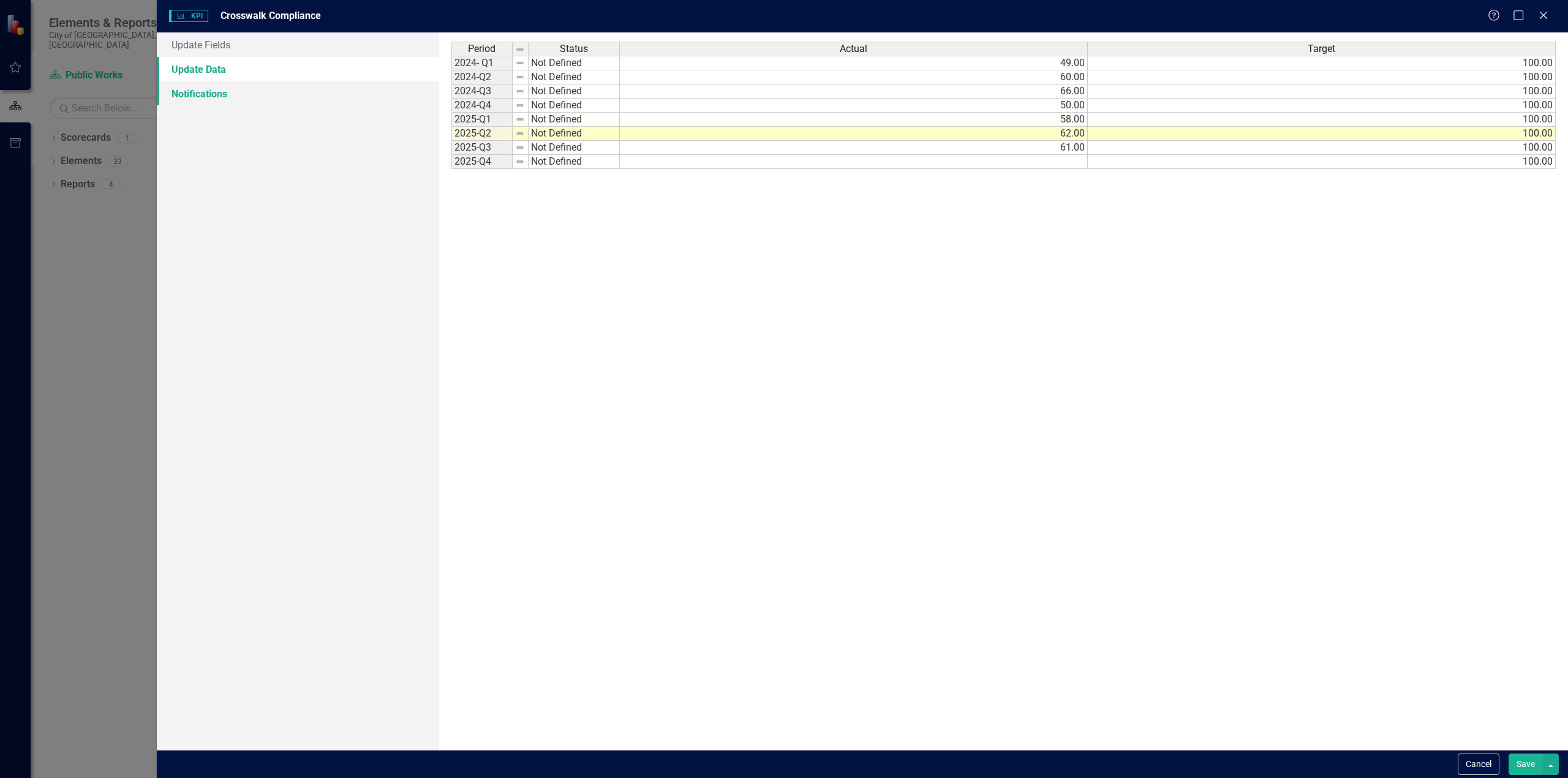
click at [204, 91] on link "Notifications" at bounding box center [298, 93] width 282 height 24
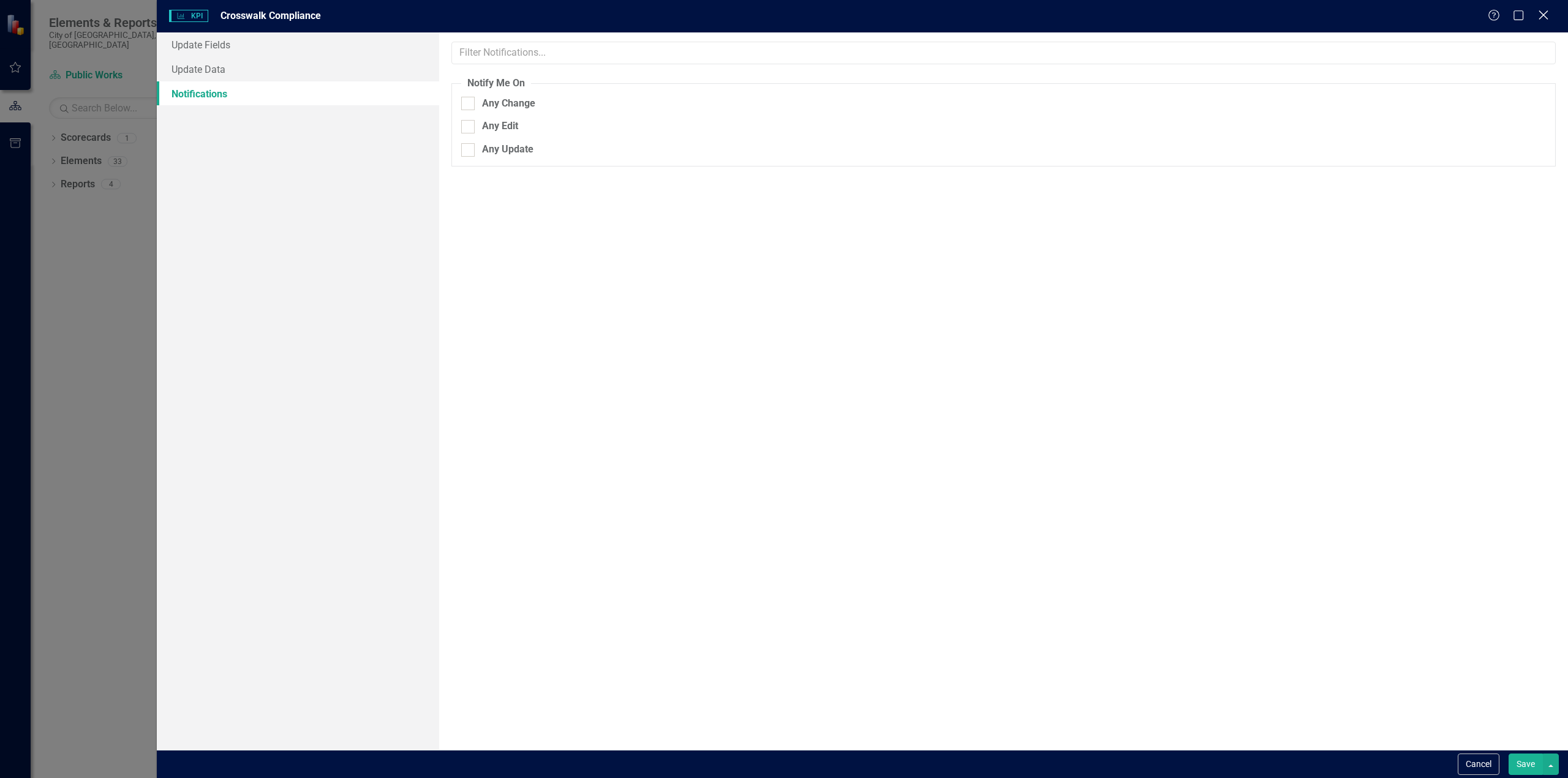
click at [1545, 15] on icon "Close" at bounding box center [1542, 14] width 15 height 11
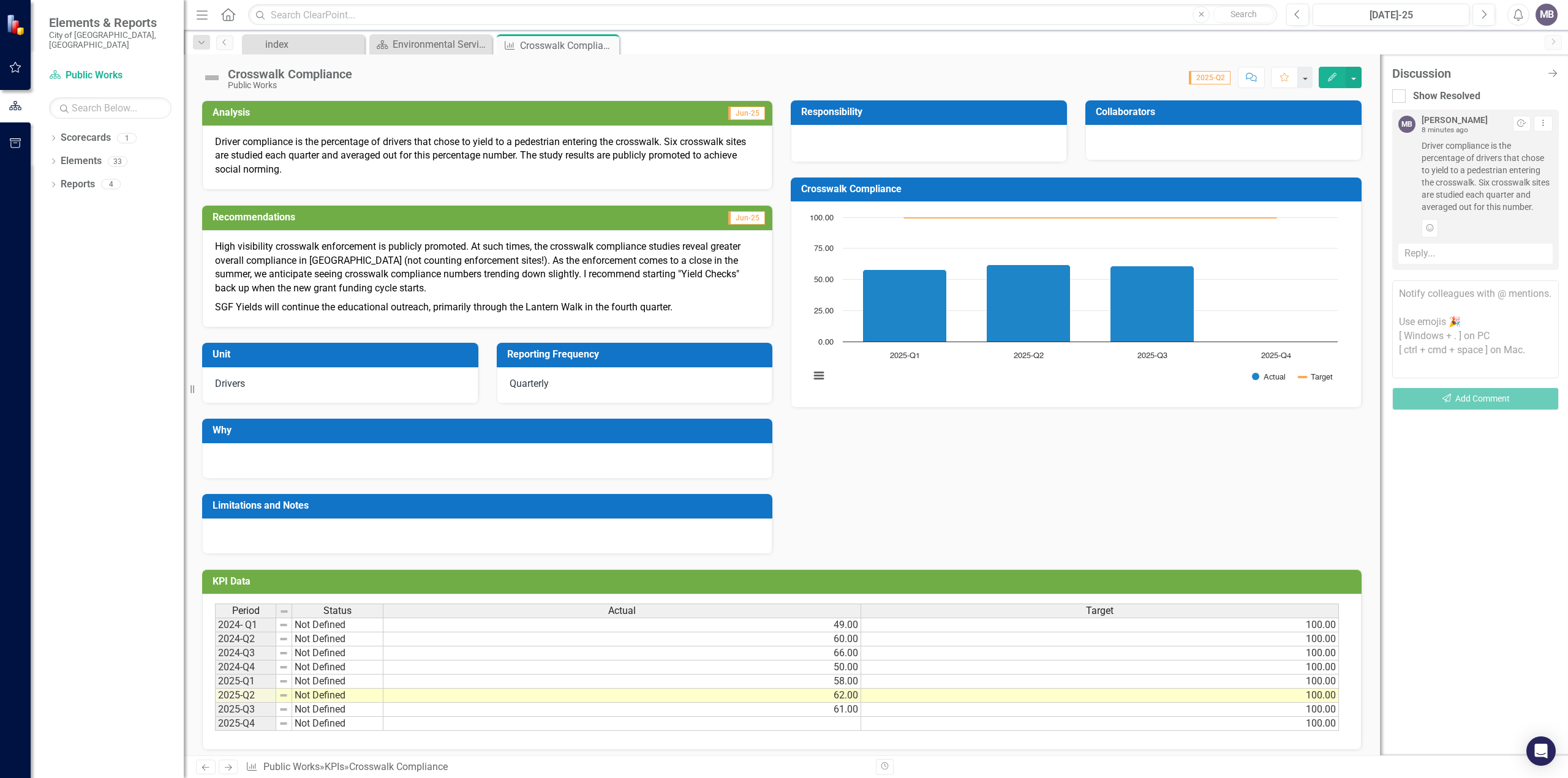
click at [926, 487] on div "Analysis Jun-25 Driver compliance is the percentage of drivers that chose to yi…" at bounding box center [782, 319] width 1178 height 469
click at [1549, 72] on icon "Close Discussion Bar" at bounding box center [1552, 73] width 15 height 11
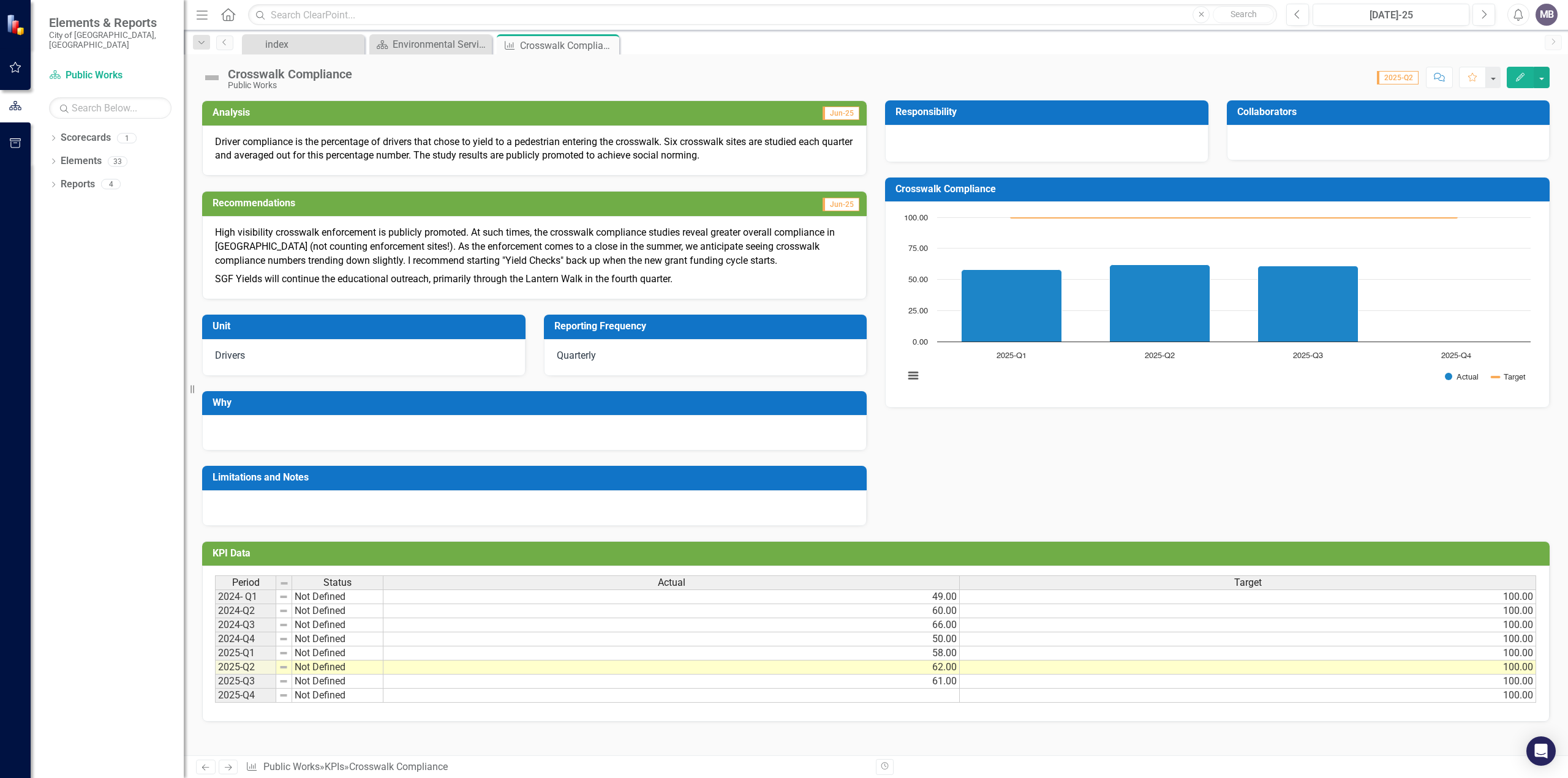
click at [1100, 477] on div "Analysis Jun-25 Driver compliance is the percentage of drivers that chose to yi…" at bounding box center [876, 305] width 1365 height 440
click at [207, 770] on icon "Previous" at bounding box center [205, 768] width 10 height 8
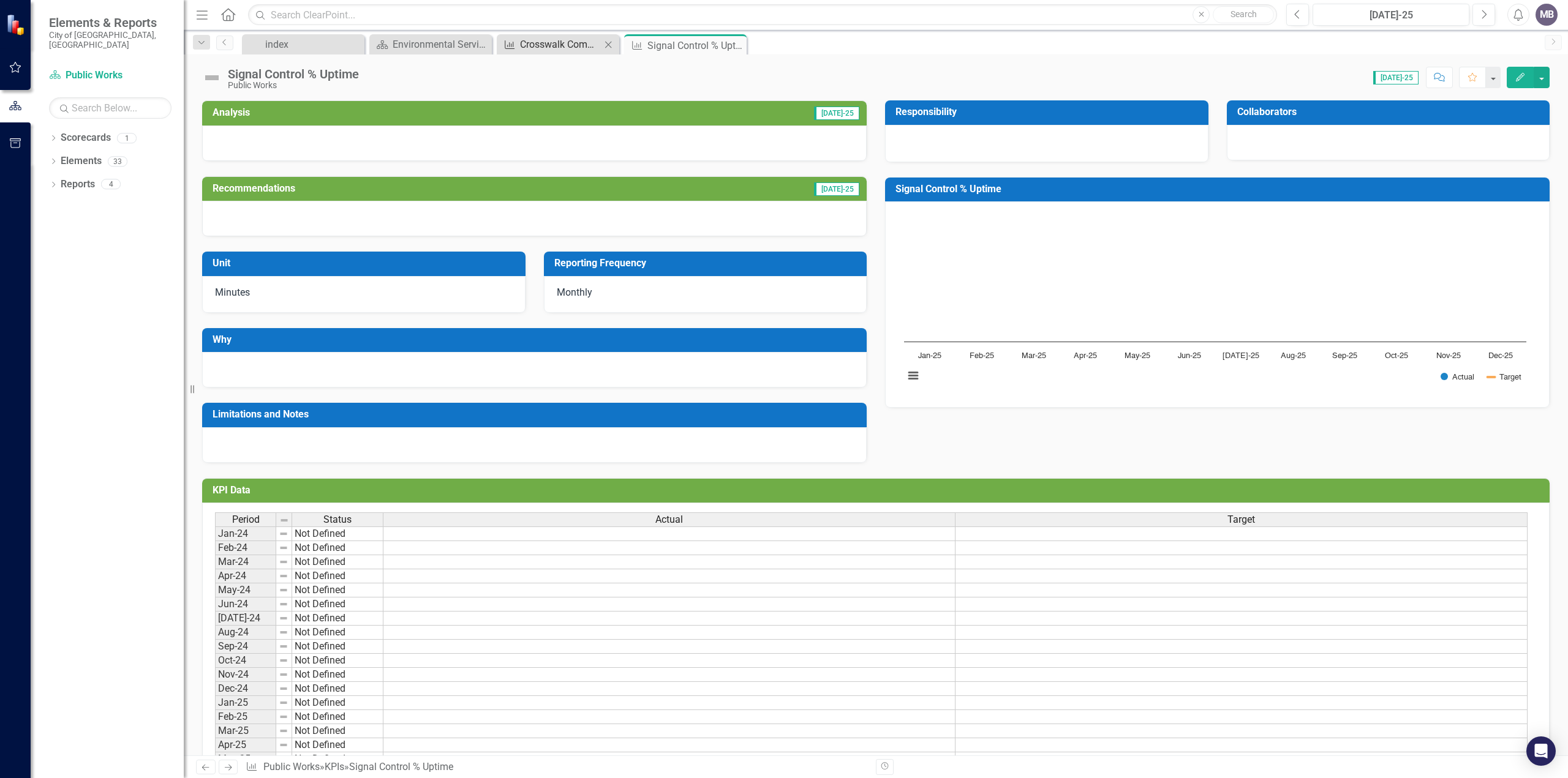
click at [558, 45] on div "Crosswalk Compliance" at bounding box center [560, 44] width 81 height 15
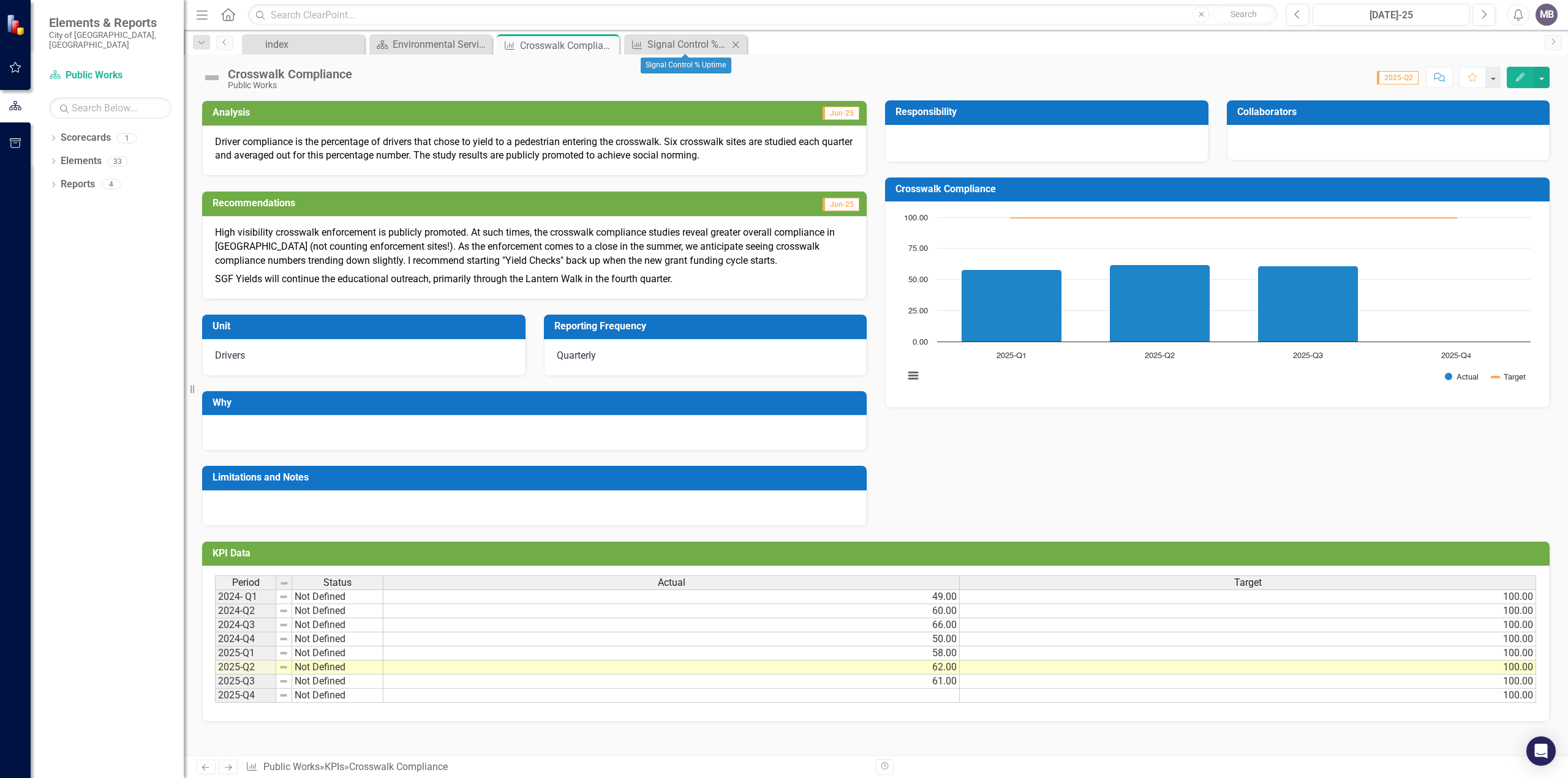
click at [737, 45] on icon at bounding box center [736, 44] width 6 height 6
click at [421, 43] on div "Environmental Services" at bounding box center [433, 44] width 81 height 15
